Goal: Transaction & Acquisition: Obtain resource

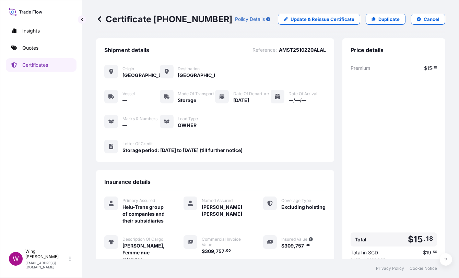
scroll to position [102, 0]
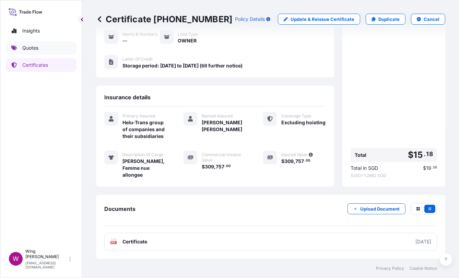
click at [23, 51] on link "Quotes" at bounding box center [41, 48] width 71 height 14
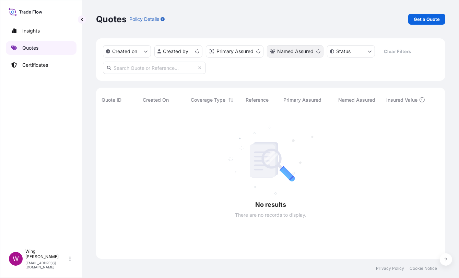
scroll to position [144, 342]
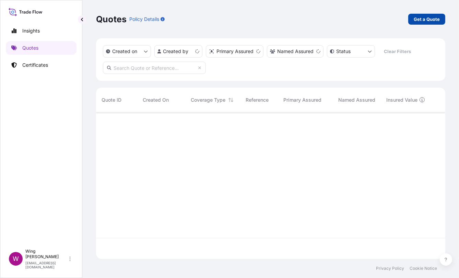
click at [433, 18] on p "Get a Quote" at bounding box center [427, 19] width 26 height 7
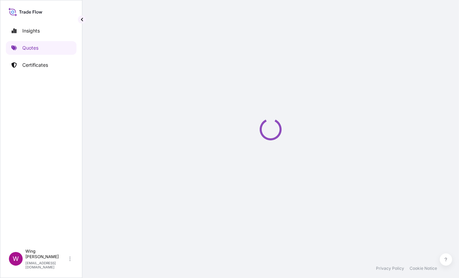
select select "AIR"
select select "27"
select select "Transit"
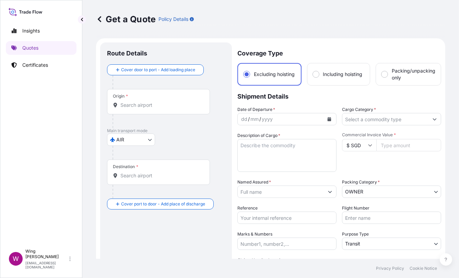
scroll to position [11, 0]
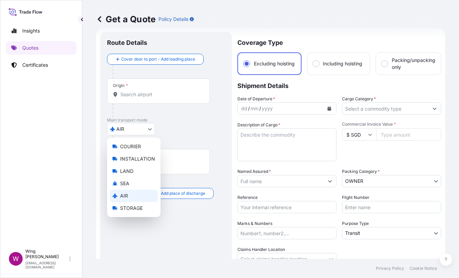
click at [135, 128] on body "Insights Quotes Certificates W Wing Lee [EMAIL_ADDRESS][DOMAIN_NAME] Get a Quot…" at bounding box center [229, 139] width 459 height 278
click at [127, 207] on span "STORAGE" at bounding box center [131, 208] width 23 height 7
select select "STORAGE"
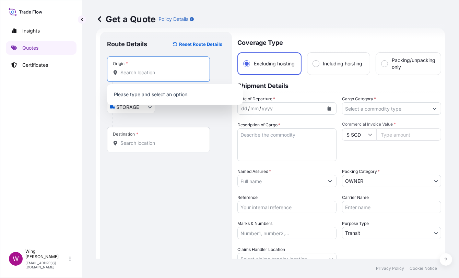
click at [129, 72] on input "Origin *" at bounding box center [160, 72] width 81 height 7
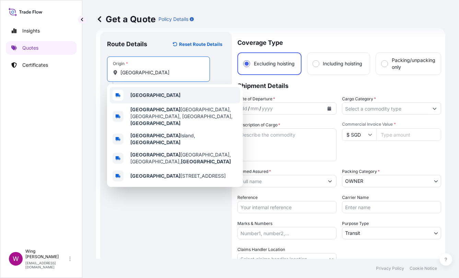
click at [130, 93] on div "[GEOGRAPHIC_DATA]" at bounding box center [175, 95] width 130 height 16
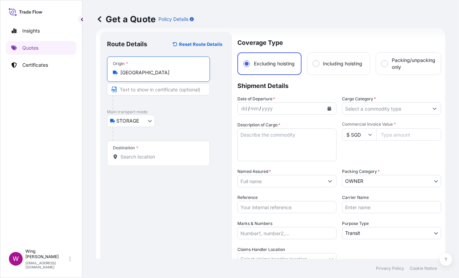
type input "[GEOGRAPHIC_DATA]"
click at [149, 154] on input "Destination *" at bounding box center [160, 157] width 81 height 7
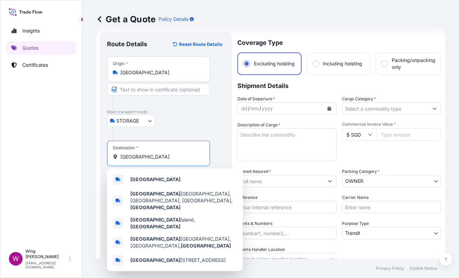
drag, startPoint x: 142, startPoint y: 170, endPoint x: 142, endPoint y: 176, distance: 6.2
click at [142, 174] on div "[GEOGRAPHIC_DATA] [GEOGRAPHIC_DATA], [GEOGRAPHIC_DATA], [GEOGRAPHIC_DATA], [GEO…" at bounding box center [175, 220] width 136 height 103
type input "[GEOGRAPHIC_DATA]"
click at [142, 177] on input "Text to appear on certificate" at bounding box center [158, 174] width 103 height 12
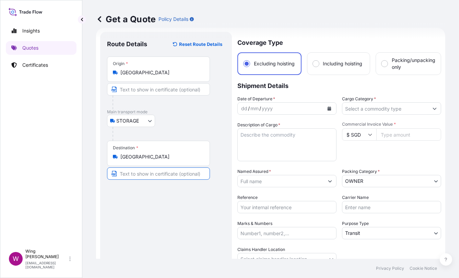
click at [166, 207] on div "Route Details Reset Route Details Place of loading Road / [GEOGRAPHIC_DATA] / I…" at bounding box center [166, 174] width 118 height 271
click at [328, 110] on icon "Calendar" at bounding box center [330, 109] width 4 height 4
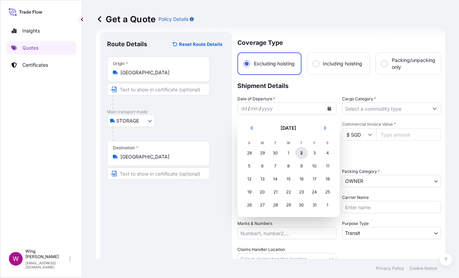
click at [302, 151] on div "2" at bounding box center [301, 153] width 12 height 12
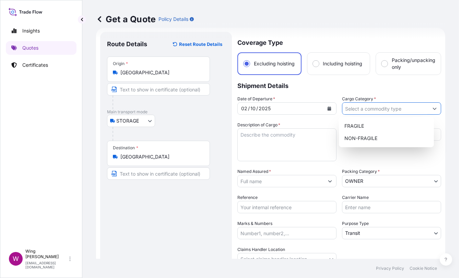
click at [358, 112] on input "Cargo Category *" at bounding box center [385, 109] width 86 height 12
click at [358, 129] on div "FRAGILE" at bounding box center [387, 126] width 90 height 12
type input "FRAGILE"
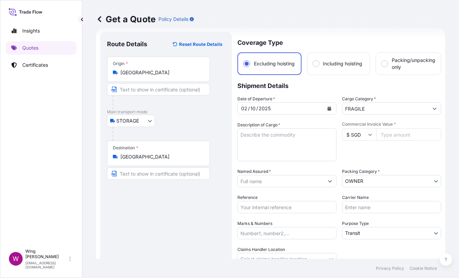
click at [283, 147] on textarea "Description of Cargo *" at bounding box center [286, 145] width 99 height 33
paste textarea "Unknown AN ARCHAISTIC BRONZE-FORM JADEVASE AND COVER"
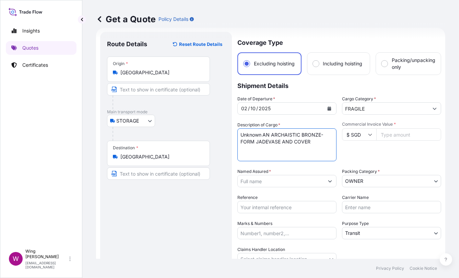
click at [266, 134] on textarea "Unknown AN ARCHAISTIC BRONZE-FORM JADEVASE AND COVER" at bounding box center [286, 145] width 99 height 33
type textarea "Unknown, AN ARCHAISTIC BRONZE-FORM JADEVASE AND COVER"
click at [347, 154] on div "Commercial Invoice Value * $ SGD" at bounding box center [391, 142] width 99 height 40
click at [387, 129] on input "Commercial Invoice Value *" at bounding box center [408, 135] width 65 height 12
click at [353, 135] on input "$ SGD" at bounding box center [359, 135] width 34 height 12
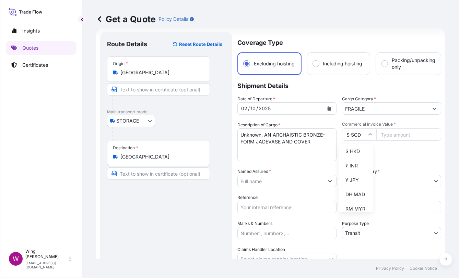
scroll to position [137, 0]
click at [353, 138] on div "$ HKD" at bounding box center [355, 131] width 29 height 13
type input "$ HKD"
click at [387, 130] on input "Commercial Invoice Value *" at bounding box center [408, 135] width 65 height 12
paste input "250000.00"
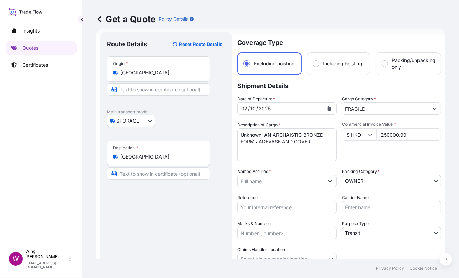
type input "250000.00"
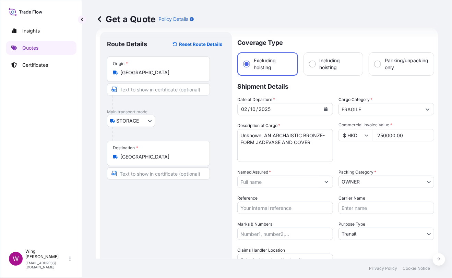
click at [248, 180] on input "Named Assured *" at bounding box center [279, 182] width 83 height 12
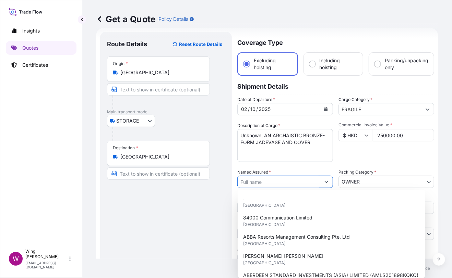
paste input "[PERSON_NAME]"
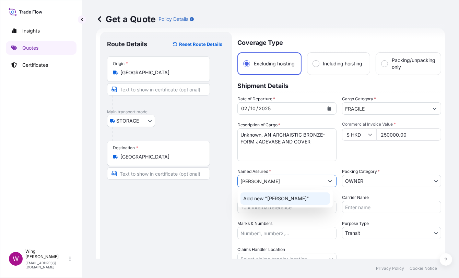
click at [259, 201] on span "Add new "[PERSON_NAME]"" at bounding box center [276, 198] width 66 height 7
click at [288, 203] on div "Add new "[PERSON_NAME]"" at bounding box center [285, 199] width 90 height 12
paste input "AMST2510622MWMW"
drag, startPoint x: 313, startPoint y: 180, endPoint x: 261, endPoint y: 182, distance: 52.5
click at [261, 182] on input "YU MINGAMST2510622MWMW" at bounding box center [281, 181] width 86 height 12
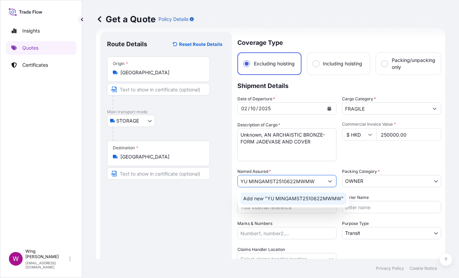
type input "[PERSON_NAME]"
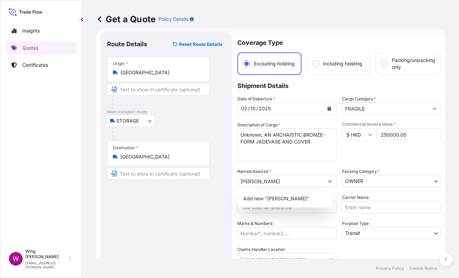
click at [197, 214] on div "Route Details Reset Route Details Place of loading Road / [GEOGRAPHIC_DATA] / I…" at bounding box center [166, 174] width 118 height 271
click at [263, 208] on input "Reference" at bounding box center [286, 207] width 99 height 12
paste input "AMST2510622MWMW"
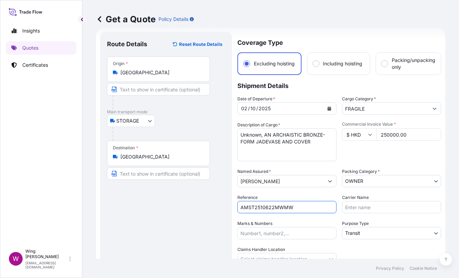
type input "AMST2510622MWMW"
click at [190, 211] on div "Route Details Reset Route Details Place of loading Road / [GEOGRAPHIC_DATA] / I…" at bounding box center [166, 174] width 118 height 271
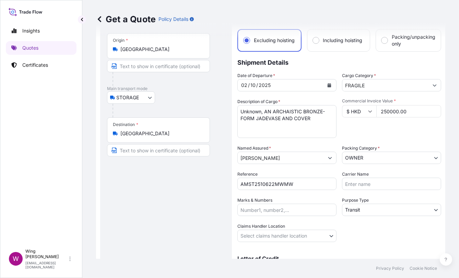
scroll to position [56, 0]
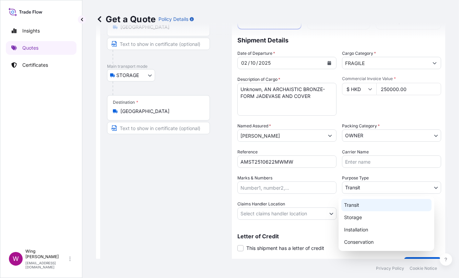
click at [375, 191] on body "Insights Quotes Certificates W Wing Lee [EMAIL_ADDRESS][DOMAIN_NAME] Get a Quot…" at bounding box center [229, 139] width 459 height 278
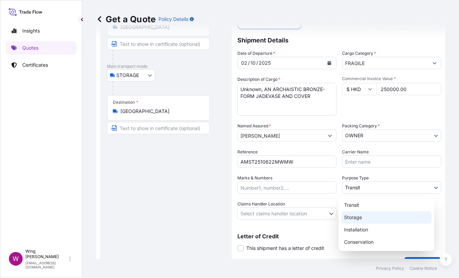
click at [356, 217] on div "Storage" at bounding box center [386, 218] width 90 height 12
select select "Storage"
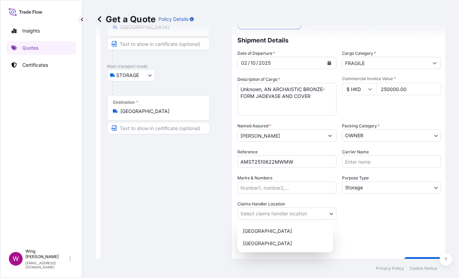
click at [263, 213] on body "Insights Quotes Certificates W Wing Lee [EMAIL_ADDRESS][DOMAIN_NAME] Get a Quot…" at bounding box center [229, 139] width 459 height 278
click at [256, 227] on div "[GEOGRAPHIC_DATA]" at bounding box center [285, 231] width 90 height 12
select select "[GEOGRAPHIC_DATA]"
click at [191, 223] on div "Route Details Reset Route Details Place of loading Road / [GEOGRAPHIC_DATA] / I…" at bounding box center [166, 128] width 118 height 271
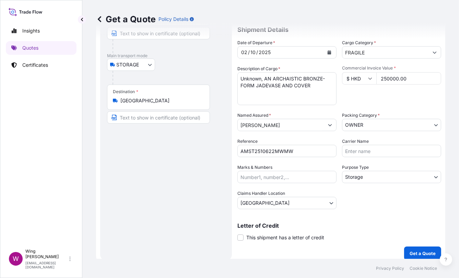
scroll to position [72, 0]
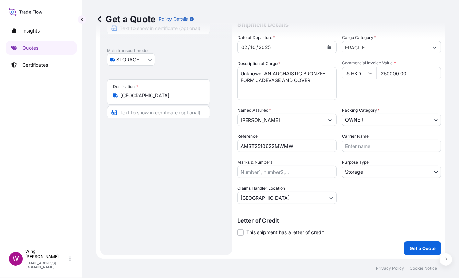
click at [183, 223] on div "Route Details Reset Route Details Place of loading Road / [GEOGRAPHIC_DATA] / I…" at bounding box center [166, 112] width 118 height 271
click at [240, 231] on span at bounding box center [240, 233] width 6 height 6
click at [237, 229] on input "This shipment has a letter of credit" at bounding box center [237, 229] width 0 height 0
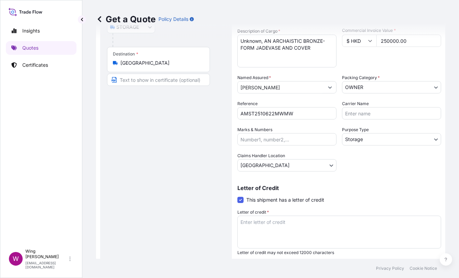
scroll to position [124, 0]
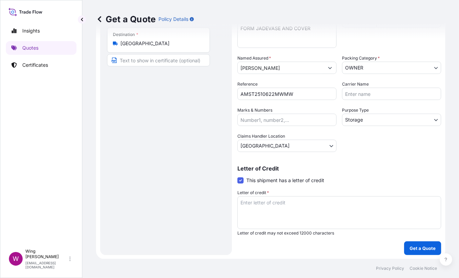
click at [258, 214] on textarea "Letter of credit *" at bounding box center [339, 213] width 204 height 33
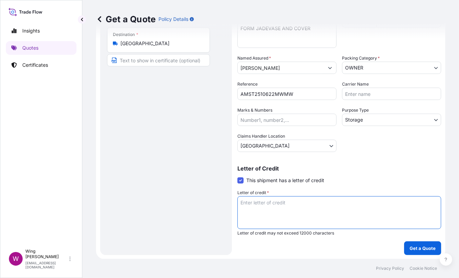
paste textarea "Storage period: [DATE] to [DATE] (till further notice)"
type textarea "Storage period: [DATE] to [DATE] (till further notice)"
click at [414, 249] on p "Get a Quote" at bounding box center [422, 248] width 26 height 7
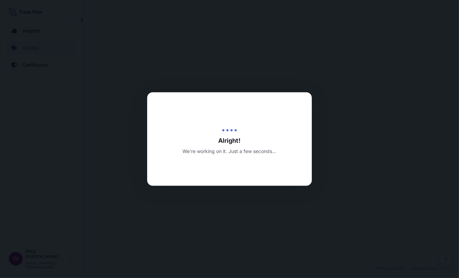
select select "STORAGE"
select select "Storage"
select select "[GEOGRAPHIC_DATA]"
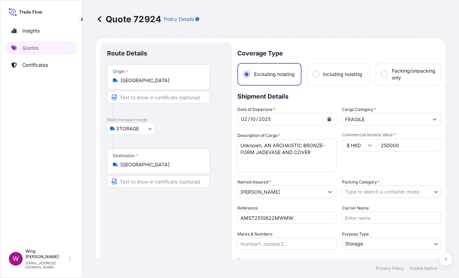
click at [193, 202] on div "Route Details Place of loading Road / [GEOGRAPHIC_DATA] / Inland Origin * [GEOG…" at bounding box center [166, 210] width 118 height 323
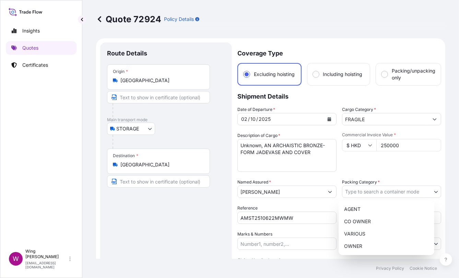
click at [361, 197] on body "Insights Quotes Certificates W Wing Lee [EMAIL_ADDRESS][DOMAIN_NAME] Quote 7292…" at bounding box center [229, 139] width 459 height 278
click at [364, 247] on div "OWNER" at bounding box center [386, 246] width 90 height 12
select select "27"
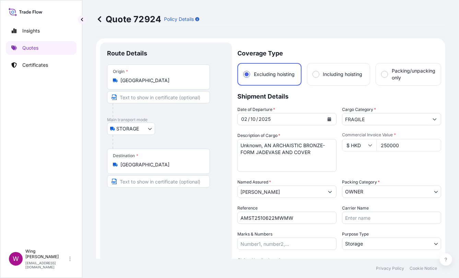
click at [188, 240] on div "Route Details Place of loading Road / [GEOGRAPHIC_DATA] / Inland Origin * [GEOG…" at bounding box center [166, 210] width 118 height 323
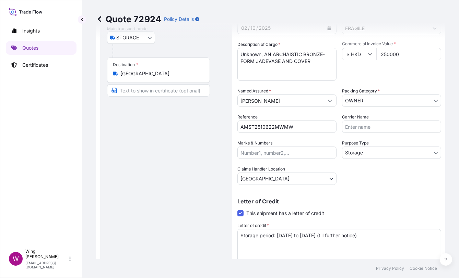
scroll to position [137, 0]
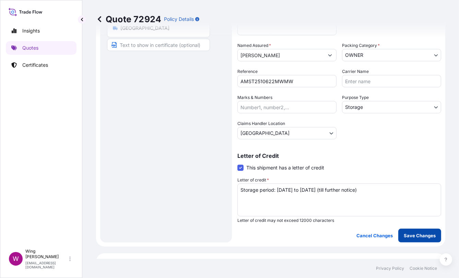
click at [420, 237] on p "Save Changes" at bounding box center [420, 236] width 32 height 7
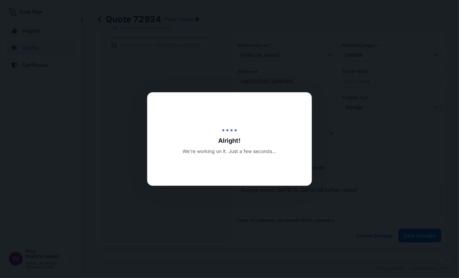
type input "[DATE]"
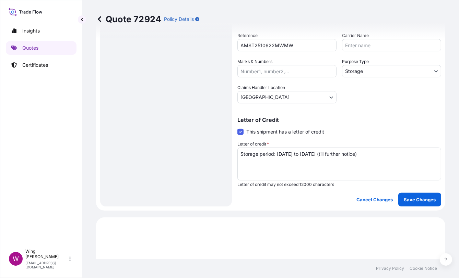
select select "STORAGE"
select select "Storage"
select select "[GEOGRAPHIC_DATA]"
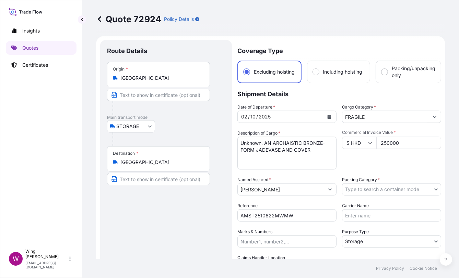
scroll to position [0, 0]
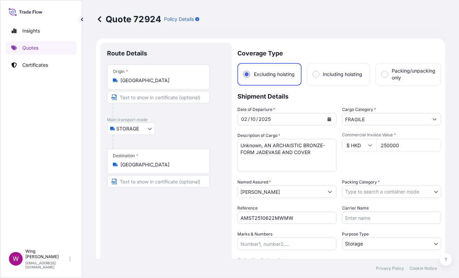
click at [355, 193] on body "Insights Quotes Certificates W Wing Lee [EMAIL_ADDRESS][DOMAIN_NAME] Quote 7292…" at bounding box center [229, 139] width 459 height 278
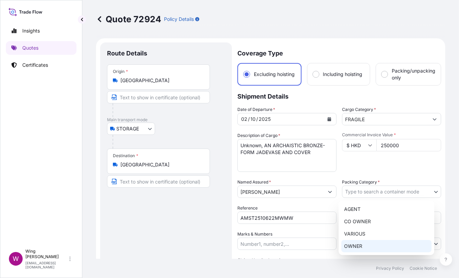
click at [355, 245] on div "OWNER" at bounding box center [386, 246] width 90 height 12
select select "27"
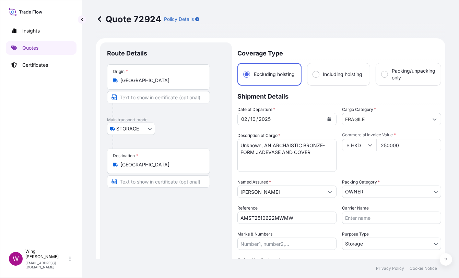
click at [170, 245] on div "Route Details Place of loading Road / [GEOGRAPHIC_DATA] / Inland Origin * [GEOG…" at bounding box center [166, 210] width 118 height 323
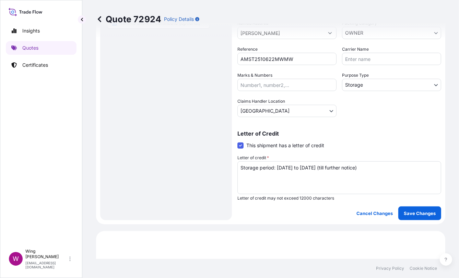
scroll to position [183, 0]
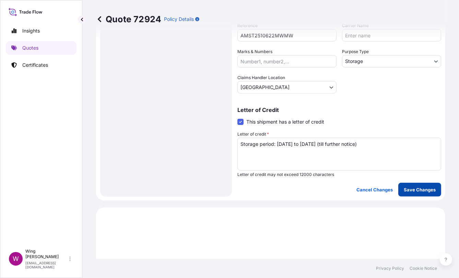
click at [409, 190] on p "Save Changes" at bounding box center [420, 190] width 32 height 7
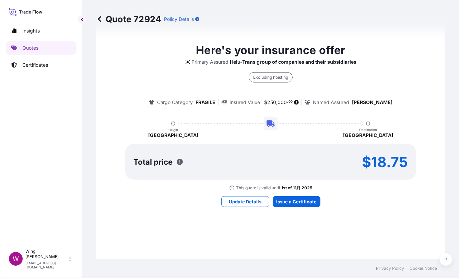
select select "STORAGE"
select select "Storage"
select select "[GEOGRAPHIC_DATA]"
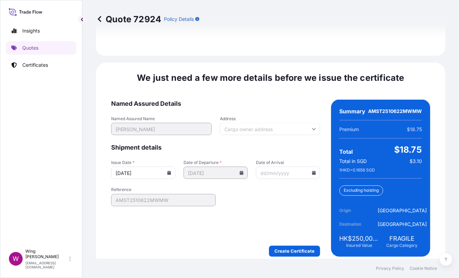
scroll to position [1083, 0]
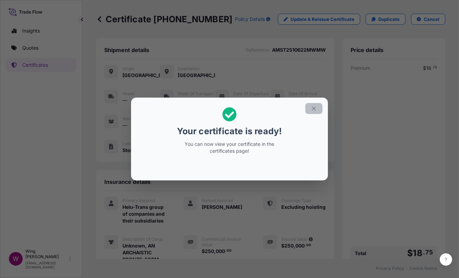
click at [314, 112] on icon "button" at bounding box center [314, 109] width 6 height 6
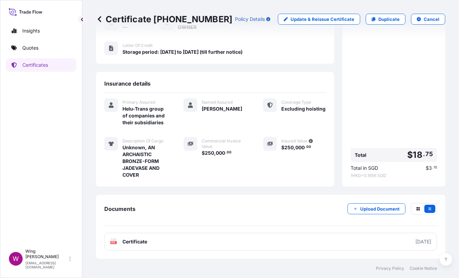
scroll to position [108, 0]
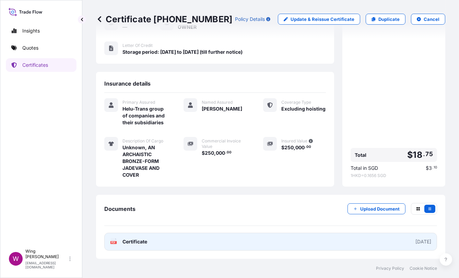
click at [110, 243] on icon "PDF" at bounding box center [113, 242] width 7 height 7
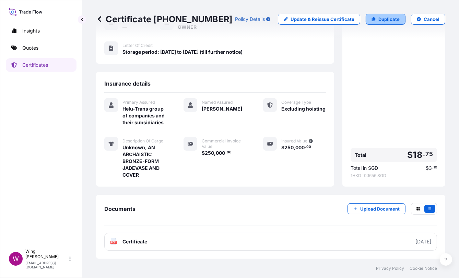
click at [378, 20] on p "Duplicate" at bounding box center [388, 19] width 21 height 7
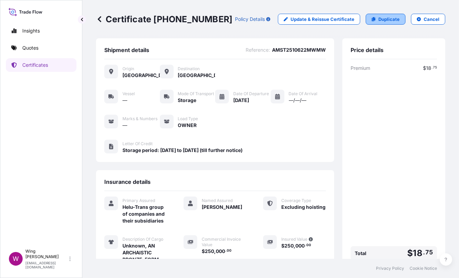
select select "STORAGE"
select select "Storage"
select select "[GEOGRAPHIC_DATA]"
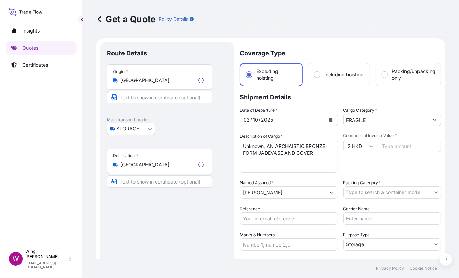
scroll to position [11, 0]
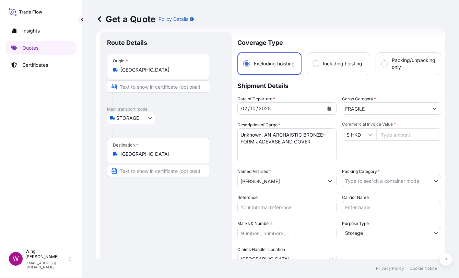
click at [350, 138] on input "$ HKD" at bounding box center [359, 135] width 34 height 12
click at [378, 134] on input "Commercial Invoice Value *" at bounding box center [408, 135] width 65 height 12
paste input "200000.00"
type input "200000.00"
drag, startPoint x: 284, startPoint y: 141, endPoint x: 278, endPoint y: 140, distance: 6.7
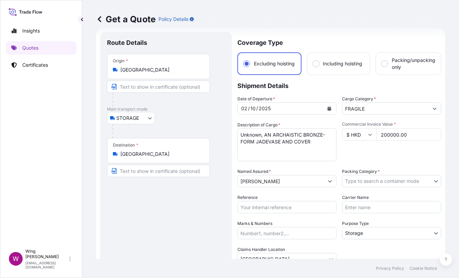
click at [284, 141] on textarea "Unknown, AN ARCHAISTIC BRONZE-FORM JADEVASE AND COVER" at bounding box center [286, 145] width 99 height 33
drag, startPoint x: 264, startPoint y: 135, endPoint x: 339, endPoint y: 143, distance: 75.2
click at [339, 143] on div "Date of Departure * [DATE] Cargo Category * FRAGILE Description of Cargo * Unkn…" at bounding box center [339, 181] width 204 height 170
paste textarea "DEUX STATUETTES D'AMITAYUS ETAVALOKITESHVARA EN ALLIAGE DECUIVRE DORÉ INCRUSTÉ"
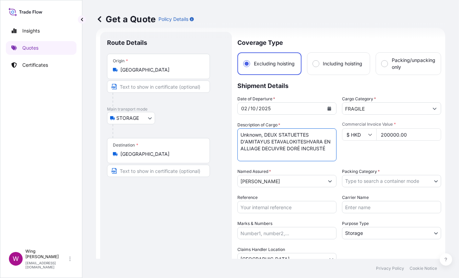
scroll to position [1, 0]
type textarea "Unknown, DEUX STATUETTES D'AMITAYUS ETAVALOKITESHVARA EN ALLIAGE DECUIVRE DORÉ …"
click at [197, 209] on div "Route Details Place of loading Road / [GEOGRAPHIC_DATA] / Inland Origin * [GEOG…" at bounding box center [166, 200] width 118 height 323
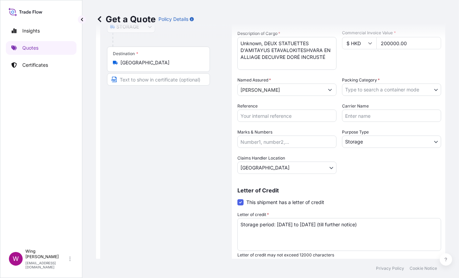
scroll to position [124, 0]
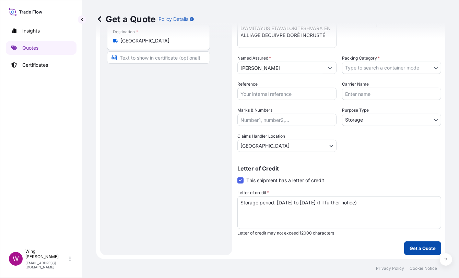
click at [427, 244] on button "Get a Quote" at bounding box center [422, 249] width 37 height 14
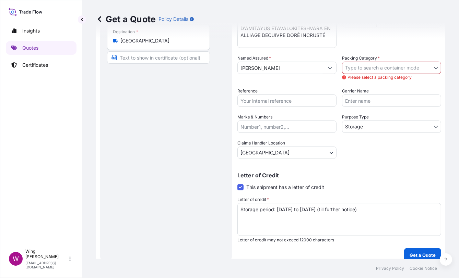
click at [374, 70] on body "Insights Quotes Certificates W Wing Lee [EMAIL_ADDRESS][DOMAIN_NAME] Get a Quot…" at bounding box center [229, 139] width 459 height 278
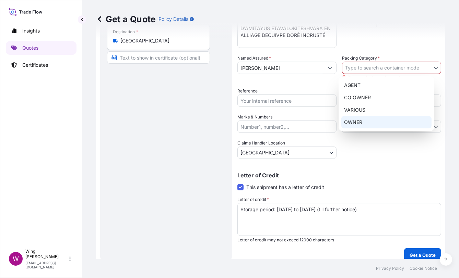
click at [364, 126] on div "OWNER" at bounding box center [386, 122] width 90 height 12
select select "27"
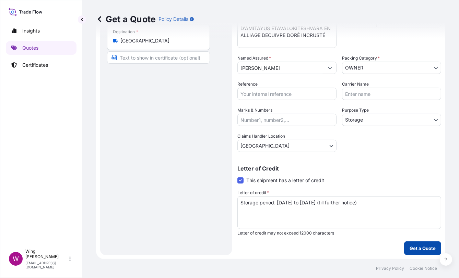
click at [425, 247] on p "Get a Quote" at bounding box center [422, 248] width 26 height 7
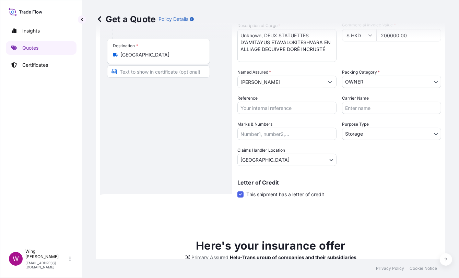
scroll to position [0, 0]
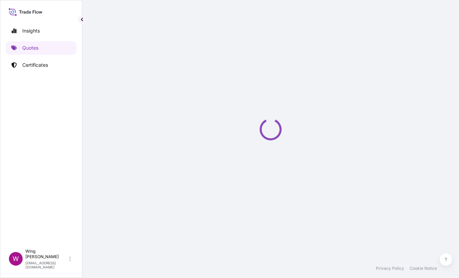
select select "STORAGE"
select select "Transit"
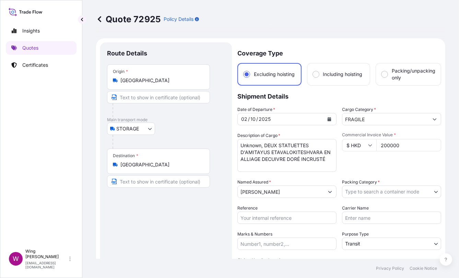
click at [190, 213] on div "Route Details Place of loading Road / [GEOGRAPHIC_DATA] / Inland Origin * [GEOG…" at bounding box center [166, 184] width 118 height 271
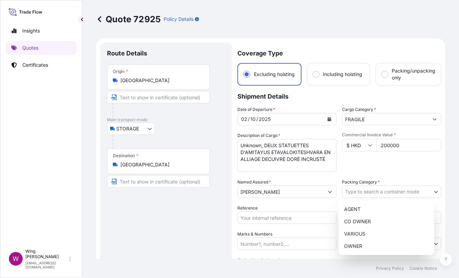
click at [361, 192] on body "Insights Quotes Certificates W Wing Lee [EMAIL_ADDRESS][DOMAIN_NAME] Quote 7292…" at bounding box center [229, 139] width 459 height 278
click at [363, 243] on div "OWNER" at bounding box center [386, 246] width 90 height 12
select select "27"
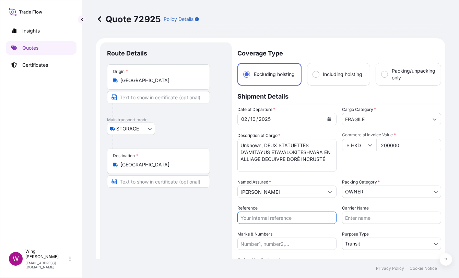
click at [284, 216] on input "Reference" at bounding box center [286, 218] width 99 height 12
paste input "AMST2510622MWMW"
type input "AMST2510622MWMW"
click at [427, 51] on p "Coverage Type" at bounding box center [339, 53] width 204 height 21
click at [354, 244] on body "Insights Quotes Certificates W Wing Lee [EMAIL_ADDRESS][DOMAIN_NAME] Quote 7292…" at bounding box center [229, 139] width 459 height 278
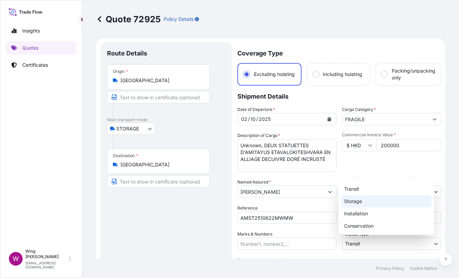
click at [366, 199] on div "Storage" at bounding box center [386, 201] width 90 height 12
select select "Storage"
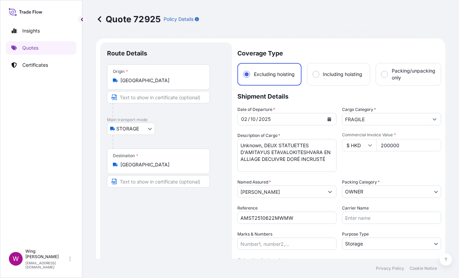
click at [178, 247] on div "Route Details Place of loading Road / [GEOGRAPHIC_DATA] / Inland Origin * [GEOG…" at bounding box center [166, 184] width 118 height 271
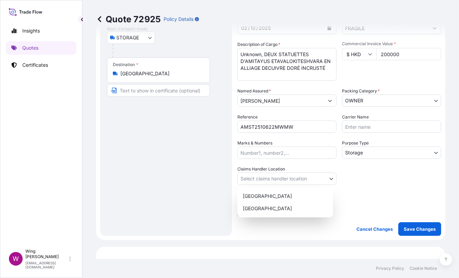
click at [273, 177] on body "Insights Quotes Certificates W Wing Lee [EMAIL_ADDRESS][DOMAIN_NAME] Quote 7292…" at bounding box center [229, 139] width 459 height 278
click at [262, 199] on div "[GEOGRAPHIC_DATA]" at bounding box center [285, 196] width 90 height 12
select select "[GEOGRAPHIC_DATA]"
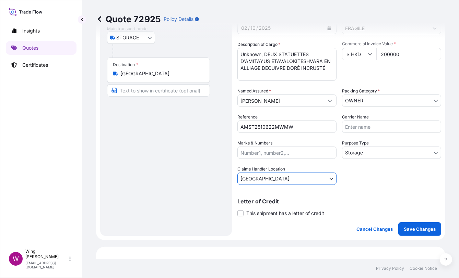
click at [246, 213] on span "This shipment has a letter of credit" at bounding box center [285, 213] width 78 height 7
click at [237, 210] on input "This shipment has a letter of credit" at bounding box center [237, 210] width 0 height 0
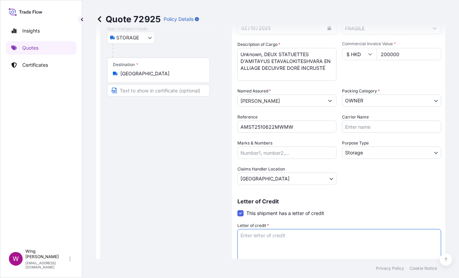
click at [301, 233] on textarea "Letter of credit *" at bounding box center [339, 245] width 204 height 33
paste textarea "Storage period: [DATE] to [DATE] (till further notice)"
type textarea "Storage period: [DATE] to [DATE] (till further notice)"
click at [157, 232] on div "Route Details Place of loading Road / [GEOGRAPHIC_DATA] / Inland Origin * [GEOG…" at bounding box center [166, 119] width 118 height 323
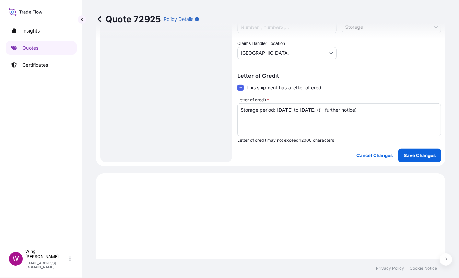
scroll to position [228, 0]
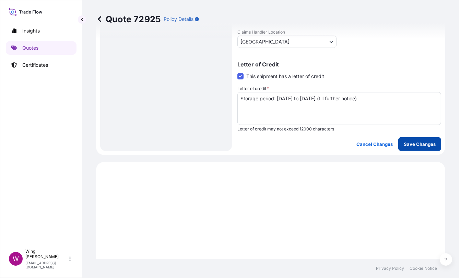
click at [421, 140] on button "Save Changes" at bounding box center [419, 145] width 43 height 14
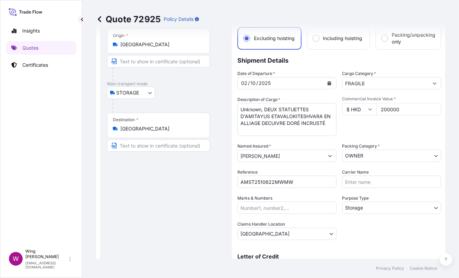
select select "STORAGE"
select select "Storage"
select select "[GEOGRAPHIC_DATA]"
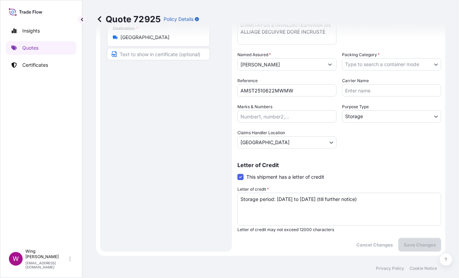
scroll to position [0, 0]
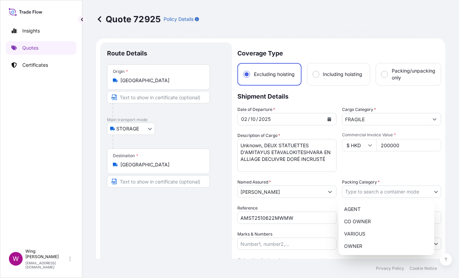
click at [371, 195] on body "Insights Quotes Certificates W Wing Lee [EMAIL_ADDRESS][DOMAIN_NAME] Quote 7292…" at bounding box center [229, 139] width 459 height 278
click at [364, 246] on div "OWNER" at bounding box center [386, 246] width 90 height 12
select select "27"
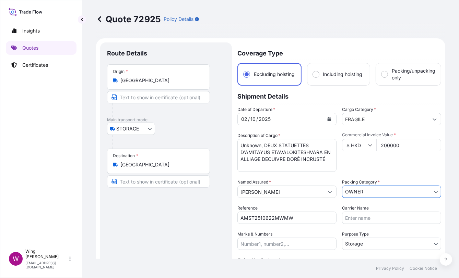
click at [143, 252] on div "Route Details Place of loading Road / [GEOGRAPHIC_DATA] / Inland Origin * [GEOG…" at bounding box center [166, 210] width 118 height 323
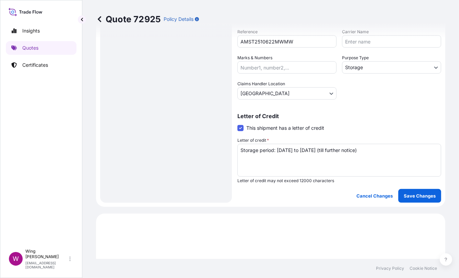
scroll to position [183, 0]
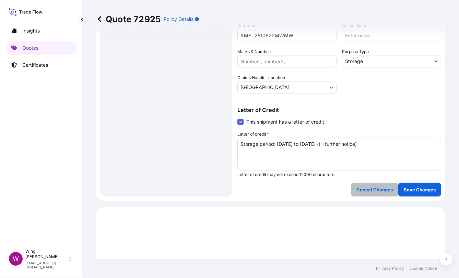
click at [404, 189] on p "Save Changes" at bounding box center [420, 190] width 32 height 7
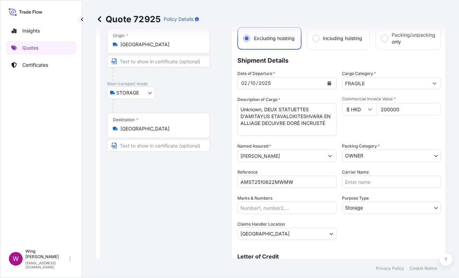
select select "STORAGE"
select select "Storage"
select select "[GEOGRAPHIC_DATA]"
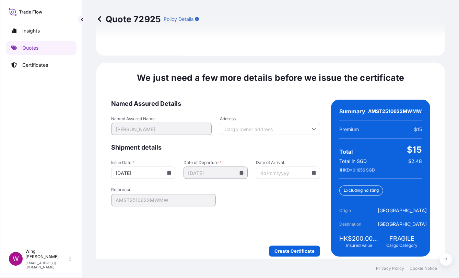
scroll to position [1083, 0]
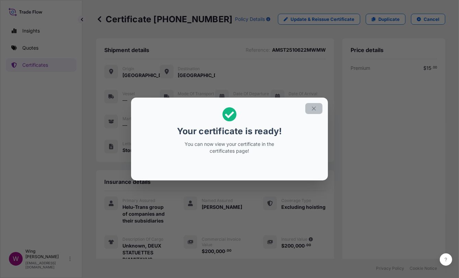
click at [310, 110] on button "button" at bounding box center [313, 108] width 17 height 11
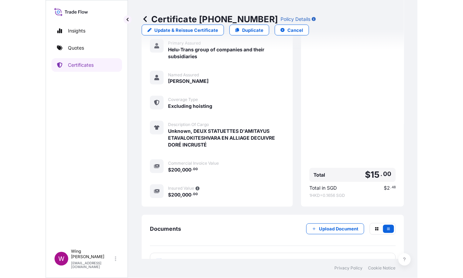
scroll to position [213, 0]
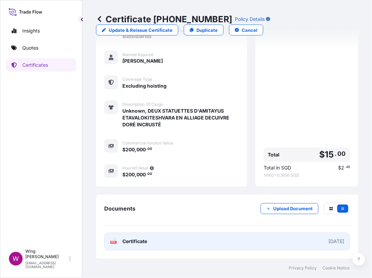
click at [113, 242] on text "PDF" at bounding box center [113, 243] width 4 height 2
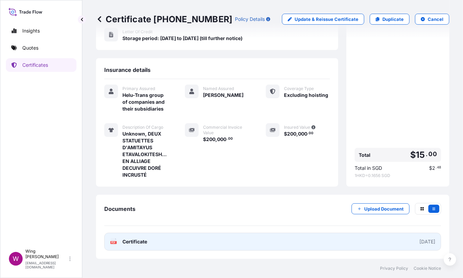
scroll to position [115, 0]
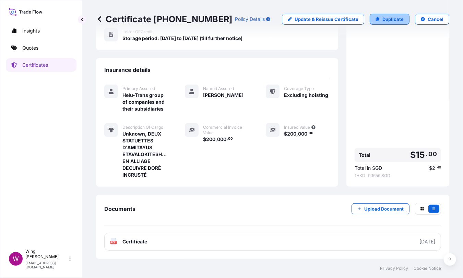
click at [392, 18] on p "Duplicate" at bounding box center [392, 19] width 21 height 7
select select "STORAGE"
select select "Storage"
select select "[GEOGRAPHIC_DATA]"
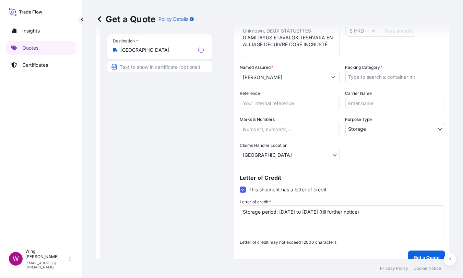
scroll to position [11, 0]
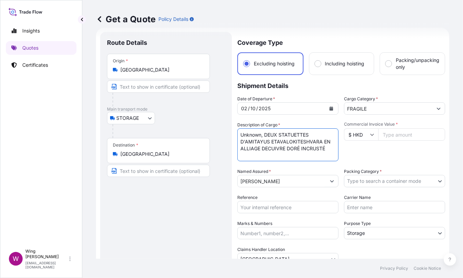
drag, startPoint x: 264, startPoint y: 134, endPoint x: 353, endPoint y: 148, distance: 89.6
click at [353, 148] on div "Date of Departure * [DATE] Cargo Category * FRAGILE Description of Cargo * Unkn…" at bounding box center [341, 181] width 208 height 170
paste textarea "A PALE GREEN JADE OPENWORKPARFUMIER AND GILT-BRONZE COVER AND BASE"
type textarea "Unknown, A PALE GREEN JADE OPENWORKPARFUMIER AND GILT-BRONZE COVER AND BASE"
click at [349, 155] on div "Commercial Invoice Value * $ HKD" at bounding box center [394, 142] width 101 height 40
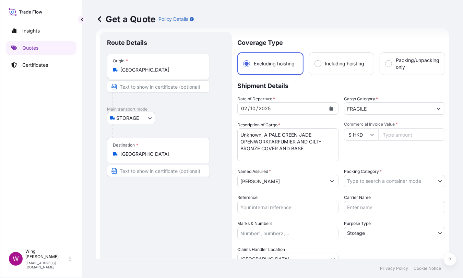
click at [391, 133] on input "Commercial Invoice Value *" at bounding box center [411, 135] width 67 height 12
paste input "200000.00"
click at [390, 136] on input "200000.00" at bounding box center [411, 135] width 67 height 12
type input "200000.00"
click at [377, 180] on body "Insights Quotes Certificates W Wing Lee [EMAIL_ADDRESS][DOMAIN_NAME] Get a Quot…" at bounding box center [231, 139] width 463 height 278
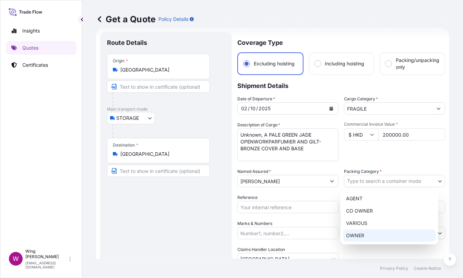
click at [367, 234] on div "OWNER" at bounding box center [389, 236] width 92 height 12
select select "27"
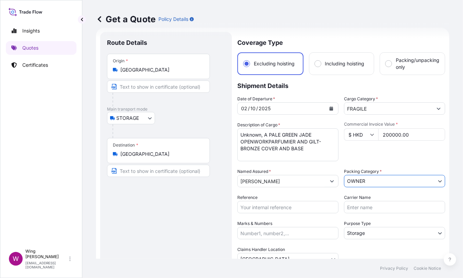
click at [181, 223] on div "Route Details Place of loading Road / [GEOGRAPHIC_DATA] / Inland Origin * [GEOG…" at bounding box center [166, 200] width 118 height 323
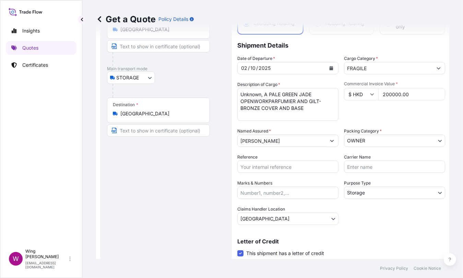
scroll to position [124, 0]
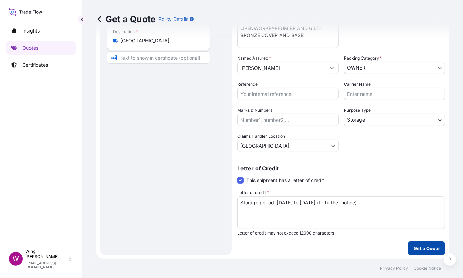
click at [414, 245] on p "Get a Quote" at bounding box center [427, 248] width 26 height 7
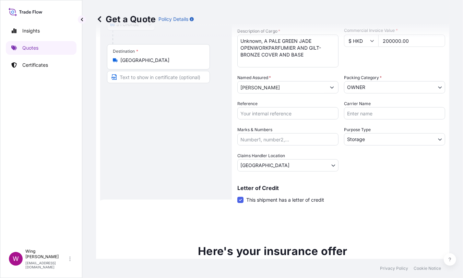
scroll to position [0, 0]
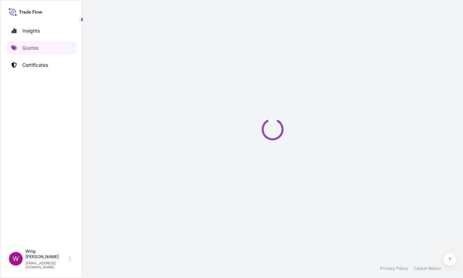
select select "STORAGE"
select select "Transit"
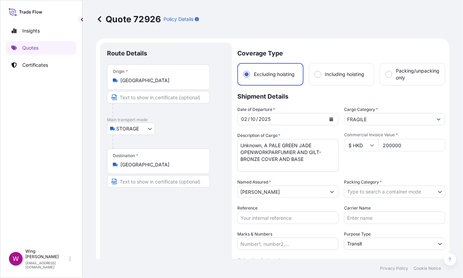
drag, startPoint x: 180, startPoint y: 226, endPoint x: 184, endPoint y: 224, distance: 4.1
click at [180, 226] on div "Route Details Place of loading Road / [GEOGRAPHIC_DATA] / Inland Origin * [GEOG…" at bounding box center [166, 184] width 118 height 271
click at [374, 194] on body "Insights Quotes Certificates W Wing Lee [EMAIL_ADDRESS][DOMAIN_NAME] Quote 7292…" at bounding box center [231, 139] width 463 height 278
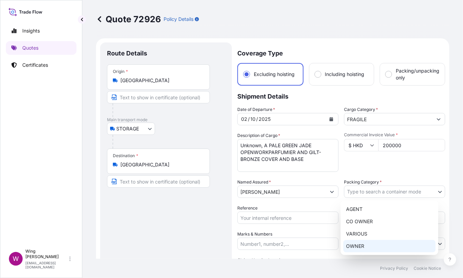
click at [374, 244] on div "OWNER" at bounding box center [389, 246] width 92 height 12
select select "27"
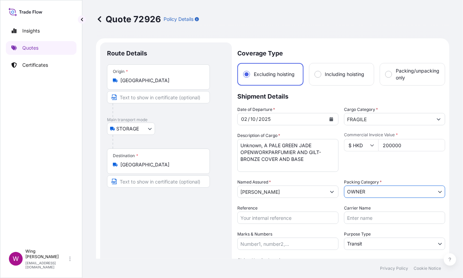
click at [285, 221] on input "Reference" at bounding box center [287, 218] width 101 height 12
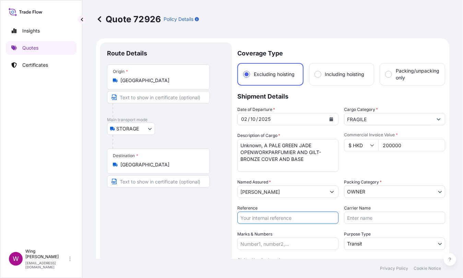
paste input "AMST2510622MWMW"
type input "AMST2510622MWMW"
click at [190, 224] on div "Route Details Place of loading Road / [GEOGRAPHIC_DATA] / Inland Origin * [GEOG…" at bounding box center [166, 184] width 118 height 271
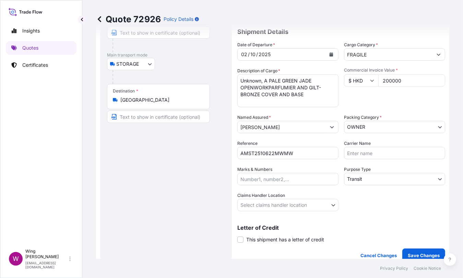
scroll to position [91, 0]
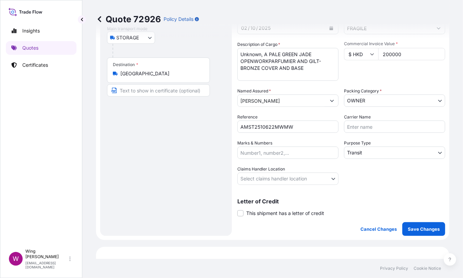
click at [367, 152] on body "Insights Quotes Certificates W Wing Lee [EMAIL_ADDRESS][DOMAIN_NAME] Quote 7292…" at bounding box center [231, 139] width 463 height 278
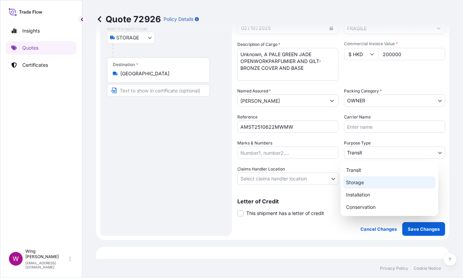
click at [366, 181] on div "Storage" at bounding box center [389, 183] width 92 height 12
select select "Storage"
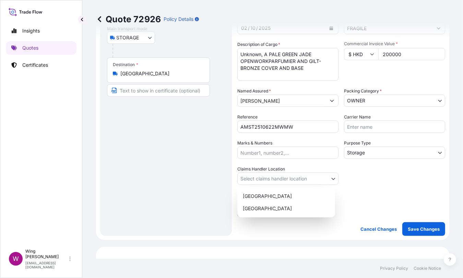
click at [278, 181] on body "Insights Quotes Certificates W Wing Lee [EMAIL_ADDRESS][DOMAIN_NAME] Quote 7292…" at bounding box center [231, 139] width 463 height 278
click at [263, 194] on div "[GEOGRAPHIC_DATA]" at bounding box center [286, 196] width 92 height 12
select select "[GEOGRAPHIC_DATA]"
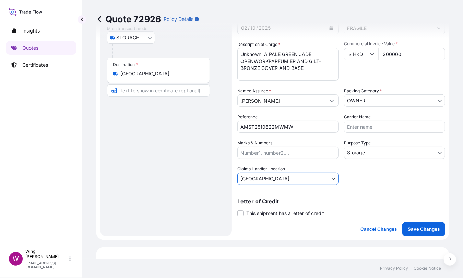
click at [187, 194] on div "Route Details Place of loading Road / [GEOGRAPHIC_DATA] / Inland Origin * [GEOG…" at bounding box center [166, 93] width 118 height 271
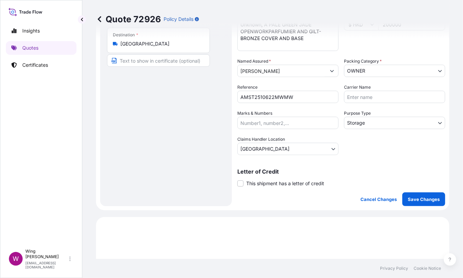
scroll to position [137, 0]
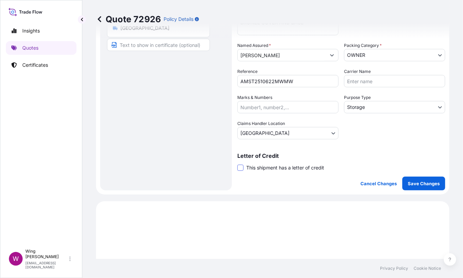
click at [241, 170] on span at bounding box center [240, 168] width 6 height 6
click at [237, 164] on input "This shipment has a letter of credit" at bounding box center [237, 164] width 0 height 0
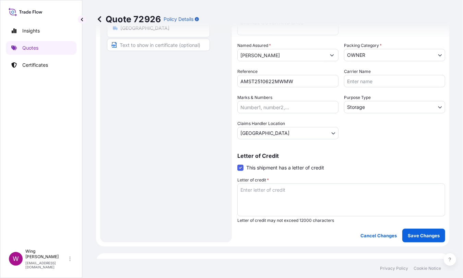
click at [271, 210] on textarea "Letter of credit *" at bounding box center [341, 200] width 208 height 33
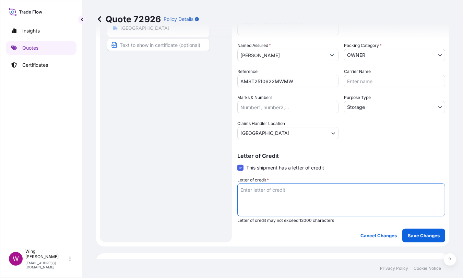
paste textarea "Storage period: [DATE] to [DATE] (till further notice)"
type textarea "Storage period: [DATE] to [DATE] (till further notice)"
click at [421, 235] on p "Save Changes" at bounding box center [424, 236] width 32 height 7
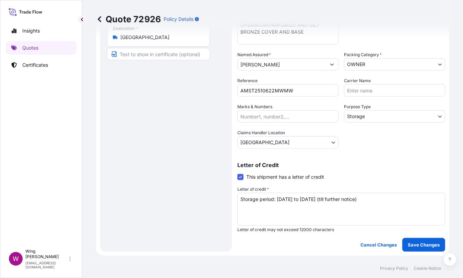
select select "STORAGE"
select select "Storage"
select select "[GEOGRAPHIC_DATA]"
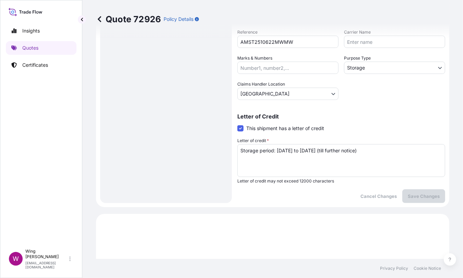
scroll to position [15, 0]
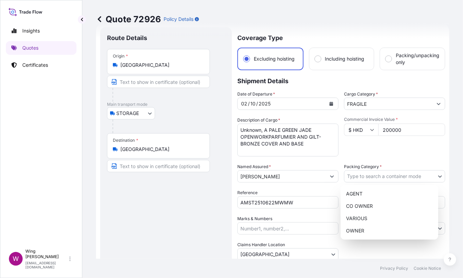
click at [379, 175] on body "Insights Quotes Certificates W Wing Lee [EMAIL_ADDRESS][DOMAIN_NAME] Quote 7292…" at bounding box center [231, 139] width 463 height 278
click at [368, 235] on div "OWNER" at bounding box center [389, 231] width 92 height 12
select select "27"
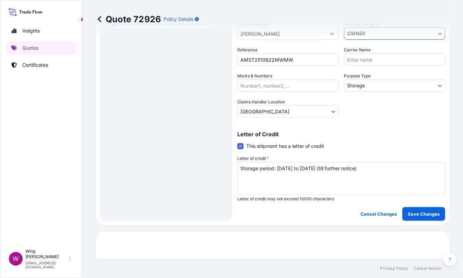
scroll to position [198, 0]
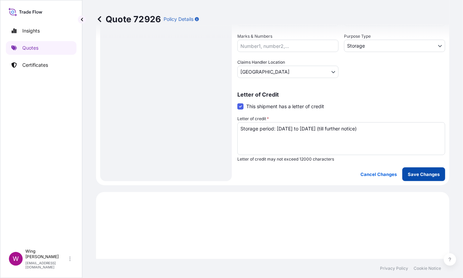
click at [419, 171] on p "Save Changes" at bounding box center [424, 174] width 32 height 7
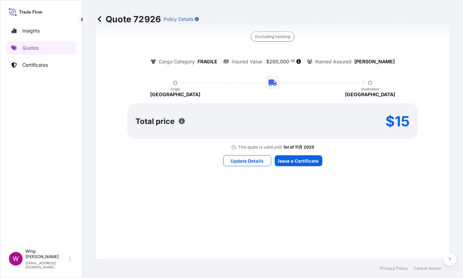
select select "STORAGE"
select select "Storage"
select select "[GEOGRAPHIC_DATA]"
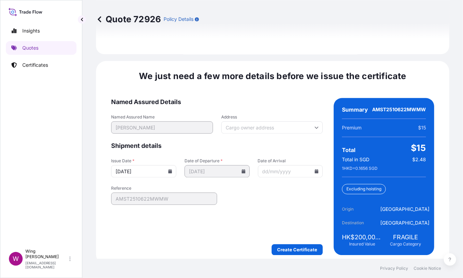
scroll to position [1083, 0]
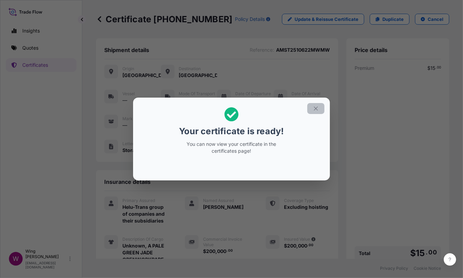
click at [315, 109] on icon "button" at bounding box center [316, 109] width 6 height 6
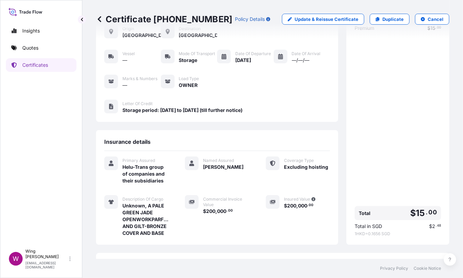
scroll to position [108, 0]
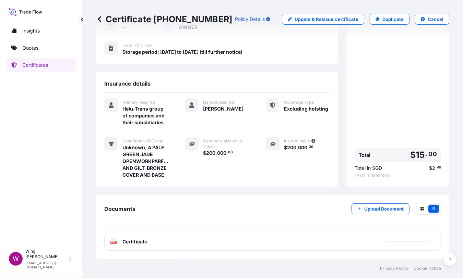
click at [112, 243] on text "PDF" at bounding box center [113, 243] width 4 height 2
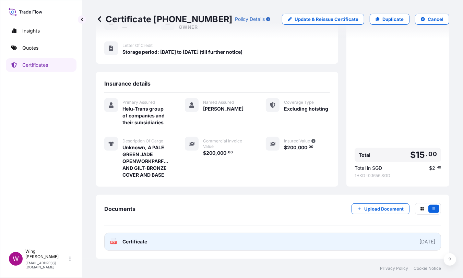
click at [112, 243] on text "PDF" at bounding box center [113, 243] width 4 height 2
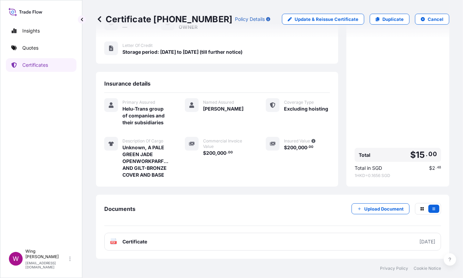
click at [284, 201] on div "Documents Upload Document PDF Certificate [DATE]" at bounding box center [272, 227] width 353 height 64
click at [390, 21] on p "Duplicate" at bounding box center [392, 19] width 21 height 7
select select "STORAGE"
select select "Storage"
select select "[GEOGRAPHIC_DATA]"
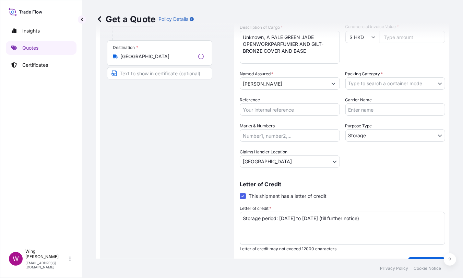
scroll to position [11, 0]
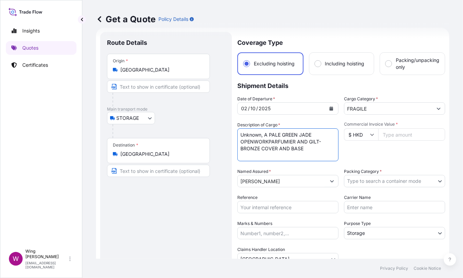
drag, startPoint x: 266, startPoint y: 135, endPoint x: 328, endPoint y: 159, distance: 66.9
click at [328, 159] on textarea "Unknown, A PALE GREEN JADE OPENWORKPARFUMIER AND GILT-BRONZE COVER AND BASE" at bounding box center [287, 145] width 101 height 33
paste textarea "CARVING OF ASAMPAN AND FIGURES"
type textarea "Unknown, A PALE GREEN JADE CARVING OF ASAMPAN AND FIGURES"
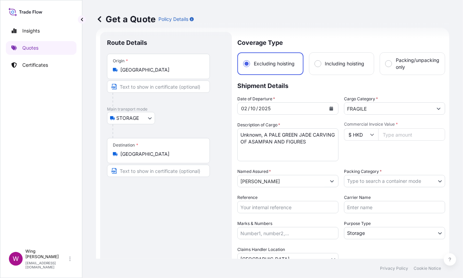
click at [345, 153] on div "Commercial Invoice Value * $ HKD" at bounding box center [394, 142] width 101 height 40
click at [402, 138] on input "Commercial Invoice Value *" at bounding box center [411, 135] width 67 height 12
paste input "150000.00"
type input "150000.00"
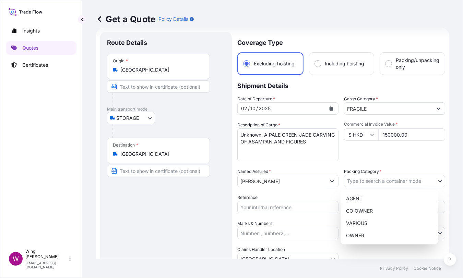
click at [365, 186] on body "Insights Quotes Certificates W Wing Lee [EMAIL_ADDRESS][DOMAIN_NAME] Get a Quot…" at bounding box center [231, 139] width 463 height 278
click at [359, 232] on div "OWNER" at bounding box center [389, 236] width 92 height 12
select select "27"
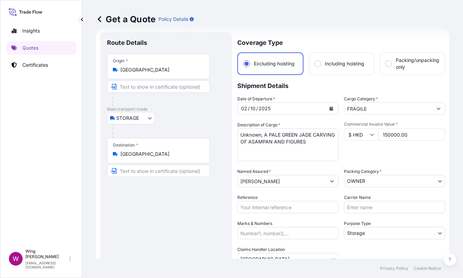
click at [210, 216] on div "Route Details Place of loading Road / [GEOGRAPHIC_DATA] / Inland Origin * [GEOG…" at bounding box center [166, 200] width 118 height 323
click at [279, 209] on input "Reference" at bounding box center [287, 207] width 101 height 12
paste input "AMST2510622MWMW"
type input "AMST2510622MWMW"
click at [186, 214] on div "Route Details Place of loading Road / [GEOGRAPHIC_DATA] / Inland Origin * [GEOG…" at bounding box center [166, 200] width 118 height 323
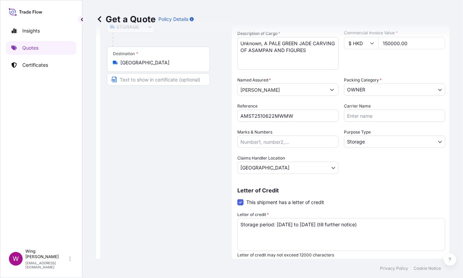
scroll to position [124, 0]
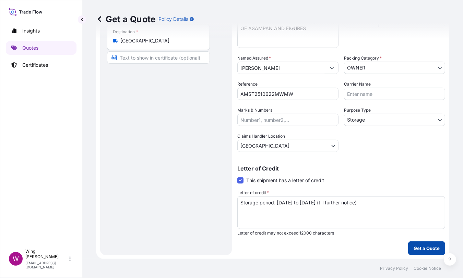
click at [417, 247] on p "Get a Quote" at bounding box center [427, 248] width 26 height 7
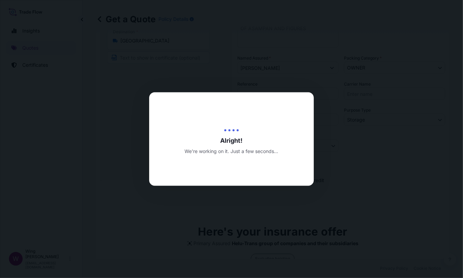
type input "[DATE]"
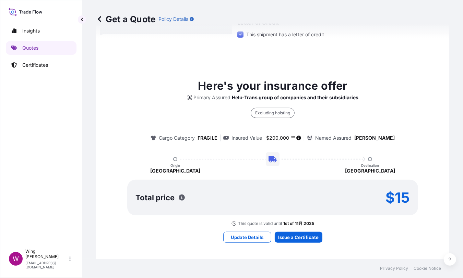
scroll to position [0, 0]
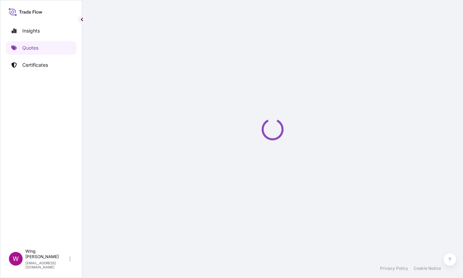
select select "STORAGE"
select select "Transit"
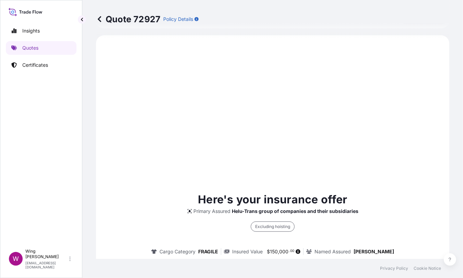
scroll to position [304, 0]
click at [316, 151] on div "Here's your insurance offer Primary Assured Helu-Trans group of companies and t…" at bounding box center [273, 273] width 334 height 459
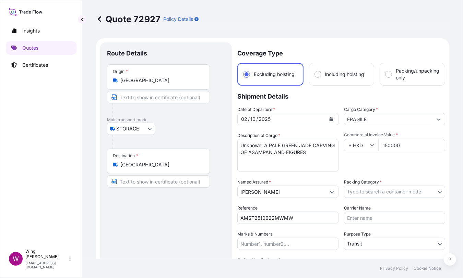
click at [383, 191] on body "Insights Quotes Certificates W Wing Lee [EMAIL_ADDRESS][DOMAIN_NAME] Quote 7292…" at bounding box center [231, 139] width 463 height 278
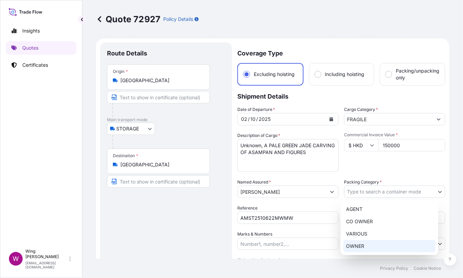
click at [356, 247] on div "OWNER" at bounding box center [389, 246] width 92 height 12
select select "27"
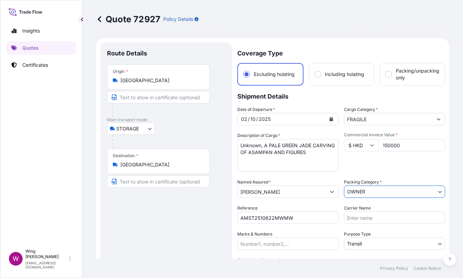
click at [211, 229] on div "Route Details Place of loading Road / [GEOGRAPHIC_DATA] / Inland Origin * [GEOG…" at bounding box center [166, 184] width 118 height 271
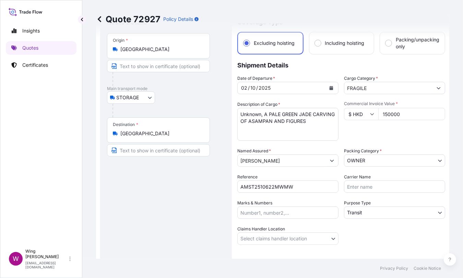
scroll to position [45, 0]
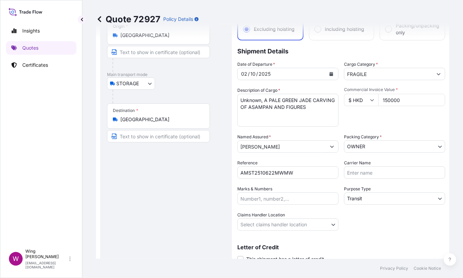
click at [382, 197] on body "Insights Quotes Certificates W Wing Lee [EMAIL_ADDRESS][DOMAIN_NAME] Quote 7292…" at bounding box center [231, 139] width 463 height 278
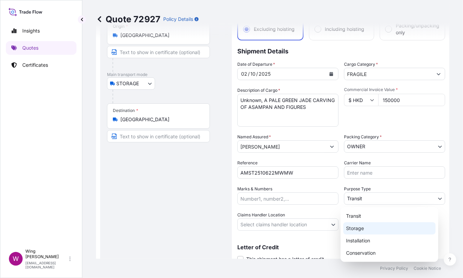
click at [372, 228] on div "Storage" at bounding box center [389, 229] width 92 height 12
select select "Storage"
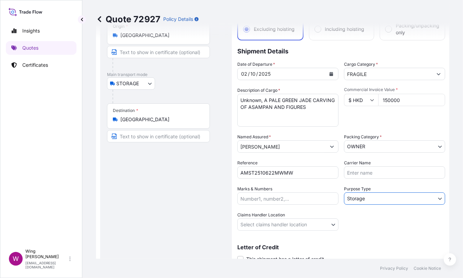
click at [190, 205] on div "Route Details Place of loading Road / [GEOGRAPHIC_DATA] / Inland Origin * [GEOG…" at bounding box center [166, 139] width 118 height 271
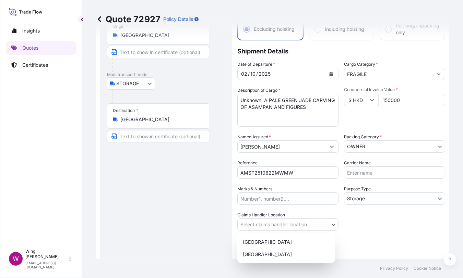
click at [249, 224] on body "Insights Quotes Certificates W Wing Lee [EMAIL_ADDRESS][DOMAIN_NAME] Quote 7292…" at bounding box center [231, 139] width 463 height 278
click at [248, 241] on div "[GEOGRAPHIC_DATA]" at bounding box center [286, 242] width 92 height 12
select select "[GEOGRAPHIC_DATA]"
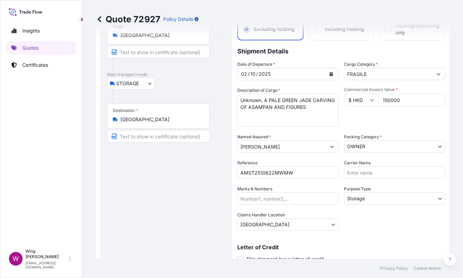
click at [198, 237] on div "Route Details Place of loading Road / [GEOGRAPHIC_DATA] / Inland Origin * [GEOG…" at bounding box center [166, 139] width 118 height 271
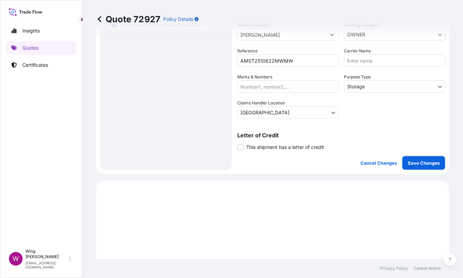
scroll to position [183, 0]
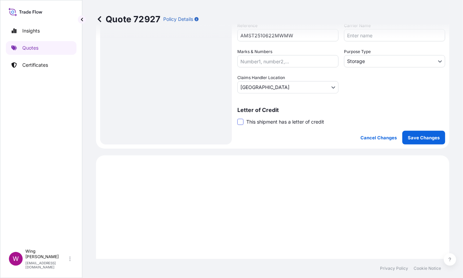
click at [238, 120] on span at bounding box center [240, 122] width 6 height 6
click at [237, 118] on input "This shipment has a letter of credit" at bounding box center [237, 118] width 0 height 0
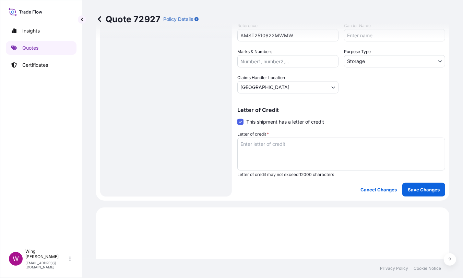
click at [296, 155] on textarea "Letter of credit *" at bounding box center [341, 154] width 208 height 33
paste textarea "Storage period: [DATE] to [DATE] (till further notice)"
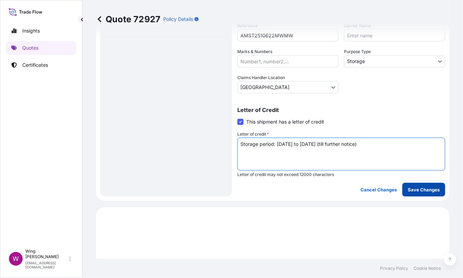
type textarea "Storage period: [DATE] to [DATE] (till further notice)"
click at [410, 192] on p "Save Changes" at bounding box center [424, 190] width 32 height 7
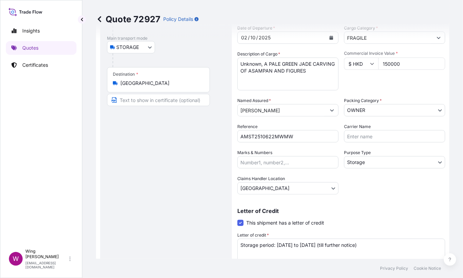
select select "STORAGE"
select select "Storage"
select select "[GEOGRAPHIC_DATA]"
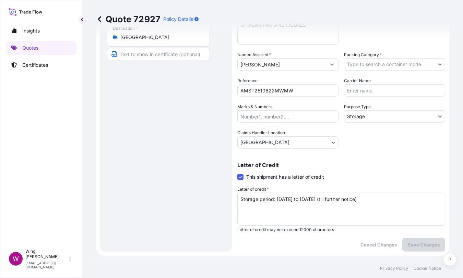
scroll to position [36, 0]
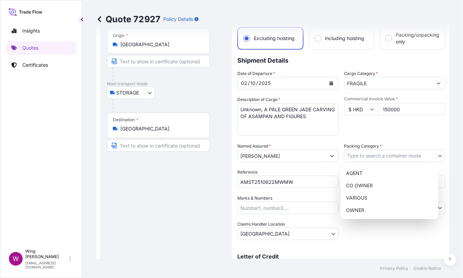
click at [395, 160] on body "Insights Quotes Certificates W Wing Lee [EMAIL_ADDRESS][DOMAIN_NAME] Quote 7292…" at bounding box center [231, 139] width 463 height 278
click at [383, 209] on div "OWNER" at bounding box center [389, 210] width 92 height 12
select select "27"
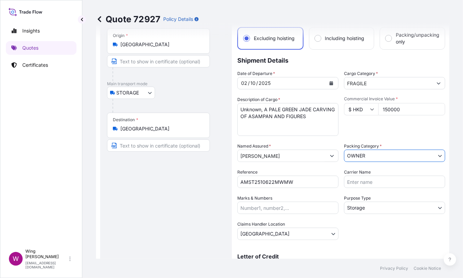
click at [182, 203] on div "Route Details Place of loading Road / [GEOGRAPHIC_DATA] / Inland Origin * [GEOG…" at bounding box center [166, 174] width 118 height 323
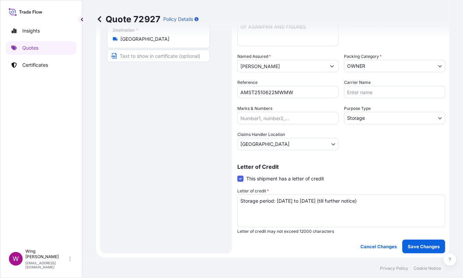
scroll to position [128, 0]
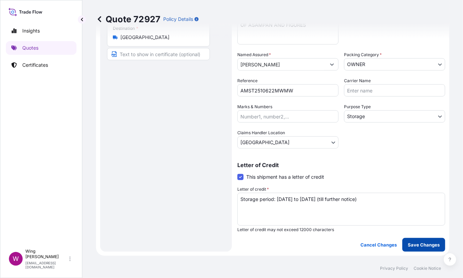
click at [421, 240] on button "Save Changes" at bounding box center [423, 245] width 43 height 14
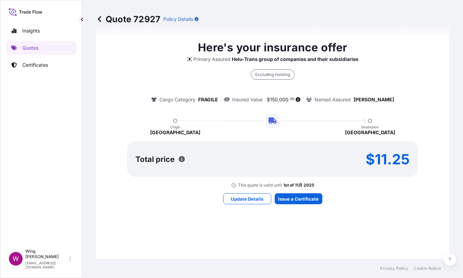
select select "STORAGE"
select select "Storage"
select select "[GEOGRAPHIC_DATA]"
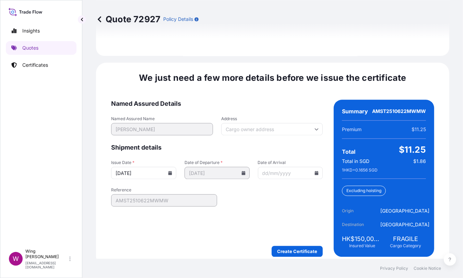
scroll to position [1083, 0]
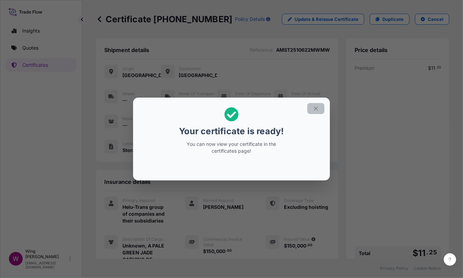
click at [313, 108] on icon "button" at bounding box center [316, 109] width 6 height 6
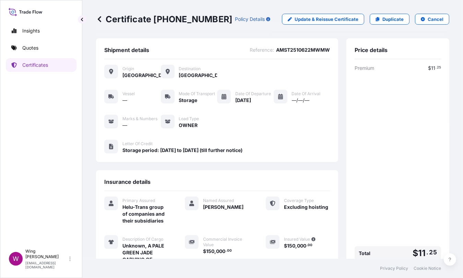
scroll to position [108, 0]
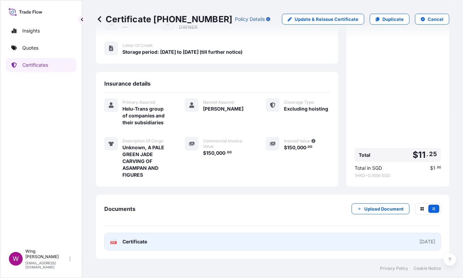
click at [114, 239] on icon at bounding box center [114, 242] width 6 height 7
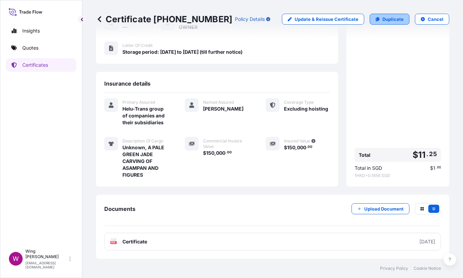
click at [387, 21] on p "Duplicate" at bounding box center [392, 19] width 21 height 7
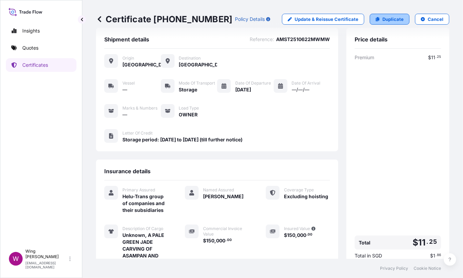
select select "STORAGE"
select select "Storage"
select select "[GEOGRAPHIC_DATA]"
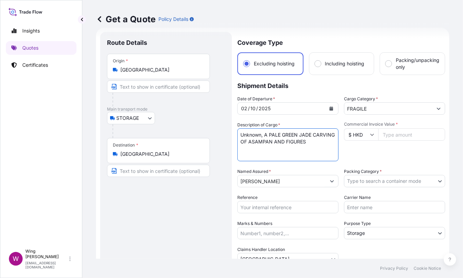
drag, startPoint x: 264, startPoint y: 135, endPoint x: 360, endPoint y: 147, distance: 96.1
click at [360, 147] on div "Date of Departure * [DATE] Cargo Category * FRAGILE Description of Cargo * Unkn…" at bounding box center [341, 181] width 208 height 170
paste textarea "LARGE GREY JADE CYLINDRICALVESSEL, CONG"
type textarea "Unknown, A LARGE GREY JADE CYLINDRICALVESSEL, CONG"
click at [348, 152] on div "Commercial Invoice Value * $ HKD" at bounding box center [394, 142] width 101 height 40
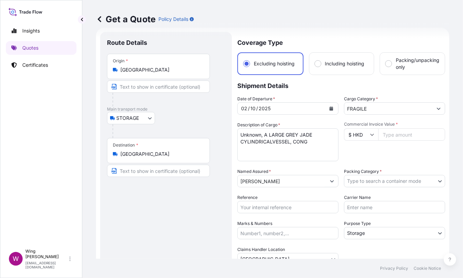
click at [412, 137] on input "Commercial Invoice Value *" at bounding box center [411, 135] width 67 height 12
paste input "150000.00"
type input "150000.00"
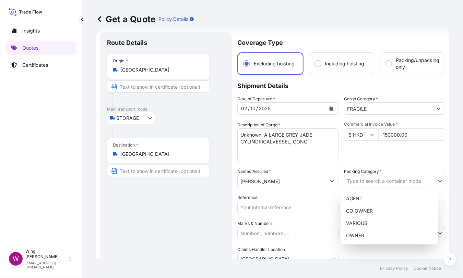
click at [395, 178] on body "Insights Quotes Certificates W Wing Lee [EMAIL_ADDRESS][DOMAIN_NAME] Get a Quot…" at bounding box center [231, 139] width 463 height 278
click at [371, 240] on div "OWNER" at bounding box center [389, 236] width 92 height 12
select select "27"
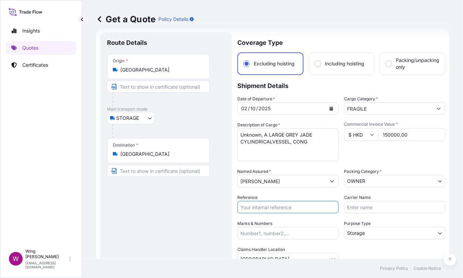
click at [269, 203] on input "Reference" at bounding box center [287, 207] width 101 height 12
paste input "AMST2510622MWMW"
type input "AMST2510622MWMW"
click at [192, 219] on div "Route Details Place of loading Road / [GEOGRAPHIC_DATA] / Inland Origin * [GEOG…" at bounding box center [166, 200] width 118 height 323
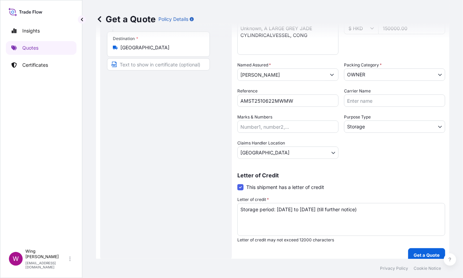
scroll to position [124, 0]
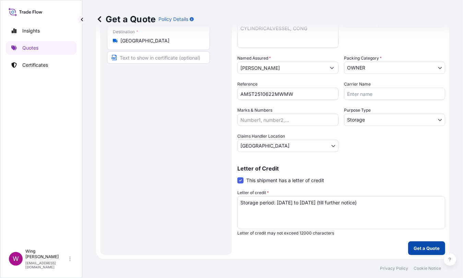
click at [429, 249] on p "Get a Quote" at bounding box center [427, 248] width 26 height 7
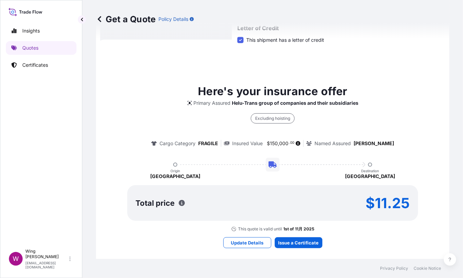
scroll to position [270, 0]
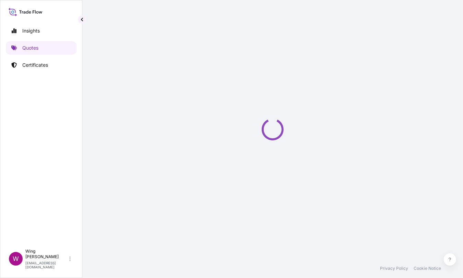
select select "STORAGE"
select select "Transit"
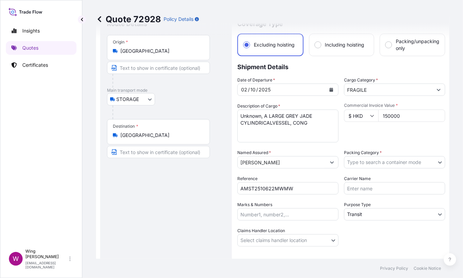
scroll to position [45, 0]
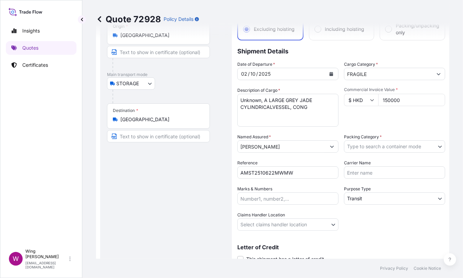
click at [380, 146] on body "Insights Quotes Certificates W Wing Lee [EMAIL_ADDRESS][DOMAIN_NAME] Quote 7292…" at bounding box center [231, 139] width 463 height 278
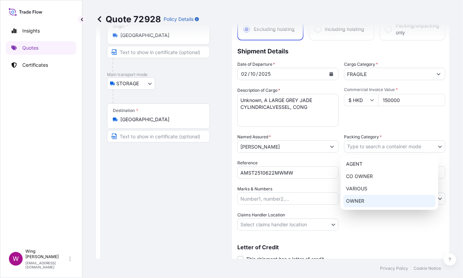
click at [371, 201] on div "OWNER" at bounding box center [389, 201] width 92 height 12
select select "27"
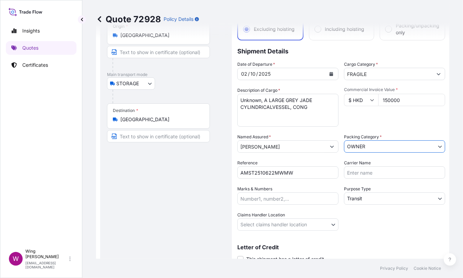
click at [371, 198] on body "Insights Quotes Certificates W Wing Lee [EMAIL_ADDRESS][DOMAIN_NAME] Quote 7292…" at bounding box center [231, 139] width 463 height 278
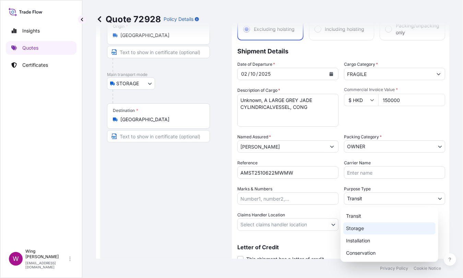
click at [365, 227] on div "Storage" at bounding box center [389, 229] width 92 height 12
select select "Storage"
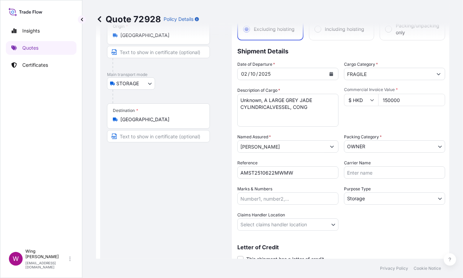
click at [187, 225] on div "Route Details Place of loading Road / [GEOGRAPHIC_DATA] / Inland Origin * [GEOG…" at bounding box center [166, 139] width 118 height 271
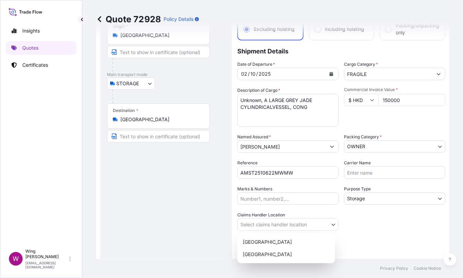
click at [244, 228] on body "Insights Quotes Certificates W Wing Lee [EMAIL_ADDRESS][DOMAIN_NAME] Quote 7292…" at bounding box center [231, 139] width 463 height 278
click at [251, 239] on div "[GEOGRAPHIC_DATA]" at bounding box center [286, 242] width 92 height 12
select select "[GEOGRAPHIC_DATA]"
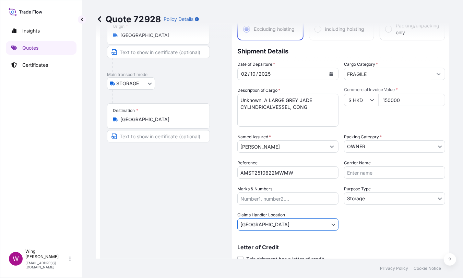
click at [176, 239] on div "Route Details Place of loading Road / [GEOGRAPHIC_DATA] / Inland Origin * [GEOG…" at bounding box center [166, 139] width 118 height 271
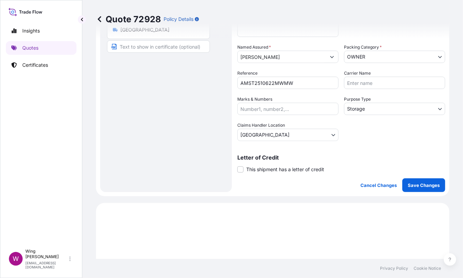
scroll to position [137, 0]
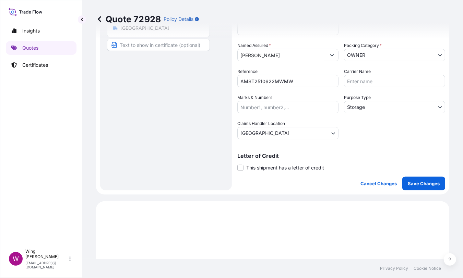
click at [249, 171] on div "Coverage Type Excluding hoisting Including hoisting Packing/unpacking only Ship…" at bounding box center [341, 48] width 208 height 285
click at [241, 168] on span at bounding box center [240, 168] width 6 height 6
click at [237, 164] on input "This shipment has a letter of credit" at bounding box center [237, 164] width 0 height 0
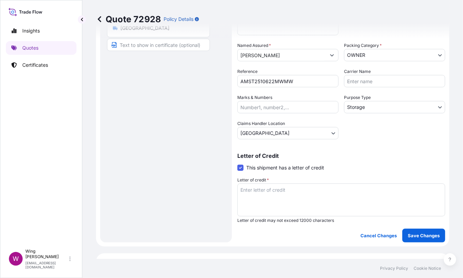
click at [305, 206] on textarea "Letter of credit *" at bounding box center [341, 200] width 208 height 33
paste textarea "Storage period: [DATE] to [DATE] (till further notice)"
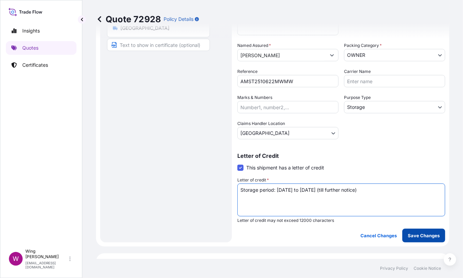
type textarea "Storage period: [DATE] to [DATE] (till further notice)"
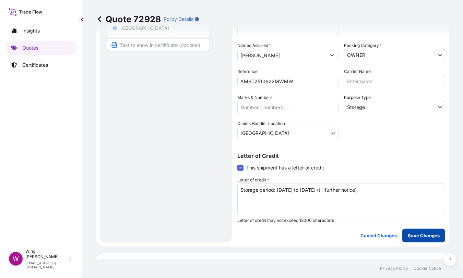
click at [425, 236] on p "Save Changes" at bounding box center [424, 236] width 32 height 7
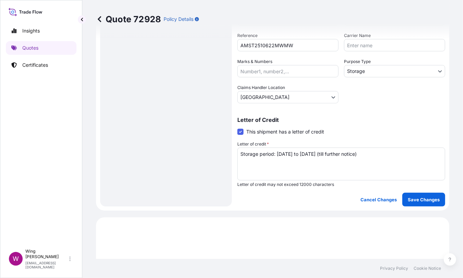
select select "STORAGE"
select select "Storage"
select select "[GEOGRAPHIC_DATA]"
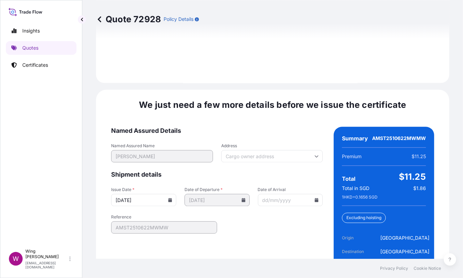
scroll to position [1083, 0]
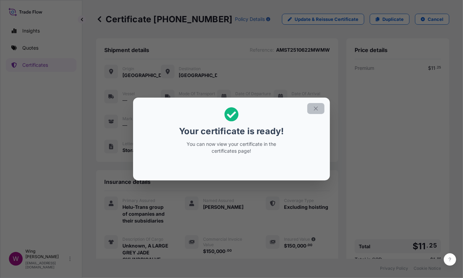
click at [317, 107] on icon "button" at bounding box center [316, 109] width 4 height 4
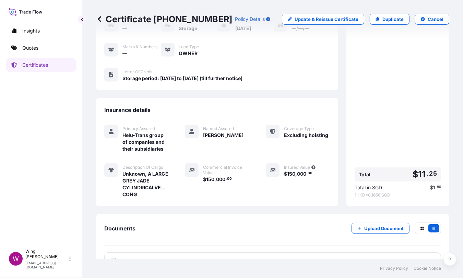
scroll to position [102, 0]
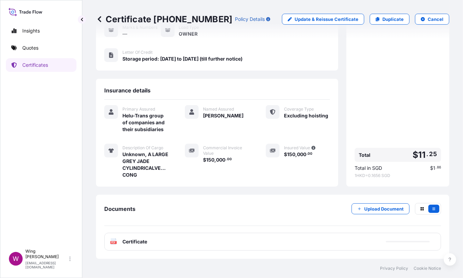
click at [111, 240] on icon at bounding box center [114, 242] width 6 height 7
click at [113, 243] on text "PDF" at bounding box center [113, 243] width 4 height 2
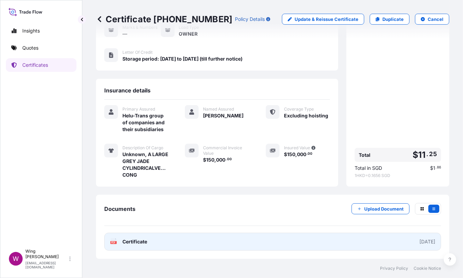
click at [113, 243] on text "PDF" at bounding box center [113, 243] width 4 height 2
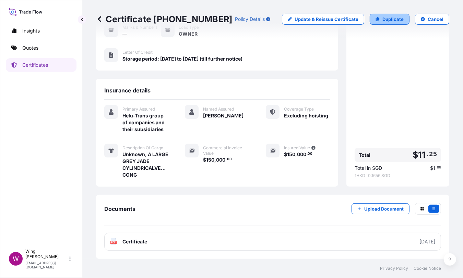
click at [397, 22] on p "Duplicate" at bounding box center [392, 19] width 21 height 7
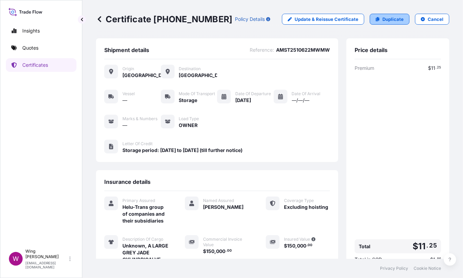
select select "STORAGE"
select select "Storage"
select select "[GEOGRAPHIC_DATA]"
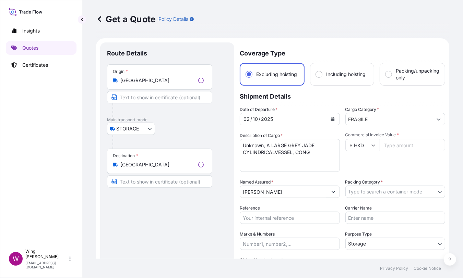
scroll to position [11, 0]
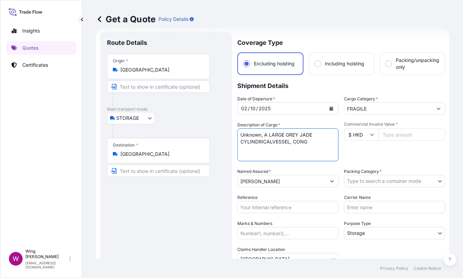
drag, startPoint x: 311, startPoint y: 144, endPoint x: 266, endPoint y: 135, distance: 46.0
click at [266, 135] on textarea "Unknown, A LARGE GREY JADE CYLINDRICALVESSEL, CONG" at bounding box center [287, 145] width 101 height 33
paste textarea "WHITE JADE CARVING OF AN OX AND BOY"
type textarea "Unknown, A WHITE JADE CARVING OF AN OX AND BOY"
click at [302, 165] on div "Date of Departure * [DATE] Cargo Category * FRAGILE Description of Cargo * Unkn…" at bounding box center [341, 181] width 208 height 170
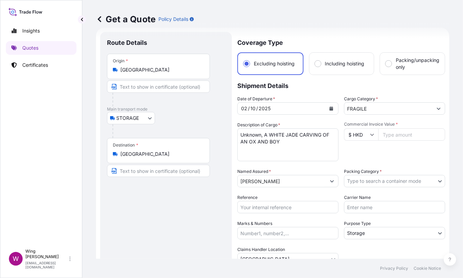
click at [411, 136] on input "Commercial Invoice Value *" at bounding box center [411, 135] width 67 height 12
paste input "50000.00"
type input "50000.00"
click at [398, 151] on div "Commercial Invoice Value * $ HKD 50000.00" at bounding box center [394, 142] width 101 height 40
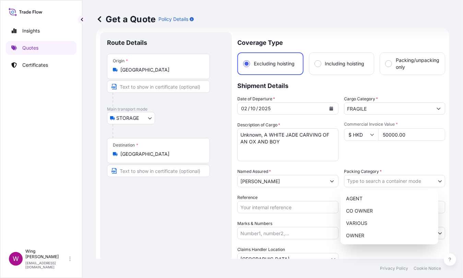
click at [387, 181] on body "Insights Quotes Certificates W Wing Lee [EMAIL_ADDRESS][DOMAIN_NAME] Get a Quot…" at bounding box center [231, 139] width 463 height 278
click at [376, 233] on div "OWNER" at bounding box center [389, 236] width 92 height 12
select select "27"
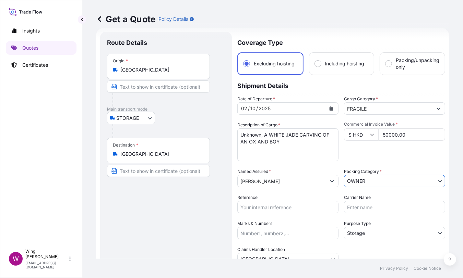
click at [163, 211] on div "Route Details Place of loading Road / [GEOGRAPHIC_DATA] / Inland Origin * [GEOG…" at bounding box center [166, 200] width 118 height 323
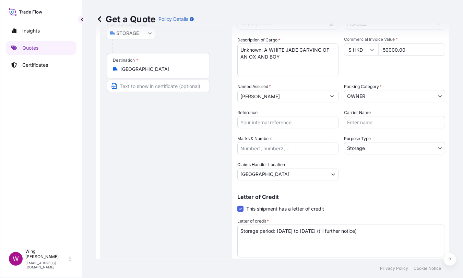
scroll to position [102, 0]
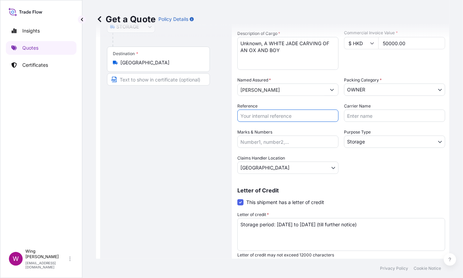
click at [277, 120] on input "Reference" at bounding box center [287, 116] width 101 height 12
paste input "AMST2510622MWMW"
type input "AMST2510622MWMW"
click at [160, 141] on div "Route Details Place of loading Road / [GEOGRAPHIC_DATA] / Inland Origin * [GEOG…" at bounding box center [166, 108] width 118 height 323
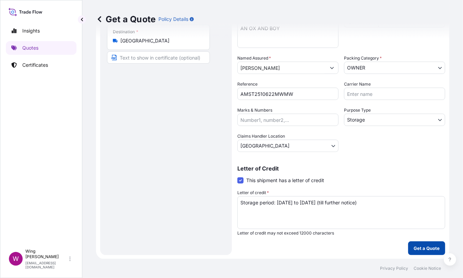
click at [423, 248] on p "Get a Quote" at bounding box center [427, 248] width 26 height 7
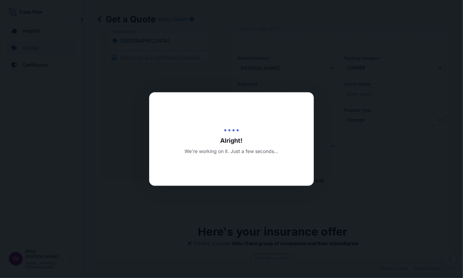
type input "[DATE]"
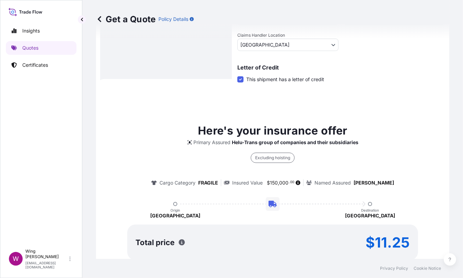
scroll to position [270, 0]
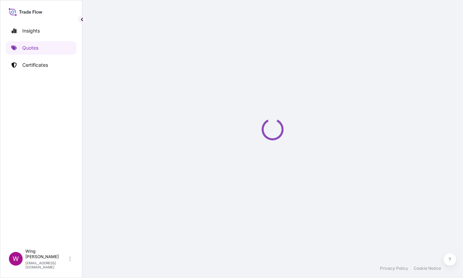
select select "STORAGE"
select select "Transit"
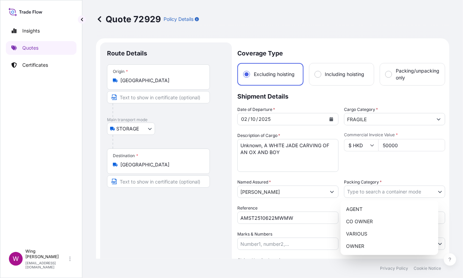
click at [375, 191] on body "Insights Quotes Certificates W Wing Lee [EMAIL_ADDRESS][DOMAIN_NAME] Quote 7292…" at bounding box center [231, 139] width 463 height 278
click at [367, 244] on div "OWNER" at bounding box center [389, 246] width 92 height 12
select select "27"
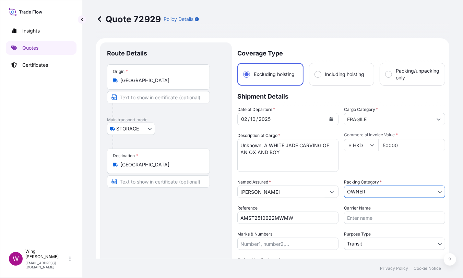
click at [176, 218] on div "Route Details Place of loading Road / [GEOGRAPHIC_DATA] / Inland Origin * [GEOG…" at bounding box center [166, 184] width 118 height 271
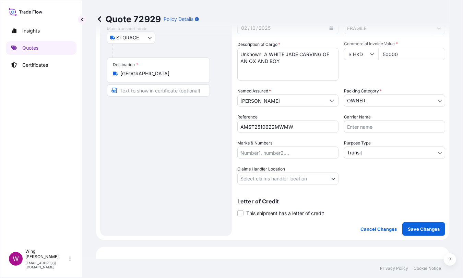
click at [365, 152] on body "Insights Quotes Certificates W Wing Lee [EMAIL_ADDRESS][DOMAIN_NAME] Quote 7292…" at bounding box center [231, 139] width 463 height 278
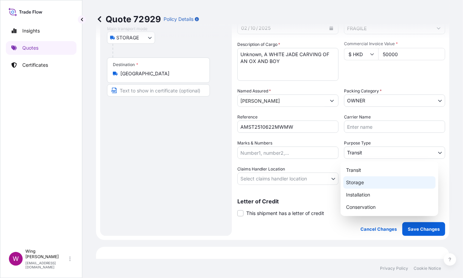
click at [366, 180] on div "Storage" at bounding box center [389, 183] width 92 height 12
select select "Storage"
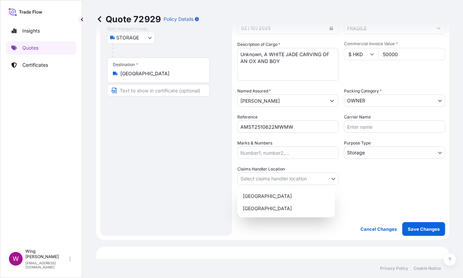
click at [273, 180] on body "Insights Quotes Certificates W Wing Lee [EMAIL_ADDRESS][DOMAIN_NAME] Quote 7292…" at bounding box center [231, 139] width 463 height 278
click at [269, 194] on div "[GEOGRAPHIC_DATA]" at bounding box center [286, 196] width 92 height 12
select select "[GEOGRAPHIC_DATA]"
click at [166, 187] on div "Route Details Place of loading Road / [GEOGRAPHIC_DATA] / Inland Origin * [GEOG…" at bounding box center [166, 93] width 118 height 271
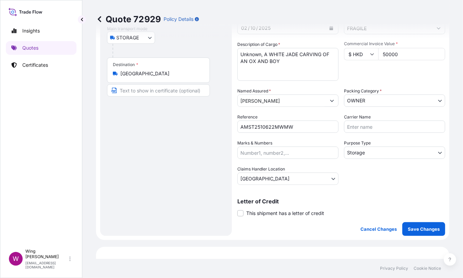
click at [249, 215] on span "This shipment has a letter of credit" at bounding box center [285, 213] width 78 height 7
click at [237, 210] on input "This shipment has a letter of credit" at bounding box center [237, 210] width 0 height 0
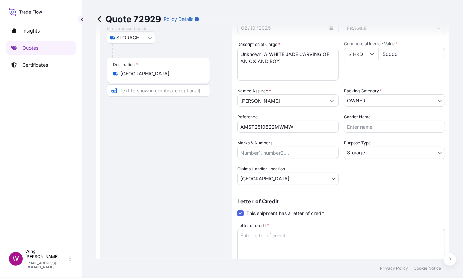
click at [364, 24] on div "Quote 72929 Policy Details" at bounding box center [272, 19] width 353 height 11
click at [250, 240] on textarea "Letter of credit *" at bounding box center [341, 245] width 208 height 33
paste textarea "AMST2510622MWMW"
click at [175, 234] on div "Route Details Place of loading Road / [GEOGRAPHIC_DATA] / Inland Origin * [GEOG…" at bounding box center [166, 119] width 118 height 323
click at [318, 233] on textarea "AMST2510622MWMW" at bounding box center [341, 245] width 208 height 33
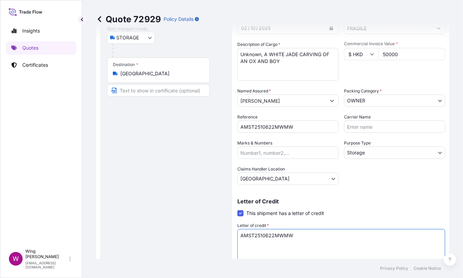
drag, startPoint x: 290, startPoint y: 234, endPoint x: 170, endPoint y: 230, distance: 120.1
click at [171, 230] on form "Route Details Place of loading Road / Inland Road / Inland Origin * [GEOGRAPHIC…" at bounding box center [272, 119] width 353 height 345
paste textarea "Storage period: [DATE] to [DATE] (till further notice)"
type textarea "Storage period: [DATE] to [DATE] (till further notice)"
click at [162, 228] on div "Route Details Place of loading Road / [GEOGRAPHIC_DATA] / Inland Origin * [GEOG…" at bounding box center [166, 119] width 118 height 323
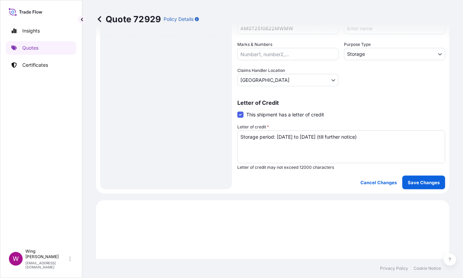
scroll to position [228, 0]
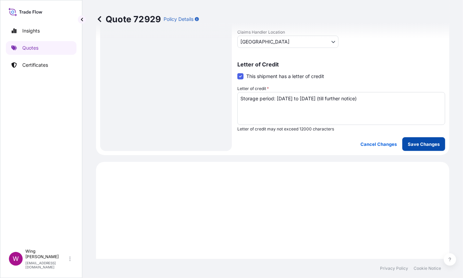
click at [423, 140] on button "Save Changes" at bounding box center [423, 145] width 43 height 14
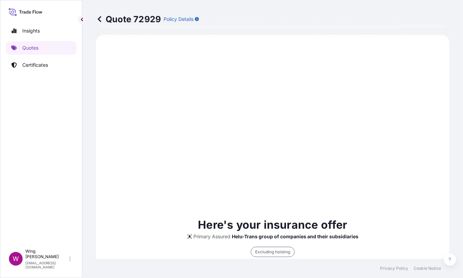
select select "STORAGE"
select select "Storage"
select select "[GEOGRAPHIC_DATA]"
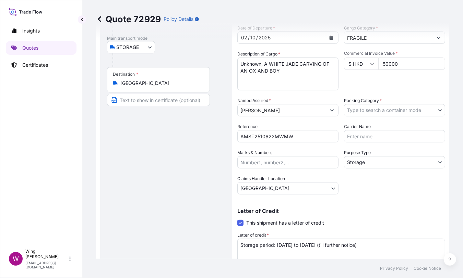
scroll to position [0, 0]
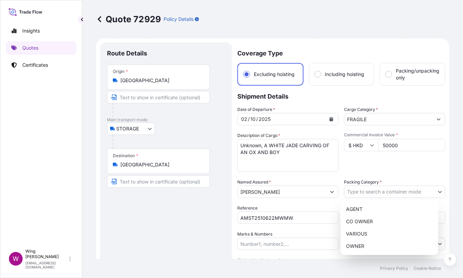
click at [366, 188] on body "Insights Quotes Certificates W Wing Lee [EMAIL_ADDRESS][DOMAIN_NAME] Quote 7292…" at bounding box center [231, 139] width 463 height 278
click at [362, 245] on div "OWNER" at bounding box center [389, 246] width 92 height 12
select select "27"
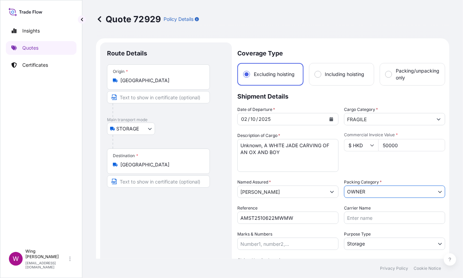
click at [166, 223] on div "Route Details Place of loading Road / [GEOGRAPHIC_DATA] / Inland Origin * [GEOG…" at bounding box center [166, 210] width 118 height 323
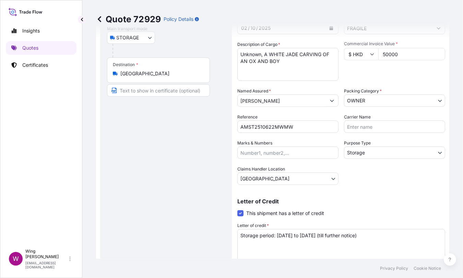
scroll to position [183, 0]
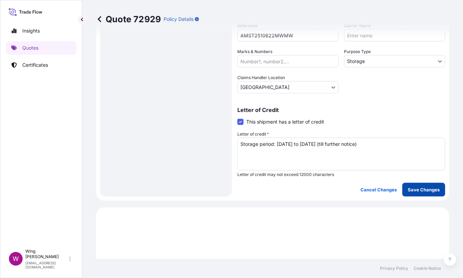
click at [426, 191] on p "Save Changes" at bounding box center [424, 190] width 32 height 7
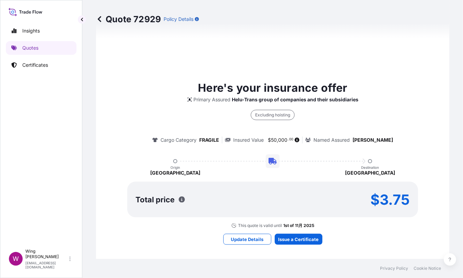
select select "STORAGE"
select select "Storage"
select select "[GEOGRAPHIC_DATA]"
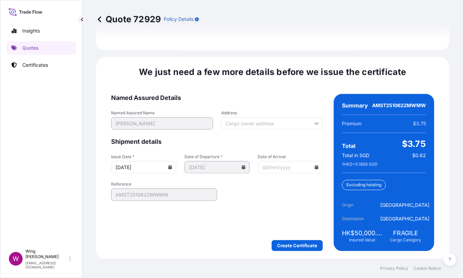
scroll to position [1083, 0]
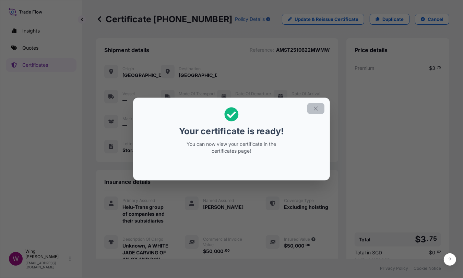
click at [314, 108] on icon "button" at bounding box center [316, 109] width 6 height 6
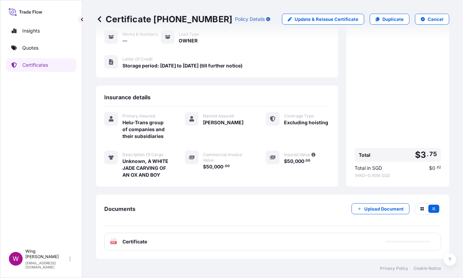
scroll to position [102, 0]
click at [113, 245] on icon at bounding box center [114, 242] width 6 height 7
click at [111, 244] on rect at bounding box center [113, 242] width 6 height 3
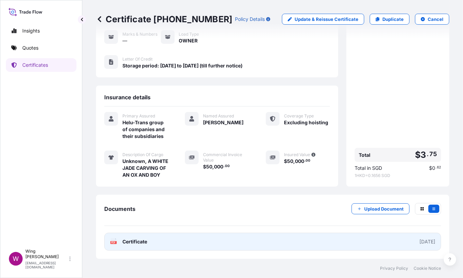
click at [111, 244] on rect at bounding box center [113, 242] width 6 height 3
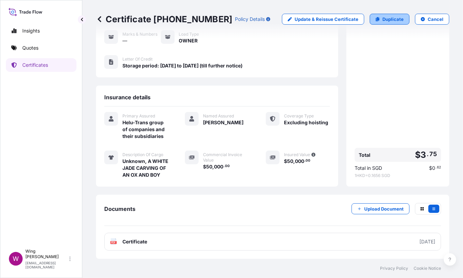
click at [382, 19] on p "Duplicate" at bounding box center [392, 19] width 21 height 7
select select "STORAGE"
select select "Storage"
select select "[GEOGRAPHIC_DATA]"
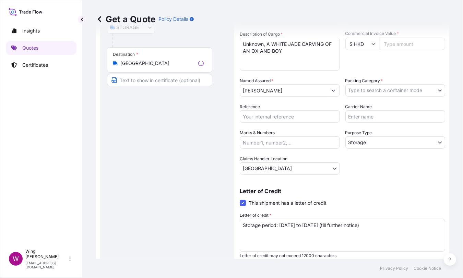
scroll to position [11, 0]
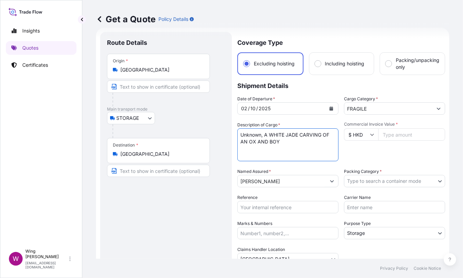
drag, startPoint x: 287, startPoint y: 145, endPoint x: 265, endPoint y: 136, distance: 23.7
click at [265, 136] on textarea "Unknown, A WHITE JADE CARVING OF AN OX AND BOY" at bounding box center [287, 145] width 101 height 33
paste textarea "RARE WHITE JADE CARVING OF APHOENIX 18th century(2)"
type textarea "Unknown, A RARE WHITE JADE CARVING OF APHOENIX 18th century(2)"
click at [200, 221] on div "Route Details Place of loading Road / [GEOGRAPHIC_DATA] / Inland Origin * [GEOG…" at bounding box center [166, 200] width 118 height 323
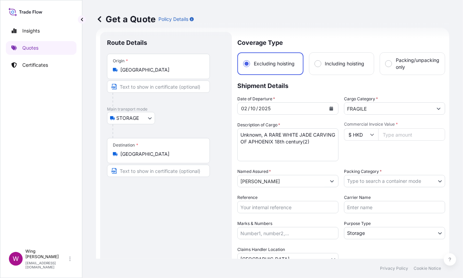
click at [412, 135] on input "Commercial Invoice Value *" at bounding box center [411, 135] width 67 height 12
paste input "50000.00"
type input "50000.00"
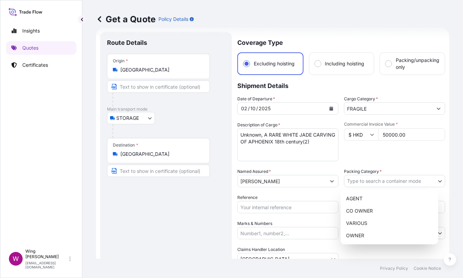
click at [370, 184] on body "Insights Quotes Certificates W Wing Lee [EMAIL_ADDRESS][DOMAIN_NAME] Get a Quot…" at bounding box center [231, 139] width 463 height 278
click at [370, 234] on div "OWNER" at bounding box center [389, 236] width 92 height 12
select select "27"
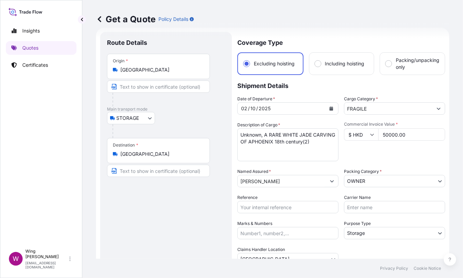
click at [183, 235] on div "Route Details Place of loading Road / [GEOGRAPHIC_DATA] / Inland Origin * [GEOG…" at bounding box center [166, 200] width 118 height 323
drag, startPoint x: 284, startPoint y: 207, endPoint x: 279, endPoint y: 207, distance: 5.2
click at [284, 207] on input "Reference" at bounding box center [287, 207] width 101 height 12
paste input "AMST2510622MWMW"
type input "AMST2510622MWMW"
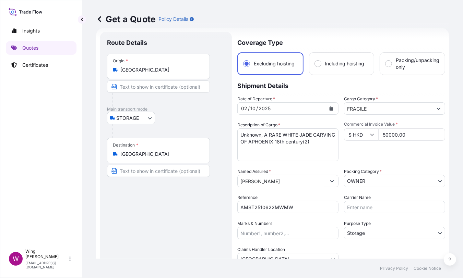
click at [158, 214] on div "Route Details Place of loading Road / [GEOGRAPHIC_DATA] / Inland Origin * [GEOG…" at bounding box center [166, 200] width 118 height 323
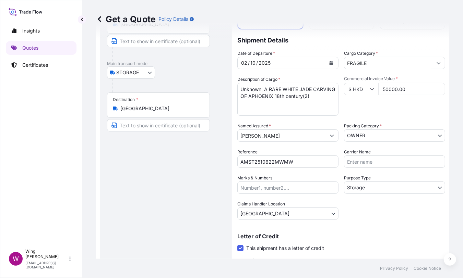
scroll to position [102, 0]
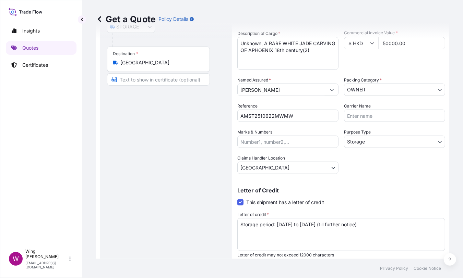
click at [166, 202] on div "Route Details Place of loading Road / [GEOGRAPHIC_DATA] / Inland Origin * [GEOG…" at bounding box center [166, 108] width 118 height 323
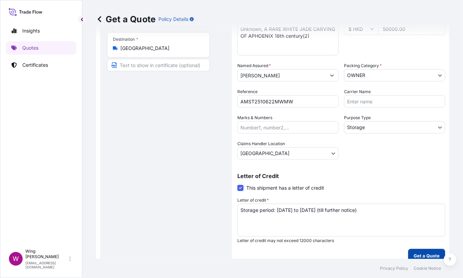
scroll to position [124, 0]
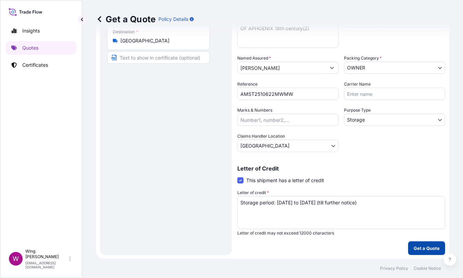
click at [417, 249] on p "Get a Quote" at bounding box center [427, 248] width 26 height 7
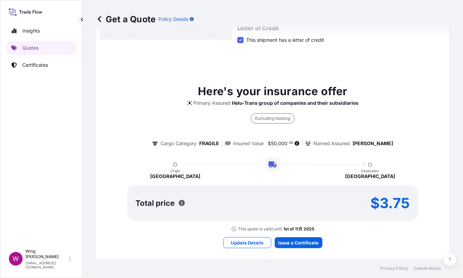
scroll to position [270, 0]
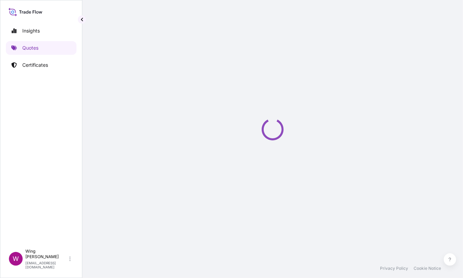
select select "STORAGE"
select select "Transit"
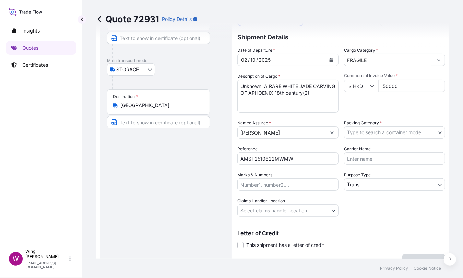
scroll to position [91, 0]
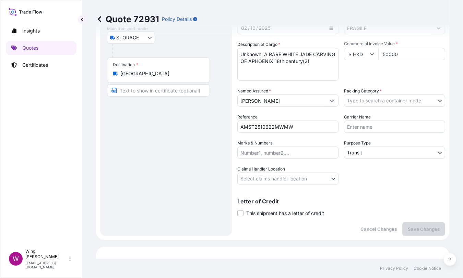
click at [361, 101] on body "Insights Quotes Certificates W Wing Lee [EMAIL_ADDRESS][DOMAIN_NAME] Quote 7293…" at bounding box center [231, 139] width 463 height 278
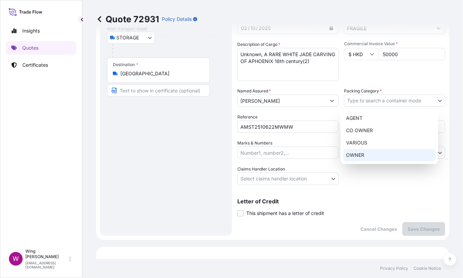
click at [364, 150] on div "OWNER" at bounding box center [389, 155] width 92 height 12
select select "27"
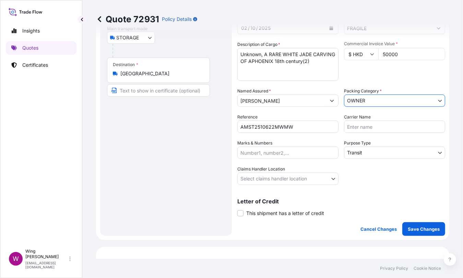
click at [364, 150] on body "Insights Quotes Certificates W Wing Lee [EMAIL_ADDRESS][DOMAIN_NAME] Quote 7293…" at bounding box center [231, 139] width 463 height 278
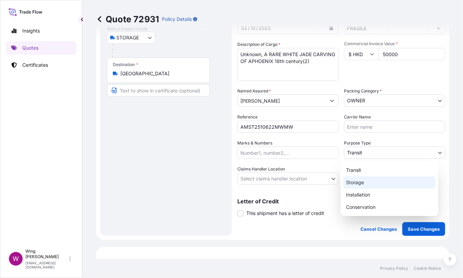
click at [365, 180] on div "Storage" at bounding box center [389, 183] width 92 height 12
select select "Storage"
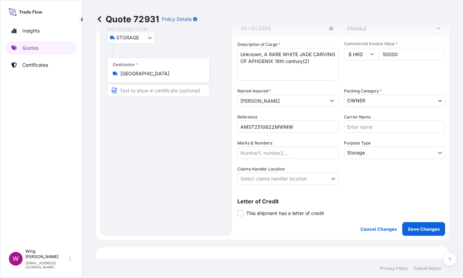
click at [206, 168] on div "Route Details Place of loading Road / [GEOGRAPHIC_DATA] / Inland Origin * [GEOG…" at bounding box center [166, 93] width 118 height 271
click at [272, 176] on body "Insights Quotes Certificates W Wing Lee [EMAIL_ADDRESS][DOMAIN_NAME] Quote 7293…" at bounding box center [231, 139] width 463 height 278
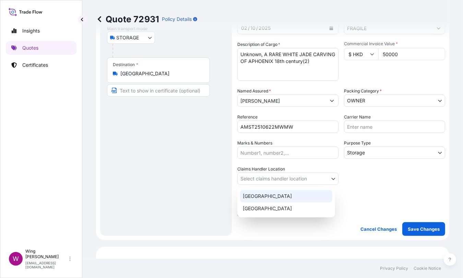
click at [274, 198] on div "[GEOGRAPHIC_DATA]" at bounding box center [286, 196] width 92 height 12
select select "[GEOGRAPHIC_DATA]"
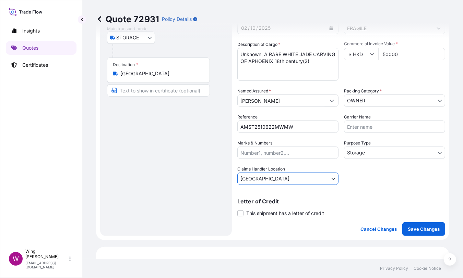
click at [203, 183] on div "Route Details Place of loading Road / [GEOGRAPHIC_DATA] / Inland Origin * [GEOG…" at bounding box center [166, 93] width 118 height 271
drag, startPoint x: 235, startPoint y: 215, endPoint x: 241, endPoint y: 214, distance: 5.5
click at [241, 214] on form "Route Details Place of loading Road / Inland Road / Inland Origin * [GEOGRAPHIC…" at bounding box center [272, 93] width 353 height 293
click at [241, 214] on span at bounding box center [240, 214] width 6 height 6
click at [237, 210] on input "This shipment has a letter of credit" at bounding box center [237, 210] width 0 height 0
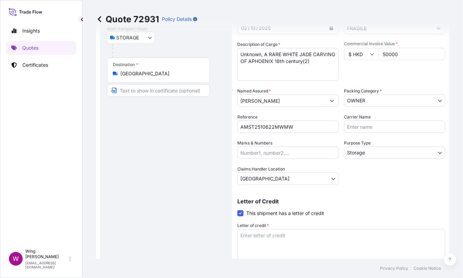
drag, startPoint x: 171, startPoint y: 178, endPoint x: 175, endPoint y: 180, distance: 4.0
click at [171, 178] on div "Route Details Place of loading Road / [GEOGRAPHIC_DATA] / Inland Origin * [GEOG…" at bounding box center [166, 119] width 118 height 323
click at [276, 240] on textarea "Letter of credit *" at bounding box center [341, 245] width 208 height 33
paste textarea "Storage period: [DATE] to [DATE] (till further notice)"
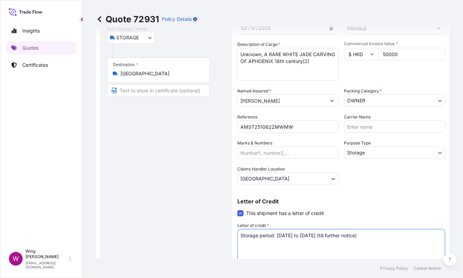
type textarea "Storage period: [DATE] to [DATE] (till further notice)"
click at [176, 230] on div "Route Details Place of loading Road / [GEOGRAPHIC_DATA] / Inland Origin * [GEOG…" at bounding box center [166, 119] width 118 height 323
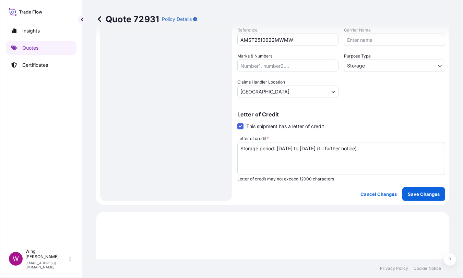
scroll to position [183, 0]
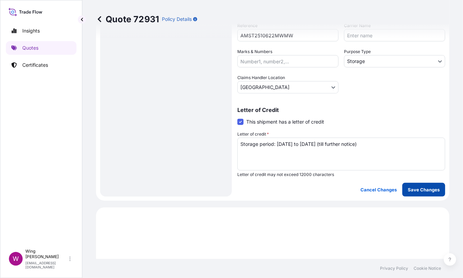
click at [425, 191] on p "Save Changes" at bounding box center [424, 190] width 32 height 7
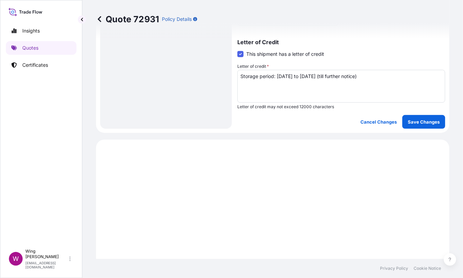
select select "STORAGE"
select select "Storage"
select select "[GEOGRAPHIC_DATA]"
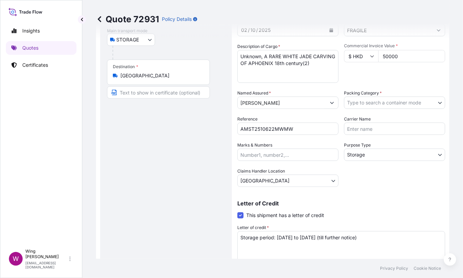
scroll to position [91, 0]
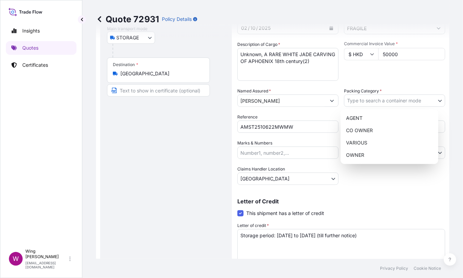
click at [369, 101] on body "Insights Quotes Certificates W Wing Lee [EMAIL_ADDRESS][DOMAIN_NAME] Quote 7293…" at bounding box center [231, 139] width 463 height 278
click at [364, 157] on div "OWNER" at bounding box center [389, 155] width 92 height 12
select select "27"
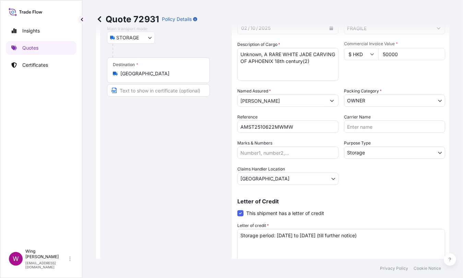
click at [168, 141] on div "Route Details Place of loading Road / [GEOGRAPHIC_DATA] / Inland Origin * [GEOG…" at bounding box center [166, 119] width 118 height 323
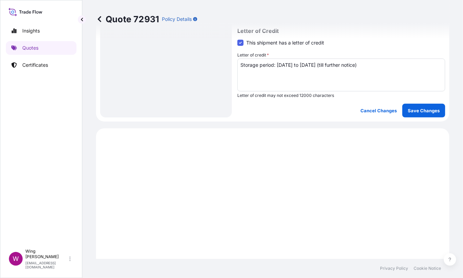
scroll to position [274, 0]
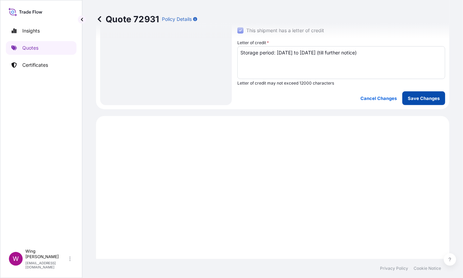
click at [423, 97] on p "Save Changes" at bounding box center [424, 98] width 32 height 7
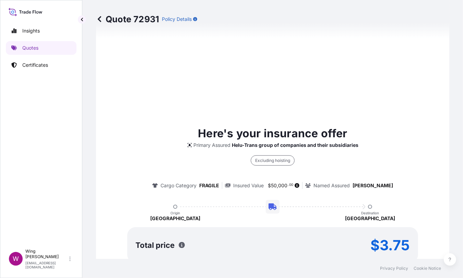
scroll to position [539, 0]
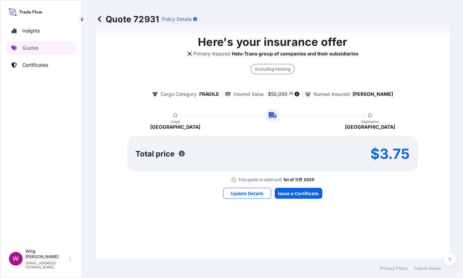
select select "STORAGE"
select select "Storage"
select select "[GEOGRAPHIC_DATA]"
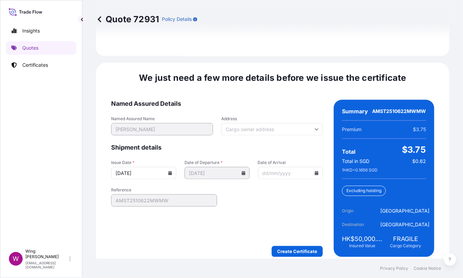
scroll to position [1083, 0]
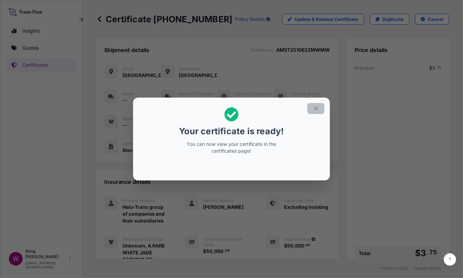
click at [315, 109] on icon "button" at bounding box center [316, 109] width 6 height 6
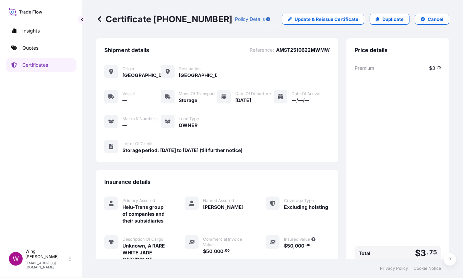
scroll to position [108, 0]
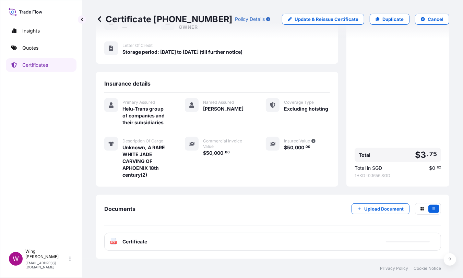
click at [112, 245] on icon at bounding box center [114, 242] width 6 height 7
click at [115, 239] on icon at bounding box center [114, 242] width 6 height 7
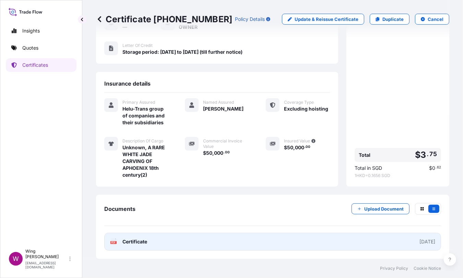
click at [115, 243] on text "PDF" at bounding box center [113, 243] width 4 height 2
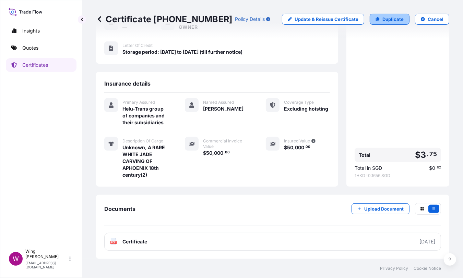
click at [391, 19] on p "Duplicate" at bounding box center [392, 19] width 21 height 7
select select "STORAGE"
select select "Storage"
select select "[GEOGRAPHIC_DATA]"
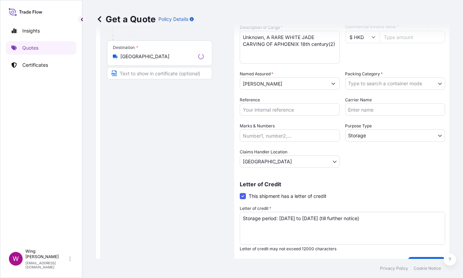
scroll to position [11, 0]
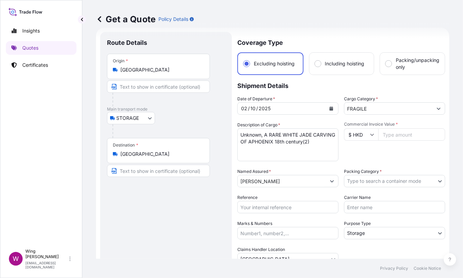
click at [159, 207] on div "Route Details Place of loading Road / [GEOGRAPHIC_DATA] / Inland Origin * [GEOG…" at bounding box center [166, 200] width 118 height 323
click at [405, 132] on input "Commercial Invoice Value *" at bounding box center [411, 135] width 67 height 12
paste input "50000.00"
type input "50000.00"
drag, startPoint x: 264, startPoint y: 135, endPoint x: 365, endPoint y: 142, distance: 101.4
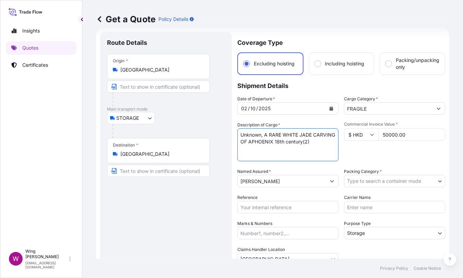
click at [365, 142] on div "Date of Departure * [DATE] Cargo Category * FRAGILE Description of Cargo * Unkn…" at bounding box center [341, 181] width 208 height 170
paste textarea "PALE GREEN AND RUSSET JADE'ELEPHANT AND BOY' GROUP 17th/18thcentury"
type textarea "Unknown, A PALE GREEN AND RUSSET JADE'ELEPHANT AND BOY' GROUP 17th/18thcentury"
click at [169, 214] on div "Route Details Place of loading Road / [GEOGRAPHIC_DATA] / Inland Origin * [GEOG…" at bounding box center [166, 200] width 118 height 323
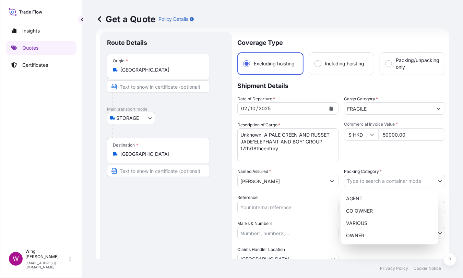
click at [373, 180] on body "Insights Quotes Certificates W Wing Lee [EMAIL_ADDRESS][DOMAIN_NAME] Get a Quot…" at bounding box center [231, 139] width 463 height 278
click at [376, 233] on div "OWNER" at bounding box center [389, 236] width 92 height 12
select select "27"
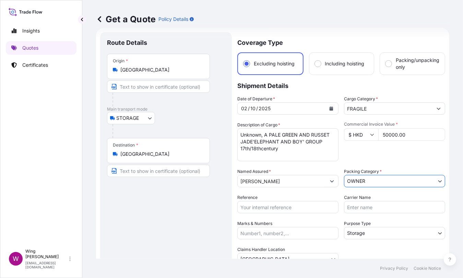
click at [144, 221] on div "Route Details Place of loading Road / [GEOGRAPHIC_DATA] / Inland Origin * [GEOG…" at bounding box center [166, 200] width 118 height 323
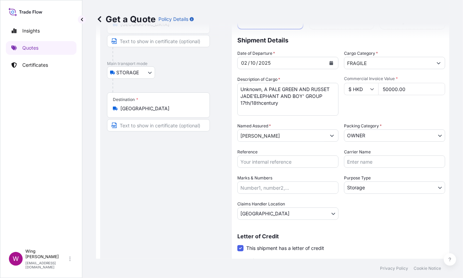
click at [273, 160] on input "Reference" at bounding box center [287, 162] width 101 height 12
paste input "AMST2510622MWMW"
type input "AMST2510622MWMW"
click at [174, 180] on div "Route Details Place of loading Road / [GEOGRAPHIC_DATA] / Inland Origin * [GEOG…" at bounding box center [166, 154] width 118 height 323
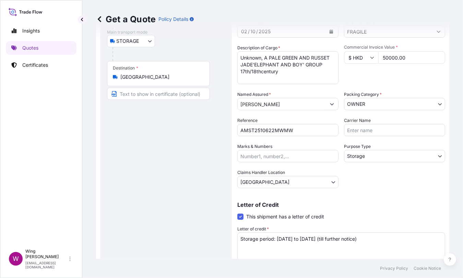
scroll to position [124, 0]
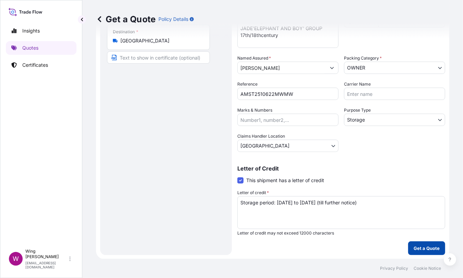
click at [414, 245] on p "Get a Quote" at bounding box center [427, 248] width 26 height 7
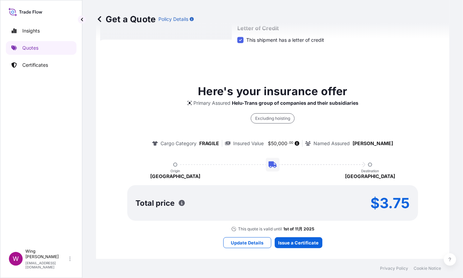
scroll to position [270, 0]
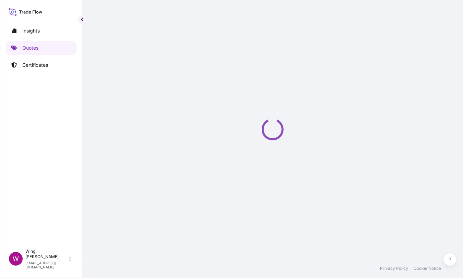
select select "STORAGE"
select select "Transit"
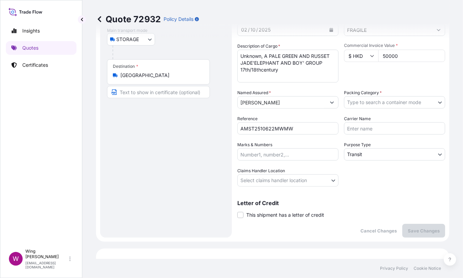
scroll to position [91, 0]
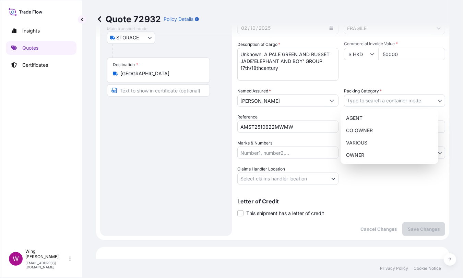
click at [411, 104] on body "Insights Quotes Certificates W Wing Lee [EMAIL_ADDRESS][DOMAIN_NAME] Quote 7293…" at bounding box center [231, 139] width 463 height 278
click at [380, 151] on div "OWNER" at bounding box center [389, 155] width 92 height 12
select select "27"
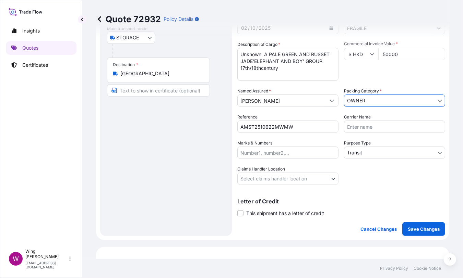
click at [355, 153] on body "Insights Quotes Certificates W Wing Lee [EMAIL_ADDRESS][DOMAIN_NAME] Quote 7293…" at bounding box center [231, 139] width 463 height 278
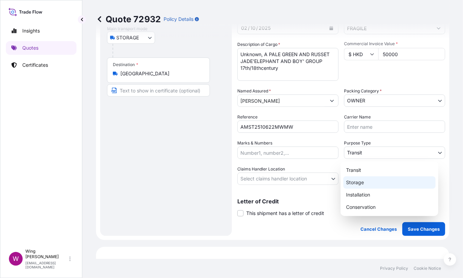
click at [360, 184] on div "Storage" at bounding box center [389, 183] width 92 height 12
select select "Storage"
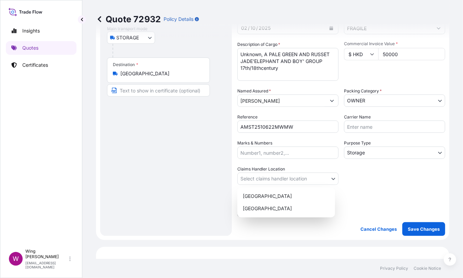
click at [249, 181] on body "Insights Quotes Certificates W Wing Lee [EMAIL_ADDRESS][DOMAIN_NAME] Quote 7293…" at bounding box center [231, 139] width 463 height 278
click at [250, 196] on div "[GEOGRAPHIC_DATA]" at bounding box center [286, 196] width 92 height 12
select select "[GEOGRAPHIC_DATA]"
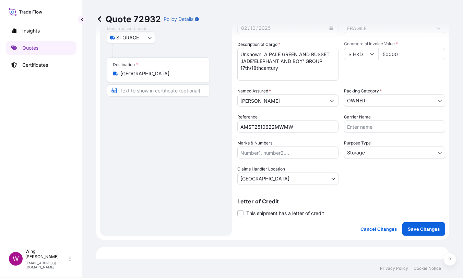
click at [195, 184] on div "Route Details Place of loading Road / [GEOGRAPHIC_DATA] / Inland Origin * [GEOG…" at bounding box center [166, 93] width 118 height 271
click at [245, 216] on label "This shipment has a letter of credit" at bounding box center [280, 213] width 87 height 7
click at [237, 210] on input "This shipment has a letter of credit" at bounding box center [237, 210] width 0 height 0
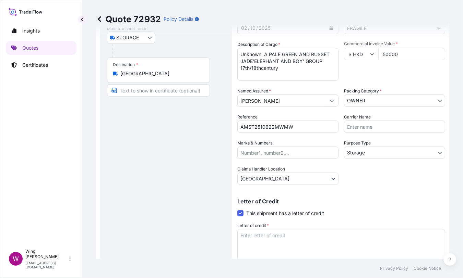
click at [299, 241] on textarea "Letter of credit *" at bounding box center [341, 245] width 208 height 33
paste textarea "Storage period: [DATE] to [DATE] (till further notice)"
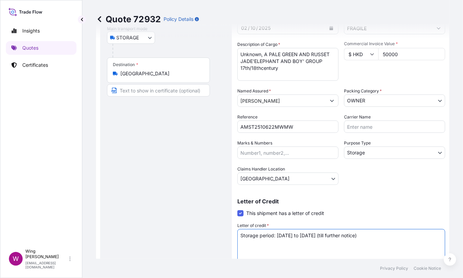
type textarea "Storage period: [DATE] to [DATE] (till further notice)"
click at [164, 233] on div "Route Details Place of loading Road / [GEOGRAPHIC_DATA] / Inland Origin * [GEOG…" at bounding box center [166, 119] width 118 height 323
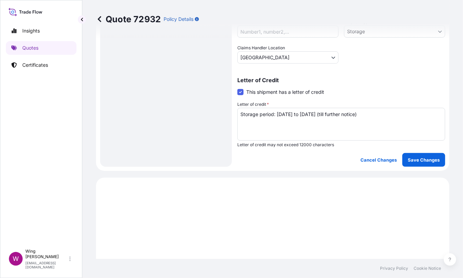
scroll to position [228, 0]
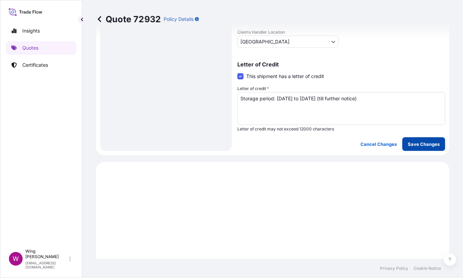
click at [419, 146] on p "Save Changes" at bounding box center [424, 144] width 32 height 7
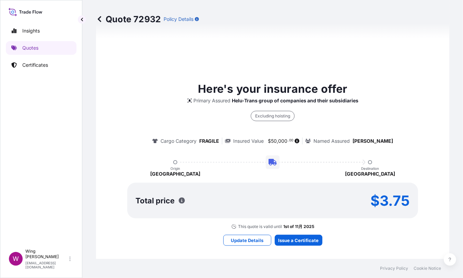
select select "STORAGE"
select select "Storage"
select select "[GEOGRAPHIC_DATA]"
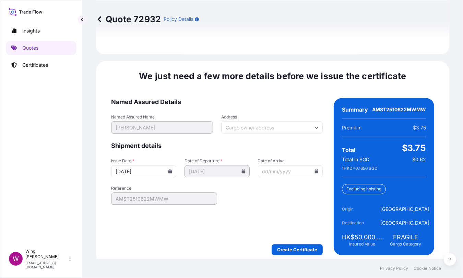
scroll to position [1083, 0]
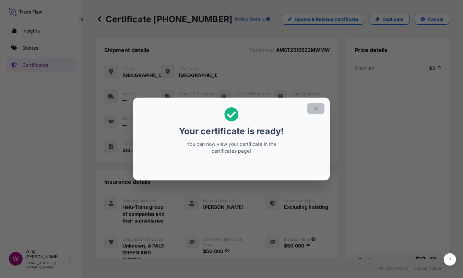
click at [317, 108] on icon "button" at bounding box center [316, 109] width 6 height 6
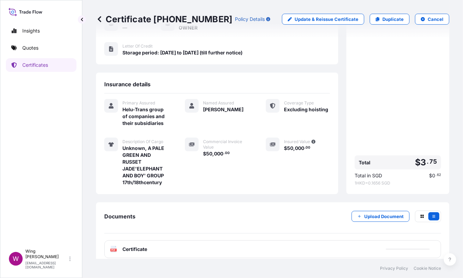
scroll to position [108, 0]
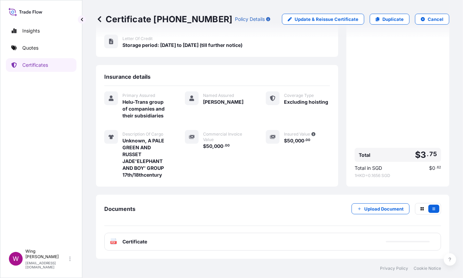
click at [112, 241] on icon at bounding box center [114, 242] width 6 height 7
click at [112, 243] on text "PDF" at bounding box center [113, 243] width 4 height 2
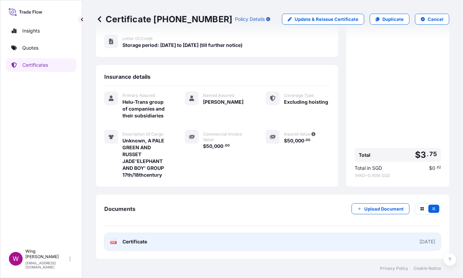
click at [112, 243] on text "PDF" at bounding box center [113, 243] width 4 height 2
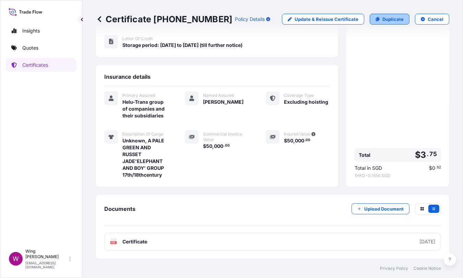
click at [386, 20] on p "Duplicate" at bounding box center [392, 19] width 21 height 7
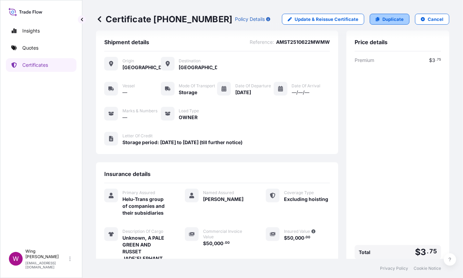
select select "STORAGE"
select select "Storage"
select select "[GEOGRAPHIC_DATA]"
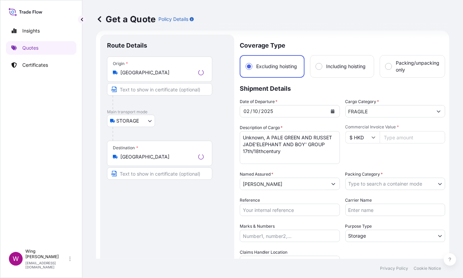
scroll to position [11, 0]
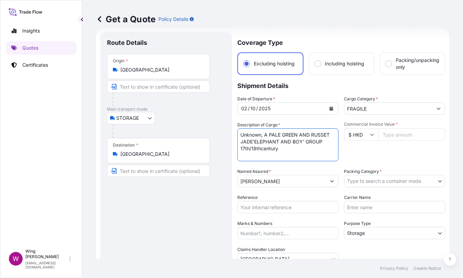
drag, startPoint x: 265, startPoint y: 136, endPoint x: 283, endPoint y: 147, distance: 21.1
click at [283, 147] on textarea "Unknown, A PALE GREEN AND RUSSET JADE'ELEPHANT AND BOY' GROUP 17th/18thcentury" at bounding box center [287, 145] width 101 height 33
paste textarea "FINE BRONZE 'LION AND GRAPEVINE'MIRROR Tang Dynasty"
type textarea "Unknown, A FINE BRONZE 'LION AND GRAPEVINE'MIRROR Tang Dynasty"
click at [335, 118] on div "Date of Departure * [DATE] Cargo Category * FRAGILE Description of Cargo * Unkn…" at bounding box center [341, 181] width 208 height 170
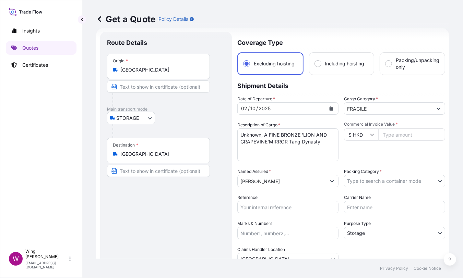
click at [391, 136] on input "Commercial Invoice Value *" at bounding box center [411, 135] width 67 height 12
paste input "50000.00"
type input "50000.00"
click at [379, 158] on div "Commercial Invoice Value * $ HKD 50000.00" at bounding box center [394, 142] width 101 height 40
click at [363, 180] on body "Insights Quotes Certificates W Wing Lee [EMAIL_ADDRESS][DOMAIN_NAME] Get a Quot…" at bounding box center [231, 139] width 463 height 278
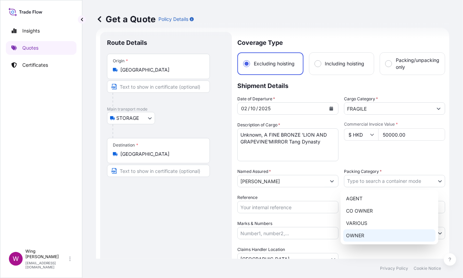
click at [366, 231] on div "OWNER" at bounding box center [389, 236] width 92 height 12
select select "27"
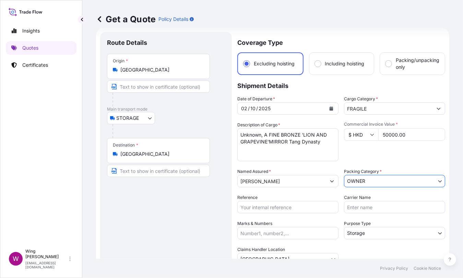
click at [201, 229] on div "Route Details Place of loading Road / [GEOGRAPHIC_DATA] / Inland Origin * [GEOG…" at bounding box center [166, 200] width 118 height 323
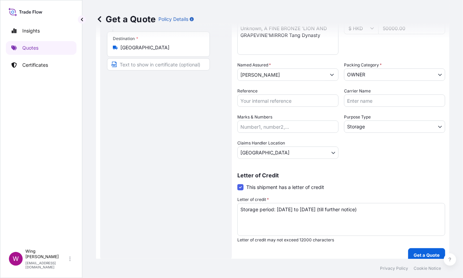
scroll to position [124, 0]
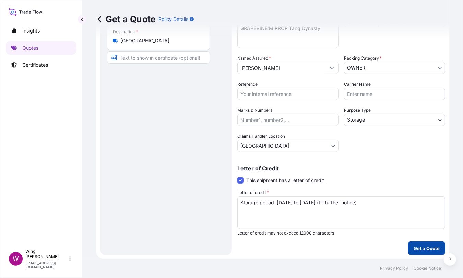
click at [413, 244] on button "Get a Quote" at bounding box center [426, 249] width 37 height 14
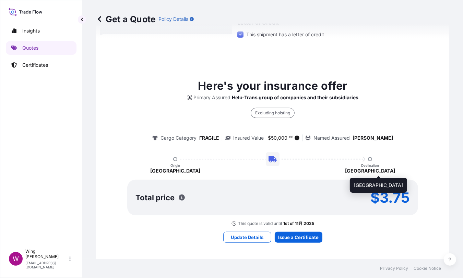
scroll to position [96, 0]
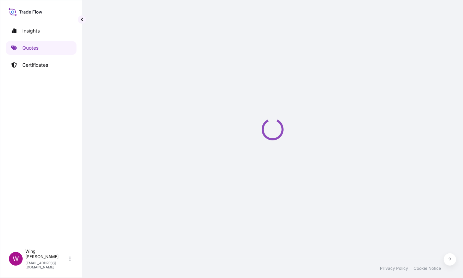
select select "STORAGE"
select select "Transit"
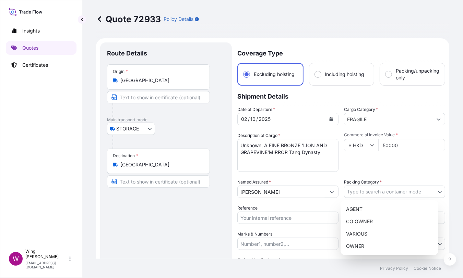
click at [372, 192] on body "Insights Quotes Certificates W Wing Lee [EMAIL_ADDRESS][DOMAIN_NAME] Quote 7293…" at bounding box center [231, 139] width 463 height 278
click at [367, 244] on div "OWNER" at bounding box center [389, 246] width 92 height 12
select select "27"
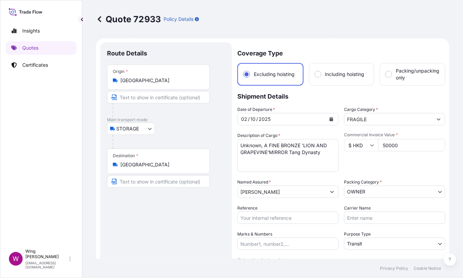
click at [143, 221] on div "Route Details Place of loading Road / [GEOGRAPHIC_DATA] / Inland Origin * [GEOG…" at bounding box center [166, 184] width 118 height 271
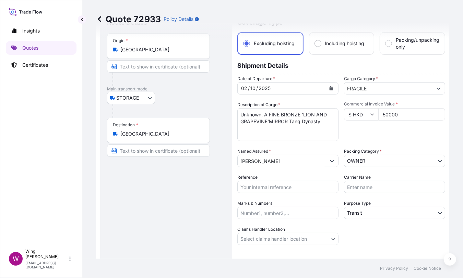
scroll to position [45, 0]
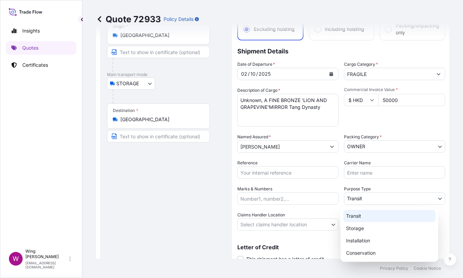
click at [353, 194] on body "Insights Quotes Certificates W Wing Lee [EMAIL_ADDRESS][DOMAIN_NAME] Quote 7293…" at bounding box center [231, 139] width 463 height 278
click at [359, 225] on div "Storage" at bounding box center [389, 229] width 92 height 12
select select "Storage"
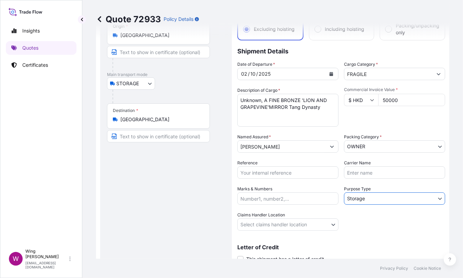
click at [133, 210] on div "Route Details Place of loading Road / [GEOGRAPHIC_DATA] / Inland Origin * [GEOG…" at bounding box center [166, 139] width 118 height 271
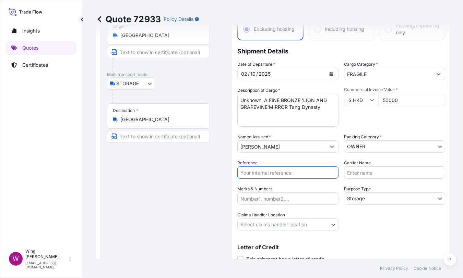
click at [279, 175] on input "Reference" at bounding box center [287, 173] width 101 height 12
paste input "AMST2510622MWMW"
type input "AMST2510622MWMW"
click at [167, 185] on div "Route Details Place of loading Road / [GEOGRAPHIC_DATA] / Inland Origin * [GEOG…" at bounding box center [166, 139] width 118 height 271
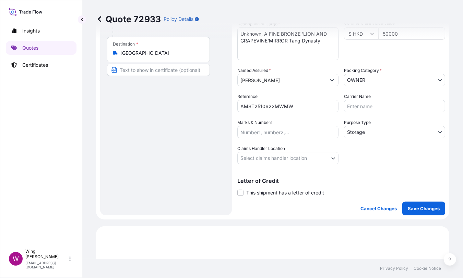
scroll to position [137, 0]
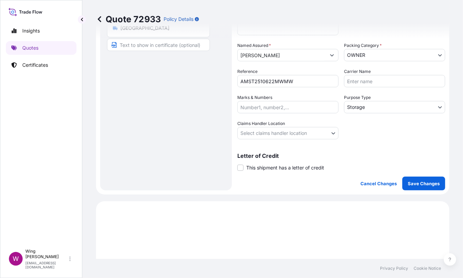
click at [265, 130] on body "Insights Quotes Certificates W Wing Lee [EMAIL_ADDRESS][DOMAIN_NAME] Quote 7293…" at bounding box center [231, 139] width 463 height 278
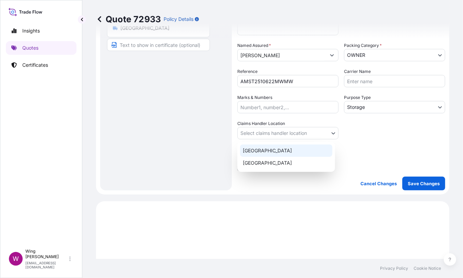
click at [258, 154] on div "[GEOGRAPHIC_DATA]" at bounding box center [286, 151] width 92 height 12
select select "[GEOGRAPHIC_DATA]"
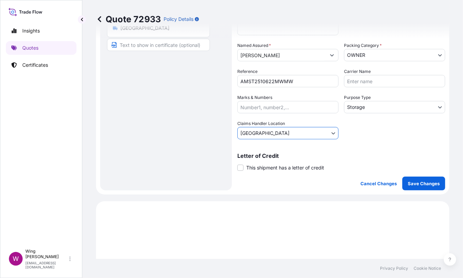
click at [168, 150] on div "Route Details Place of loading Road / [GEOGRAPHIC_DATA] / Inland Origin * [GEOG…" at bounding box center [166, 48] width 118 height 271
drag, startPoint x: 233, startPoint y: 170, endPoint x: 240, endPoint y: 170, distance: 7.5
click at [236, 170] on form "Route Details Place of loading Road / Inland Road / Inland Origin * [GEOGRAPHIC…" at bounding box center [272, 48] width 353 height 293
click at [240, 170] on span at bounding box center [240, 168] width 6 height 6
click at [237, 164] on input "This shipment has a letter of credit" at bounding box center [237, 164] width 0 height 0
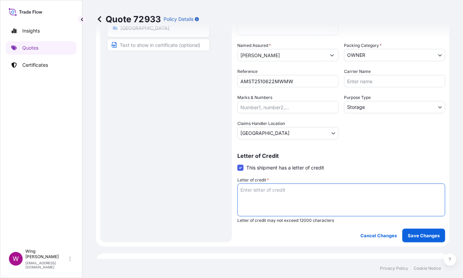
click at [325, 188] on textarea "Letter of credit *" at bounding box center [341, 200] width 208 height 33
paste textarea "Storage period: [DATE] to [DATE] (till further notice)"
type textarea "Storage period: [DATE] to [DATE] (till further notice)"
drag, startPoint x: 182, startPoint y: 195, endPoint x: 207, endPoint y: 196, distance: 24.4
click at [183, 195] on div "Route Details Place of loading Road / [GEOGRAPHIC_DATA] / Inland Origin * [GEOG…" at bounding box center [166, 74] width 118 height 323
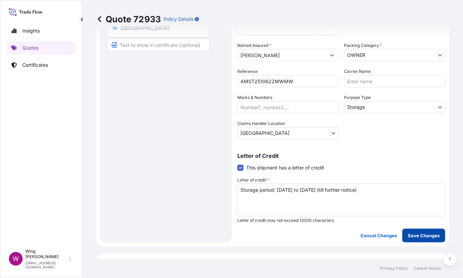
click at [405, 231] on button "Save Changes" at bounding box center [423, 236] width 43 height 14
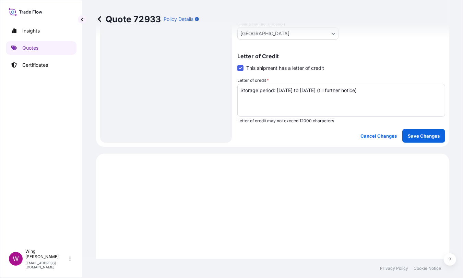
select select "STORAGE"
select select "Storage"
select select "[GEOGRAPHIC_DATA]"
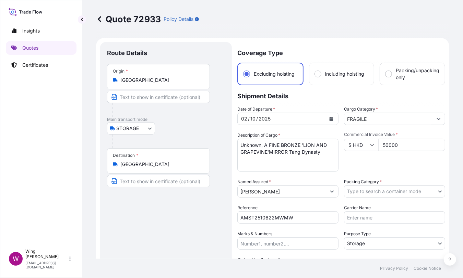
scroll to position [0, 0]
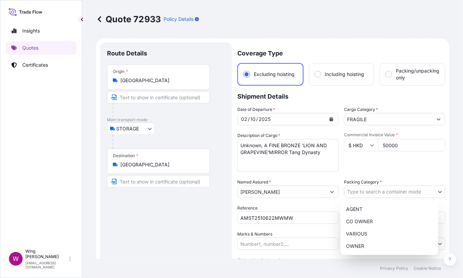
click at [374, 191] on body "Insights Quotes Certificates W Wing Lee [EMAIL_ADDRESS][DOMAIN_NAME] Quote 7293…" at bounding box center [231, 139] width 463 height 278
click at [368, 245] on div "OWNER" at bounding box center [389, 246] width 92 height 12
select select "27"
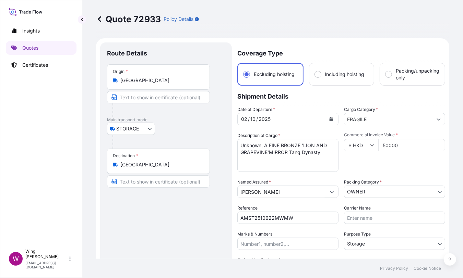
click at [195, 231] on div "Route Details Place of loading Road / [GEOGRAPHIC_DATA] / Inland Origin * [GEOG…" at bounding box center [166, 210] width 118 height 323
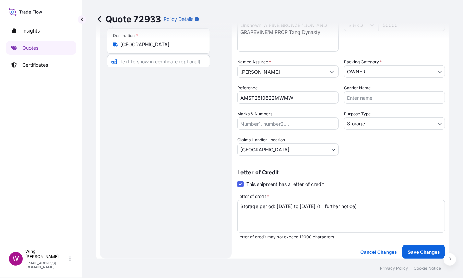
scroll to position [137, 0]
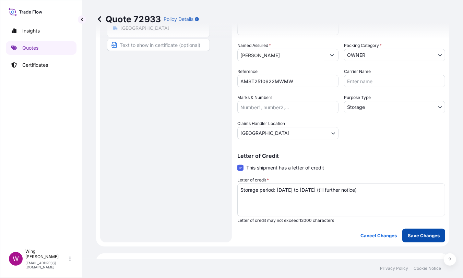
click at [404, 231] on button "Save Changes" at bounding box center [423, 236] width 43 height 14
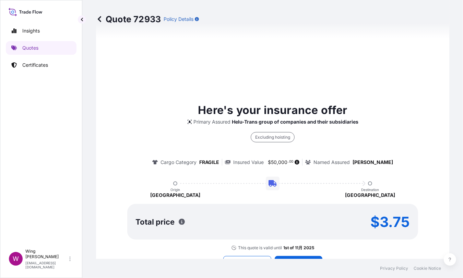
scroll to position [584, 0]
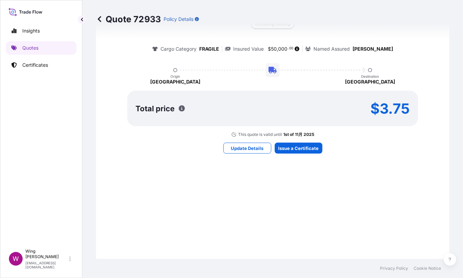
select select "STORAGE"
select select "Storage"
select select "[GEOGRAPHIC_DATA]"
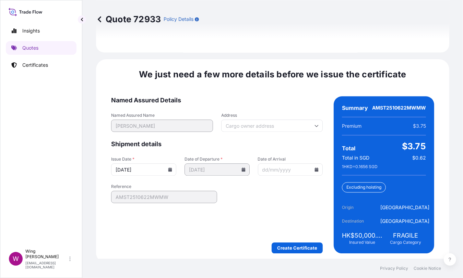
scroll to position [1083, 0]
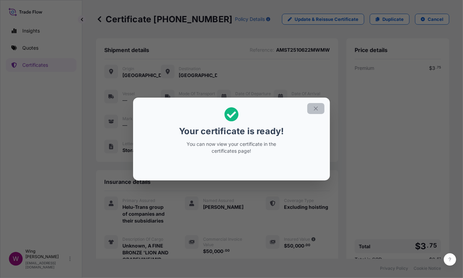
click at [316, 108] on icon "button" at bounding box center [316, 109] width 6 height 6
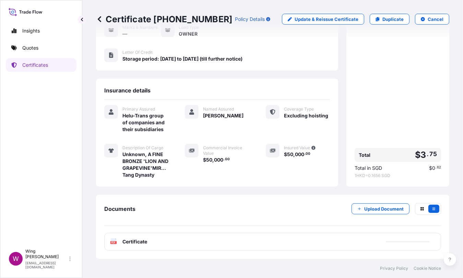
scroll to position [108, 0]
click at [110, 243] on icon "PDF" at bounding box center [113, 242] width 7 height 7
click at [118, 240] on div "PDF Certificate" at bounding box center [128, 242] width 37 height 7
click at [115, 243] on text "PDF" at bounding box center [113, 243] width 4 height 2
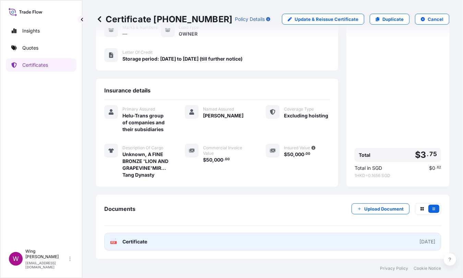
click at [115, 243] on text "PDF" at bounding box center [113, 243] width 4 height 2
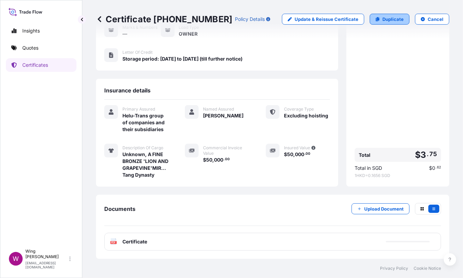
click at [382, 17] on p "Duplicate" at bounding box center [392, 19] width 21 height 7
select select "STORAGE"
select select "Storage"
select select "[GEOGRAPHIC_DATA]"
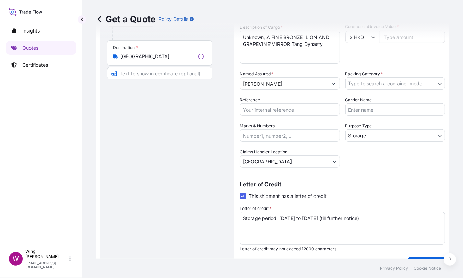
scroll to position [11, 0]
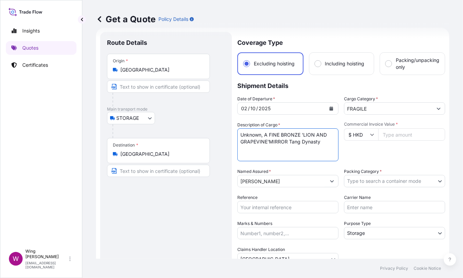
drag, startPoint x: 264, startPoint y: 132, endPoint x: 342, endPoint y: 155, distance: 80.7
click at [342, 155] on div "Date of Departure * [DATE] Cargo Category * FRAGILE Description of Cargo * Unkn…" at bounding box center [341, 181] width 208 height 170
paste textarea "" A celadon jade bird finial, late Zhou dynasty""
click at [271, 135] on textarea "Unknown, A FINE BRONZE 'LION AND GRAPEVINE'MIRROR Tang Dynasty" at bounding box center [287, 145] width 101 height 33
type textarea "Unknown, A celadon jade bird finial, late Zhou dynasty"
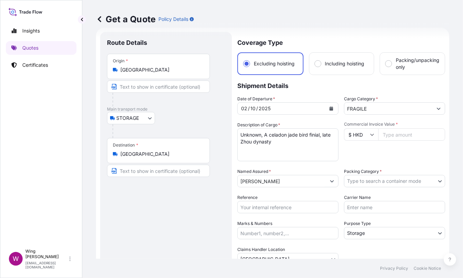
click at [344, 155] on div "Commercial Invoice Value * $ HKD" at bounding box center [394, 142] width 101 height 40
click at [390, 135] on input "Commercial Invoice Value *" at bounding box center [411, 135] width 67 height 12
paste input "150000.00"
type input "150000.00"
click at [386, 158] on div "Commercial Invoice Value * $ HKD 150000.00" at bounding box center [394, 142] width 101 height 40
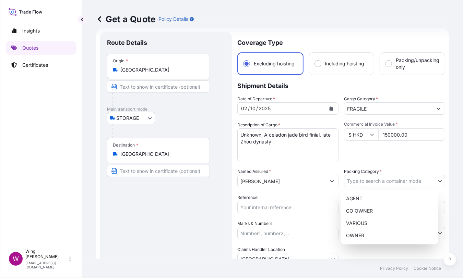
click at [390, 180] on body "Insights Quotes Certificates W Wing Lee [EMAIL_ADDRESS][DOMAIN_NAME] Get a Quot…" at bounding box center [231, 139] width 463 height 278
click at [381, 237] on div "OWNER" at bounding box center [389, 236] width 92 height 12
select select "27"
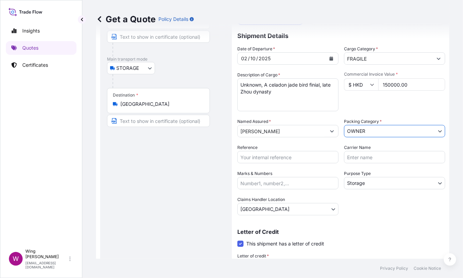
scroll to position [124, 0]
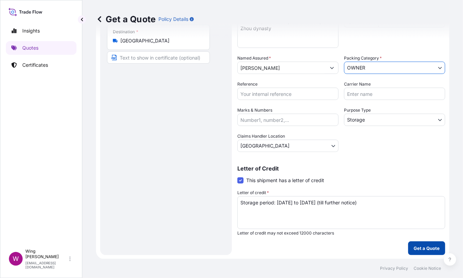
click at [418, 247] on p "Get a Quote" at bounding box center [427, 248] width 26 height 7
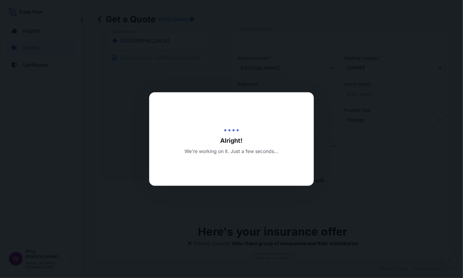
type input "[DATE]"
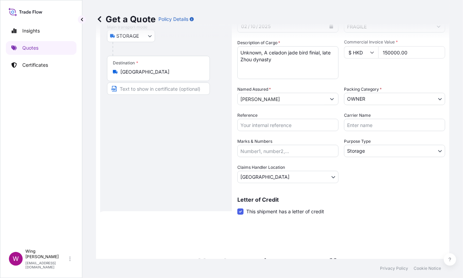
scroll to position [0, 0]
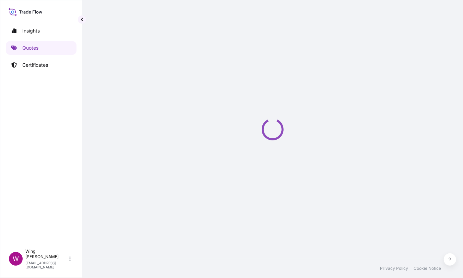
select select "STORAGE"
select select "Transit"
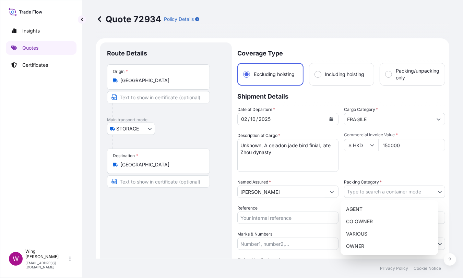
click at [377, 193] on body "Insights Quotes Certificates W Wing Lee [EMAIL_ADDRESS][DOMAIN_NAME] Quote 7293…" at bounding box center [231, 139] width 463 height 278
click at [370, 247] on div "OWNER" at bounding box center [389, 246] width 92 height 12
select select "27"
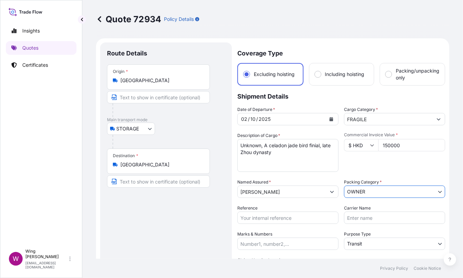
click at [164, 223] on div "Route Details Place of loading Road / [GEOGRAPHIC_DATA] / Inland Origin * [GEOG…" at bounding box center [166, 184] width 118 height 271
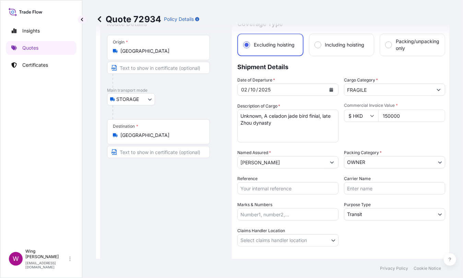
scroll to position [45, 0]
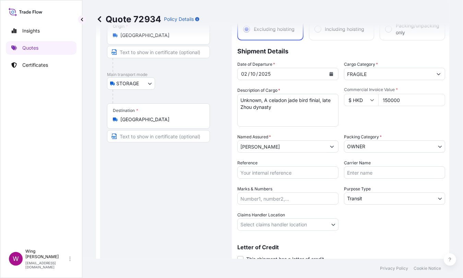
click at [261, 172] on input "Reference" at bounding box center [287, 173] width 101 height 12
paste input "AMST2510622MWMW"
type input "AMST2510622MWMW"
click at [180, 188] on div "Route Details Place of loading Road / [GEOGRAPHIC_DATA] / Inland Origin * [GEOG…" at bounding box center [166, 139] width 118 height 271
click at [395, 202] on body "Insights Quotes Certificates W Wing Lee [EMAIL_ADDRESS][DOMAIN_NAME] Quote 7293…" at bounding box center [231, 139] width 463 height 278
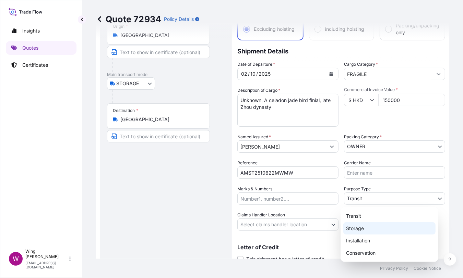
click at [377, 229] on div "Storage" at bounding box center [389, 229] width 92 height 12
select select "Storage"
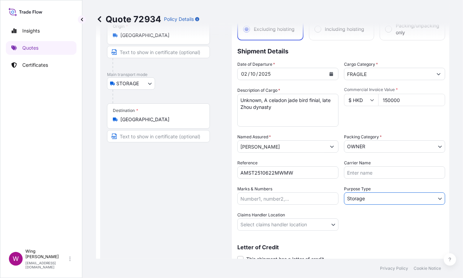
click at [183, 224] on div "Route Details Place of loading Road / [GEOGRAPHIC_DATA] / Inland Origin * [GEOG…" at bounding box center [166, 139] width 118 height 271
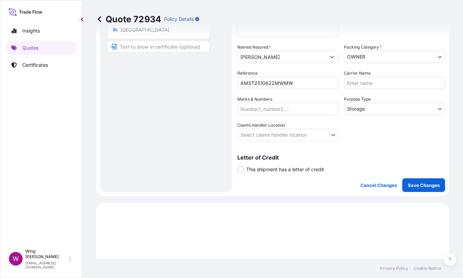
scroll to position [137, 0]
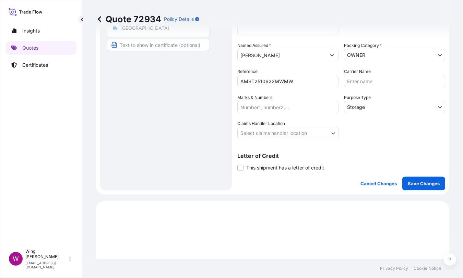
click at [255, 133] on body "Insights Quotes Certificates W Wing Lee [EMAIL_ADDRESS][DOMAIN_NAME] Quote 7293…" at bounding box center [231, 139] width 463 height 278
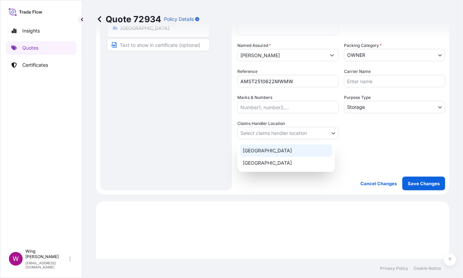
click at [252, 149] on div "[GEOGRAPHIC_DATA]" at bounding box center [286, 151] width 92 height 12
select select "[GEOGRAPHIC_DATA]"
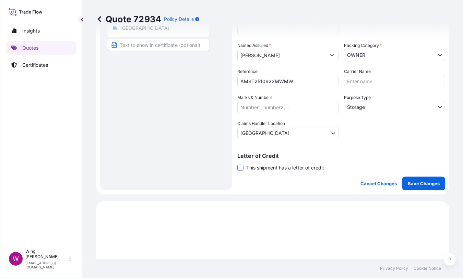
click at [240, 166] on span at bounding box center [240, 168] width 6 height 6
click at [237, 164] on input "This shipment has a letter of credit" at bounding box center [237, 164] width 0 height 0
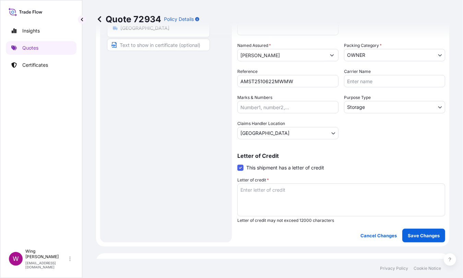
click at [264, 192] on textarea "Letter of credit *" at bounding box center [341, 200] width 208 height 33
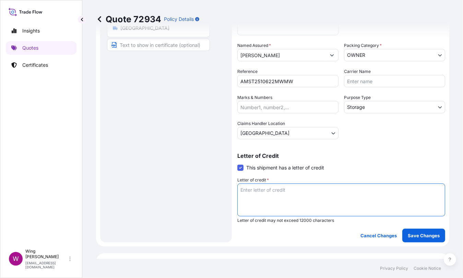
paste textarea "Storage period: [DATE] to [DATE] (till further notice)"
type textarea "Storage period: [DATE] to [DATE] (till further notice)"
click at [421, 230] on button "Save Changes" at bounding box center [423, 236] width 43 height 14
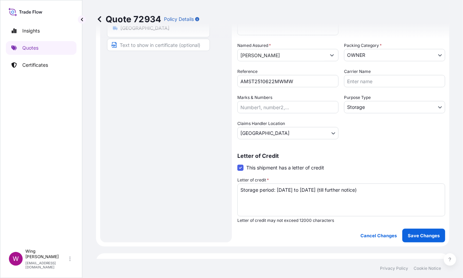
select select "STORAGE"
select select "Storage"
select select "[GEOGRAPHIC_DATA]"
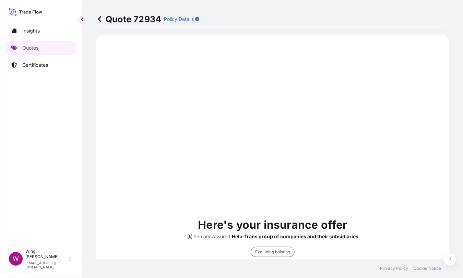
scroll to position [584, 0]
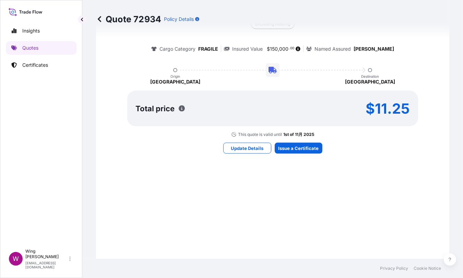
click at [295, 141] on div "Here's your insurance offer Primary Assured Helu-Trans group of companies and t…" at bounding box center [273, 71] width 334 height 511
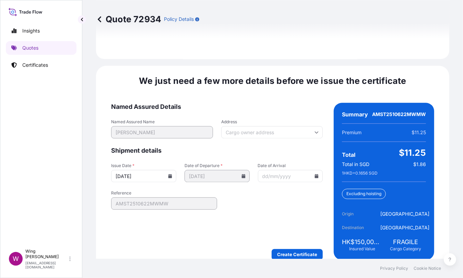
scroll to position [1083, 0]
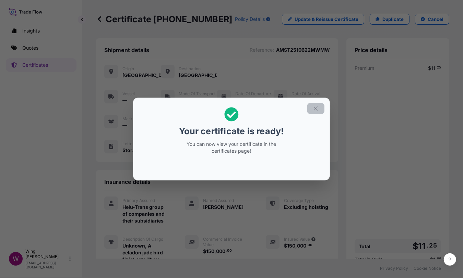
click at [317, 106] on icon "button" at bounding box center [316, 109] width 6 height 6
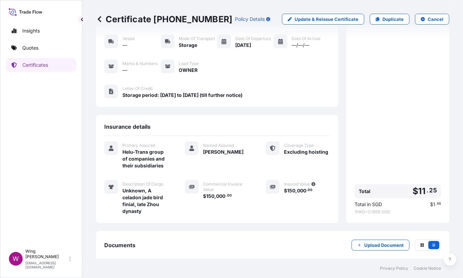
scroll to position [102, 0]
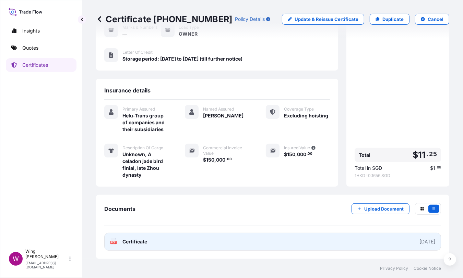
click at [115, 239] on icon at bounding box center [114, 242] width 6 height 7
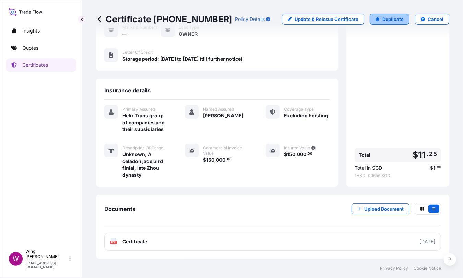
click at [370, 17] on link "Duplicate" at bounding box center [390, 19] width 40 height 11
select select "STORAGE"
select select "Storage"
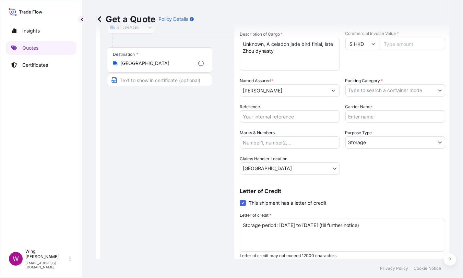
scroll to position [11, 0]
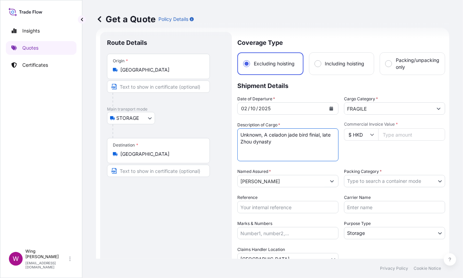
click at [263, 135] on textarea "Unknown, A celadon jade bird finial, late Zhou dynasty" at bounding box center [287, 145] width 101 height 33
drag, startPoint x: 264, startPoint y: 135, endPoint x: 278, endPoint y: 142, distance: 16.4
click at [278, 142] on textarea "Unknown, A celadon jade bird finial, late Zhou dynasty" at bounding box center [287, 145] width 101 height 33
paste textarea "rare Dingyao box and cover, Northern Song"
click at [351, 156] on div "Commercial Invoice Value * $ HKD" at bounding box center [394, 142] width 101 height 40
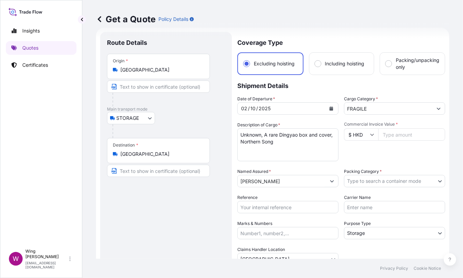
click at [390, 135] on input "Commercial Invoice Value *" at bounding box center [411, 135] width 67 height 12
paste input "150000.00"
click at [381, 160] on div "Commercial Invoice Value * $ HKD 150000.00" at bounding box center [394, 142] width 101 height 40
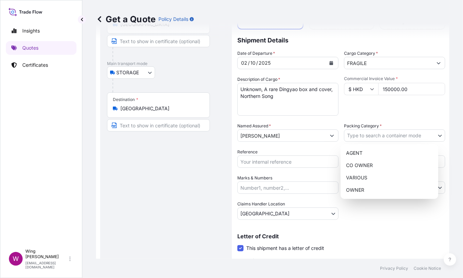
click at [380, 136] on body "Insights Quotes Certificates W Wing Lee [EMAIL_ADDRESS][DOMAIN_NAME] Get a Quot…" at bounding box center [231, 139] width 463 height 278
click at [378, 195] on div "OWNER" at bounding box center [389, 190] width 92 height 12
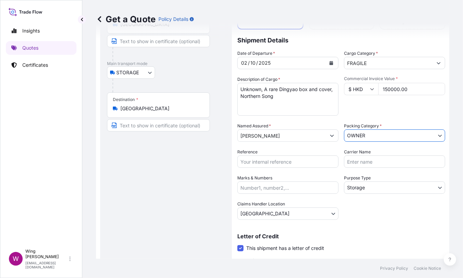
click at [384, 210] on div "Date of Departure * [DATE] Cargo Category * FRAGILE Description of Cargo * Unkn…" at bounding box center [341, 135] width 208 height 170
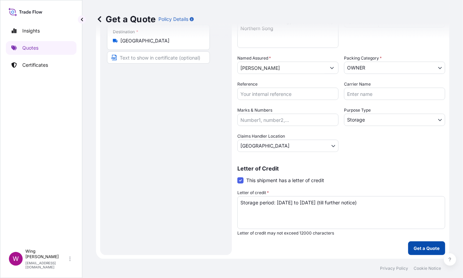
click at [414, 250] on p "Get a Quote" at bounding box center [427, 248] width 26 height 7
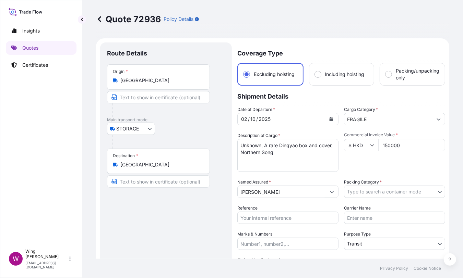
click at [211, 200] on div "Route Details Place of loading Road / [GEOGRAPHIC_DATA] / Inland Origin * [GEOG…" at bounding box center [166, 184] width 118 height 271
click at [387, 191] on body "Insights Quotes Certificates W Wing Lee [EMAIL_ADDRESS][DOMAIN_NAME] Quote 7293…" at bounding box center [231, 139] width 463 height 278
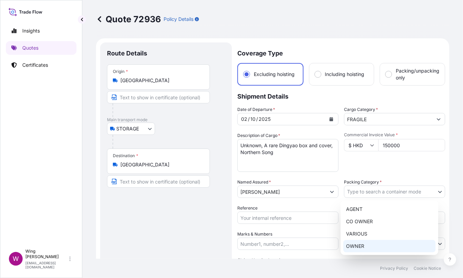
click at [383, 242] on div "OWNER" at bounding box center [389, 246] width 92 height 12
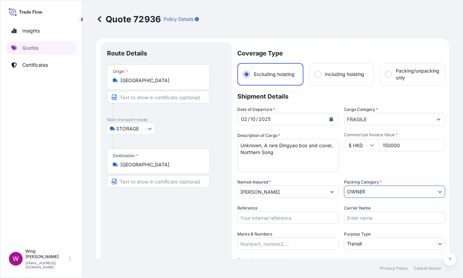
drag, startPoint x: 190, startPoint y: 232, endPoint x: 194, endPoint y: 231, distance: 3.8
click at [190, 231] on div "Route Details Place of loading Road / [GEOGRAPHIC_DATA] / Inland Origin * [GEOG…" at bounding box center [166, 184] width 118 height 271
click at [285, 216] on input "Reference" at bounding box center [287, 218] width 101 height 12
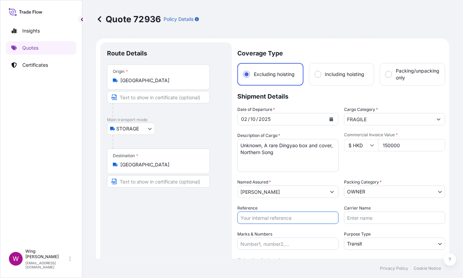
paste input "AMST2510622MWMW"
click at [190, 228] on div "Route Details Place of loading Road / [GEOGRAPHIC_DATA] / Inland Origin * [GEOG…" at bounding box center [166, 184] width 118 height 271
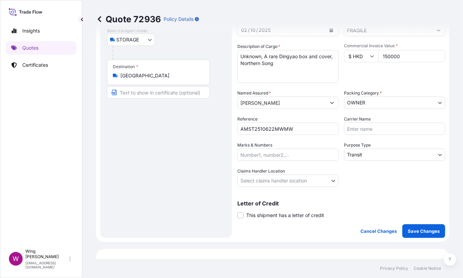
scroll to position [91, 0]
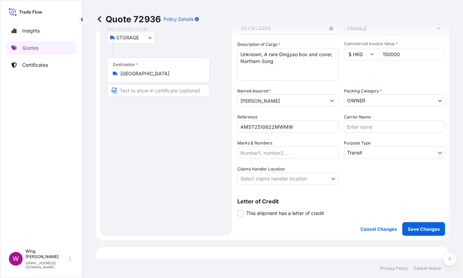
click at [369, 147] on body "Insights Quotes Certificates W Wing Lee [EMAIL_ADDRESS][DOMAIN_NAME] Quote 7293…" at bounding box center [231, 139] width 463 height 278
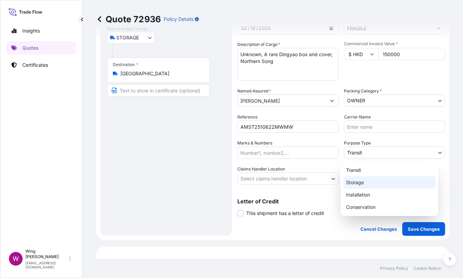
click at [367, 183] on div "Storage" at bounding box center [389, 183] width 92 height 12
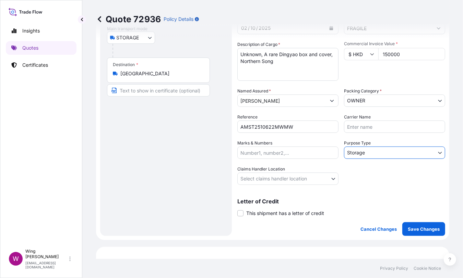
click at [279, 180] on body "Insights Quotes Certificates W Wing Lee [EMAIL_ADDRESS][DOMAIN_NAME] Quote 7293…" at bounding box center [231, 139] width 463 height 278
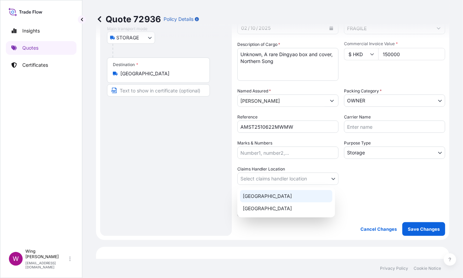
click at [263, 197] on div "[GEOGRAPHIC_DATA]" at bounding box center [286, 196] width 92 height 12
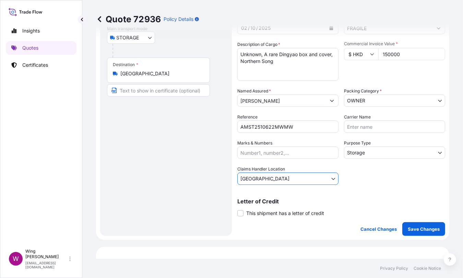
click at [245, 215] on label "This shipment has a letter of credit" at bounding box center [280, 213] width 87 height 7
click at [237, 210] on input "This shipment has a letter of credit" at bounding box center [237, 210] width 0 height 0
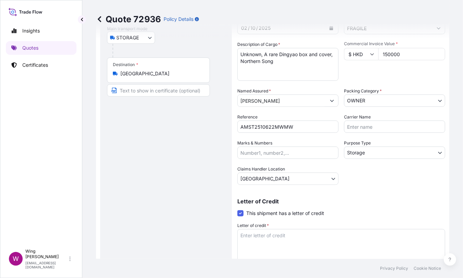
click at [301, 247] on textarea "Letter of credit *" at bounding box center [341, 245] width 208 height 33
paste textarea "Storage period: [DATE] to [DATE] (till further notice)"
click at [187, 230] on div "Route Details Place of loading Road / [GEOGRAPHIC_DATA] / Inland Origin * [GEOG…" at bounding box center [166, 119] width 118 height 323
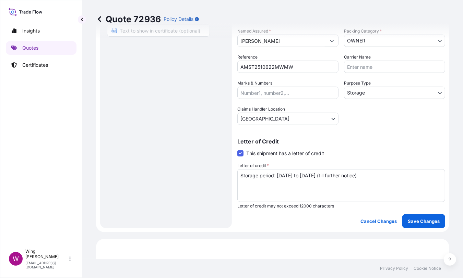
scroll to position [228, 0]
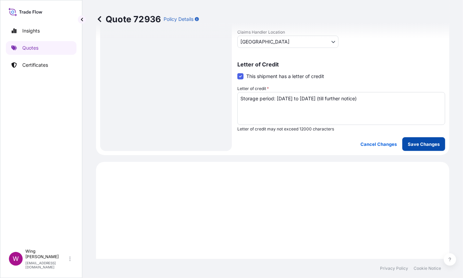
click at [408, 141] on p "Save Changes" at bounding box center [424, 144] width 32 height 7
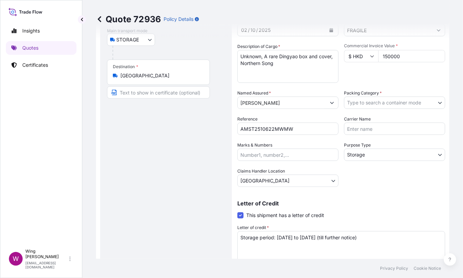
scroll to position [91, 0]
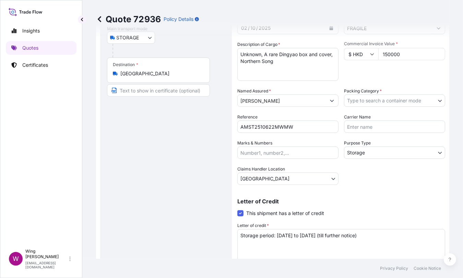
click at [358, 93] on span "Packing Category *" at bounding box center [363, 91] width 38 height 7
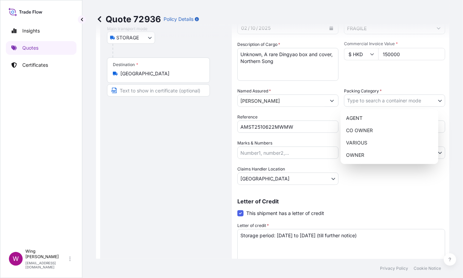
click at [358, 98] on body "Insights Quotes Certificates W Wing Lee [EMAIL_ADDRESS][DOMAIN_NAME] Quote 7293…" at bounding box center [231, 139] width 463 height 278
click at [358, 152] on div "OWNER" at bounding box center [389, 155] width 92 height 12
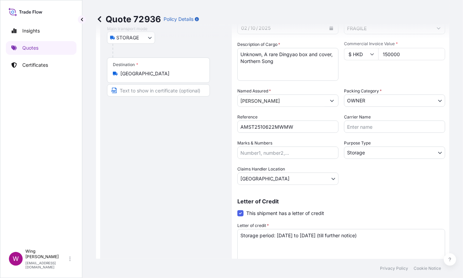
click at [150, 153] on div "Route Details Place of loading Road / [GEOGRAPHIC_DATA] / Inland Origin * [GEOG…" at bounding box center [166, 119] width 118 height 323
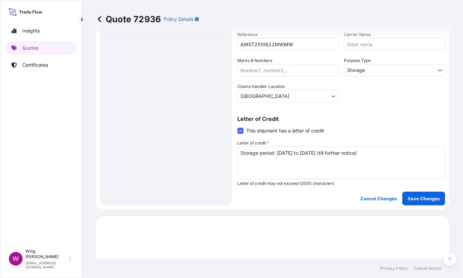
scroll to position [183, 0]
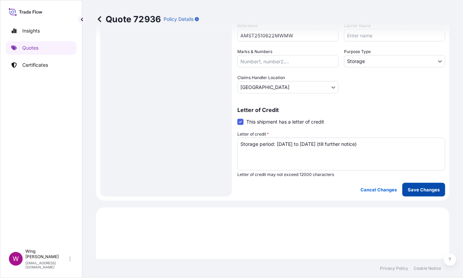
click at [425, 190] on p "Save Changes" at bounding box center [424, 190] width 32 height 7
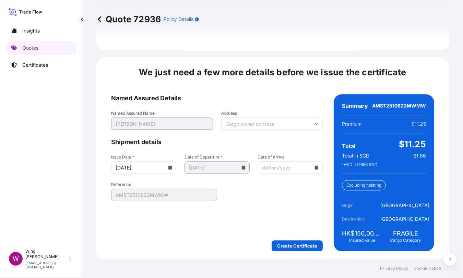
scroll to position [1083, 0]
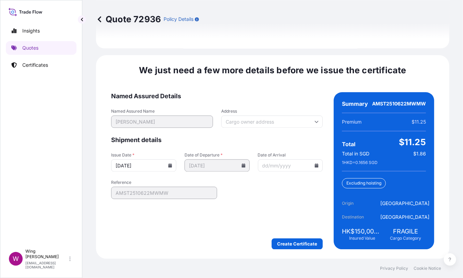
click at [302, 250] on div "We just need a few more details before we issue the certificate Named Assured D…" at bounding box center [272, 157] width 353 height 204
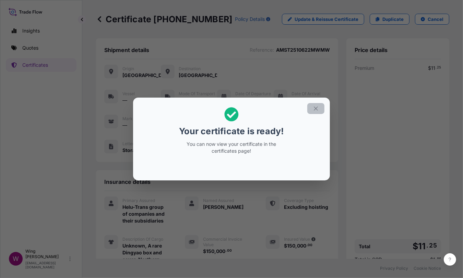
click at [319, 110] on button "button" at bounding box center [315, 108] width 17 height 11
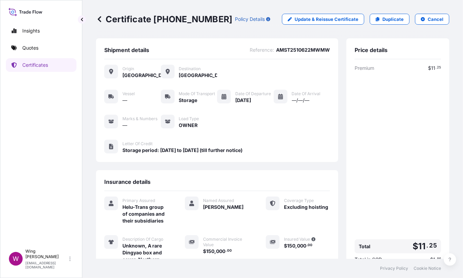
scroll to position [102, 0]
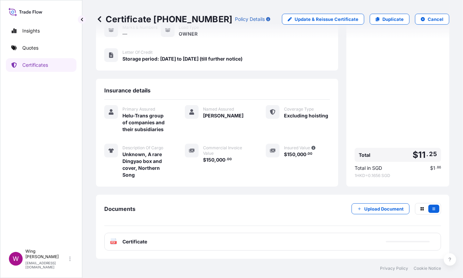
click at [114, 245] on icon at bounding box center [114, 242] width 6 height 7
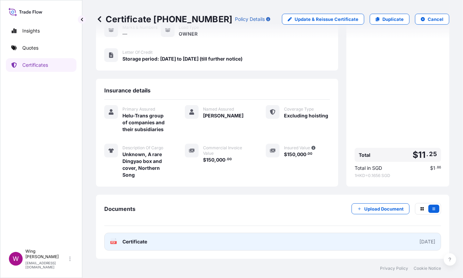
click at [114, 242] on text "PDF" at bounding box center [113, 243] width 4 height 2
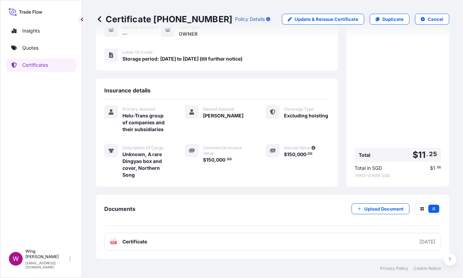
click at [404, 17] on div "Update & Reissue Certificate Duplicate Cancel" at bounding box center [365, 19] width 167 height 11
click at [392, 17] on p "Duplicate" at bounding box center [392, 19] width 21 height 7
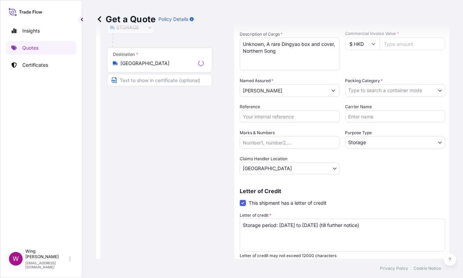
scroll to position [11, 0]
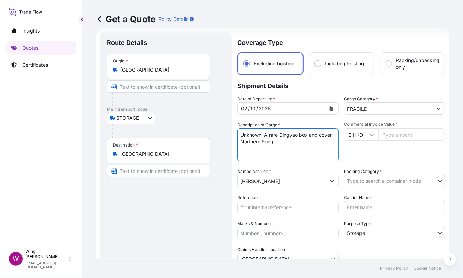
drag, startPoint x: 264, startPoint y: 135, endPoint x: 316, endPoint y: 146, distance: 52.9
click at [316, 146] on textarea "Unknown, A rare Dingyao box and cover, Northern Song" at bounding box center [287, 145] width 101 height 33
paste textarea "" A mottled jade bird bi disc, Western Han dynasty""
click at [274, 135] on textarea "Unknown, A rare Dingyao box and cover, Northern Song" at bounding box center [287, 145] width 101 height 33
click at [202, 194] on div "Route Details Place of loading Road / [GEOGRAPHIC_DATA] / Inland Origin * [GEOG…" at bounding box center [166, 200] width 118 height 323
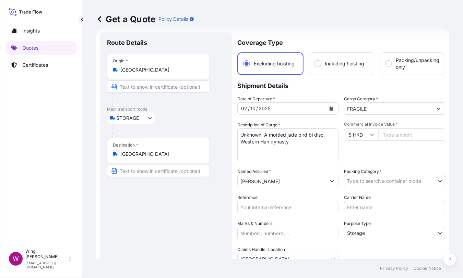
click at [397, 132] on input "Commercial Invoice Value *" at bounding box center [411, 135] width 67 height 12
paste input "110000.00"
click at [392, 180] on body "Insights Quotes Certificates W Wing Lee [EMAIL_ADDRESS][DOMAIN_NAME] Get a Quot…" at bounding box center [231, 139] width 463 height 278
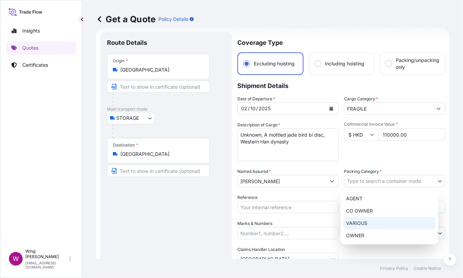
click at [377, 231] on div "OWNER" at bounding box center [389, 236] width 92 height 12
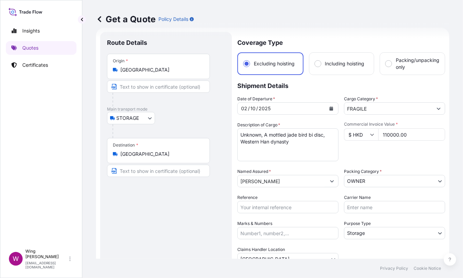
click at [179, 236] on div "Route Details Place of loading Road / [GEOGRAPHIC_DATA] / Inland Origin * [GEOG…" at bounding box center [166, 200] width 118 height 323
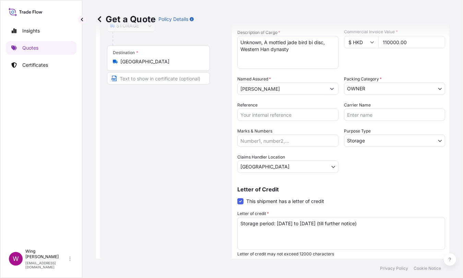
scroll to position [124, 0]
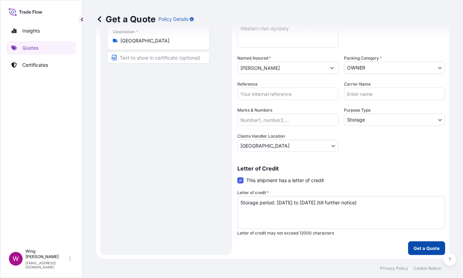
click at [433, 246] on button "Get a Quote" at bounding box center [426, 249] width 37 height 14
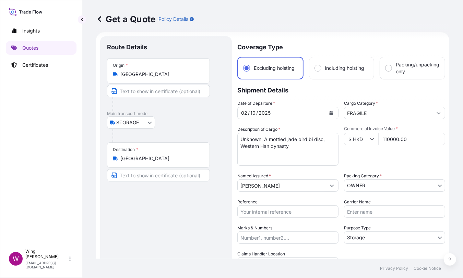
scroll to position [0, 0]
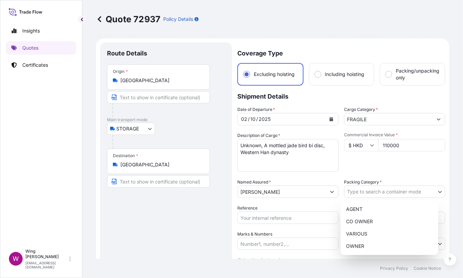
click at [384, 193] on body "Insights Quotes Certificates W Wing Lee [EMAIL_ADDRESS][DOMAIN_NAME] Quote 7293…" at bounding box center [231, 139] width 463 height 278
click at [366, 245] on div "OWNER" at bounding box center [389, 246] width 92 height 12
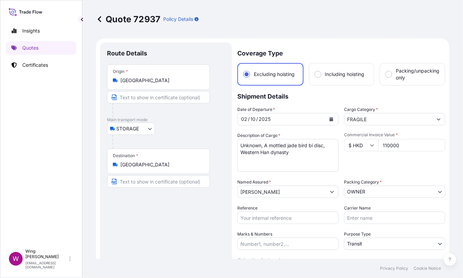
click at [163, 222] on div "Route Details Place of loading Road / [GEOGRAPHIC_DATA] / Inland Origin * [GEOG…" at bounding box center [166, 184] width 118 height 271
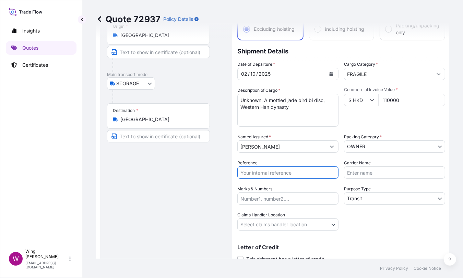
click at [286, 176] on input "Reference" at bounding box center [287, 173] width 101 height 12
paste input "AMST2510622MWMW"
click at [188, 180] on div "Route Details Place of loading Road / [GEOGRAPHIC_DATA] / Inland Origin * [GEOG…" at bounding box center [166, 139] width 118 height 271
click at [365, 193] on body "Insights Quotes Certificates W Wing Lee [EMAIL_ADDRESS][DOMAIN_NAME] Quote 7293…" at bounding box center [231, 139] width 463 height 278
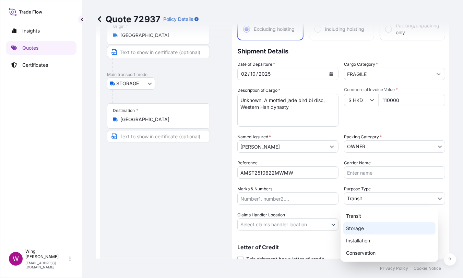
click at [364, 225] on div "Storage" at bounding box center [389, 229] width 92 height 12
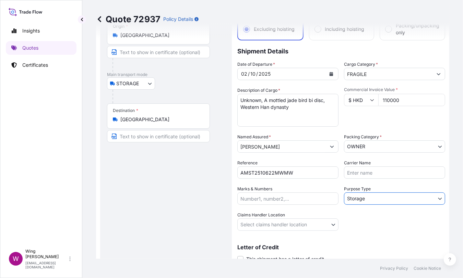
click at [213, 218] on div "Route Details Place of loading Road / [GEOGRAPHIC_DATA] / Inland Origin * [GEOG…" at bounding box center [166, 139] width 118 height 271
click at [240, 224] on body "Insights Quotes Certificates W Wing Lee [EMAIL_ADDRESS][DOMAIN_NAME] Quote 7293…" at bounding box center [231, 139] width 463 height 278
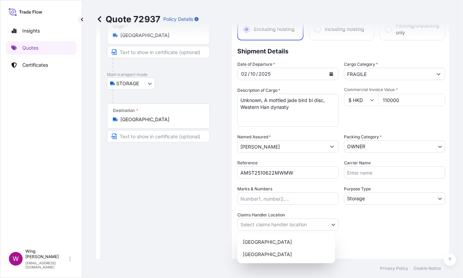
drag, startPoint x: 252, startPoint y: 234, endPoint x: 254, endPoint y: 243, distance: 8.7
click at [254, 242] on div "[GEOGRAPHIC_DATA] [GEOGRAPHIC_DATA]" at bounding box center [286, 249] width 98 height 30
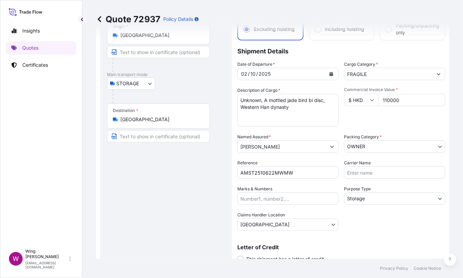
click at [254, 243] on div "Letter of Credit This shipment has a letter of credit Letter of credit * Letter…" at bounding box center [341, 250] width 208 height 26
click at [209, 230] on div "Route Details Place of loading Road / [GEOGRAPHIC_DATA] / Inland Origin * [GEOG…" at bounding box center [166, 139] width 118 height 271
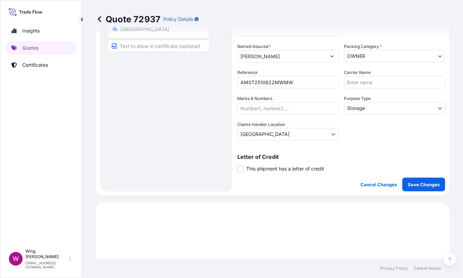
scroll to position [137, 0]
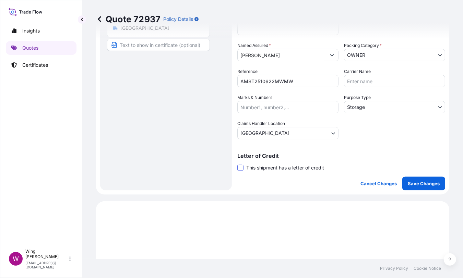
click at [240, 167] on span at bounding box center [240, 168] width 6 height 6
click at [237, 164] on input "This shipment has a letter of credit" at bounding box center [237, 164] width 0 height 0
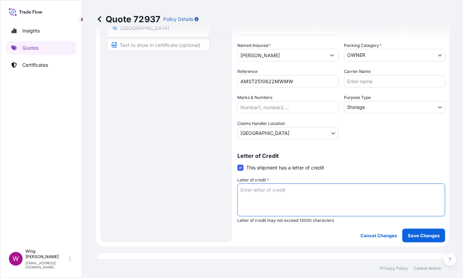
click at [266, 202] on textarea "Letter of credit *" at bounding box center [341, 200] width 208 height 33
paste textarea "Storage period: [DATE] to [DATE] (till further notice)"
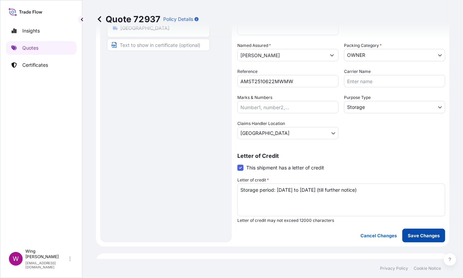
click at [415, 239] on p "Save Changes" at bounding box center [424, 236] width 32 height 7
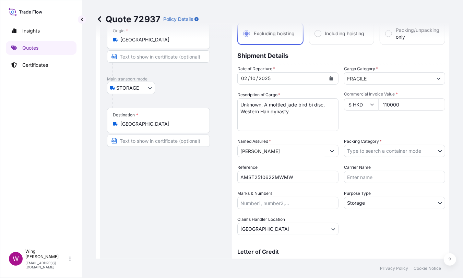
scroll to position [0, 0]
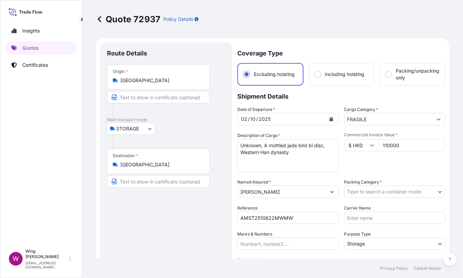
click at [368, 192] on body "Insights Quotes Certificates W Wing Lee [EMAIL_ADDRESS][DOMAIN_NAME] Quote 7293…" at bounding box center [231, 139] width 463 height 278
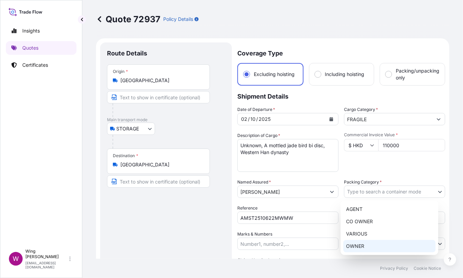
click at [362, 245] on div "OWNER" at bounding box center [389, 246] width 92 height 12
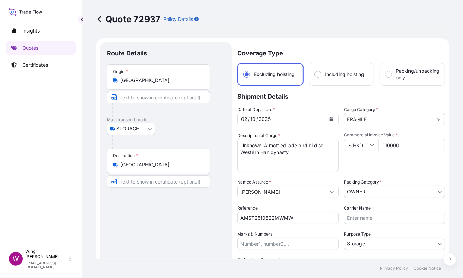
click at [186, 228] on div "Route Details Place of loading Road / [GEOGRAPHIC_DATA] / Inland Origin * [GEOG…" at bounding box center [166, 210] width 118 height 323
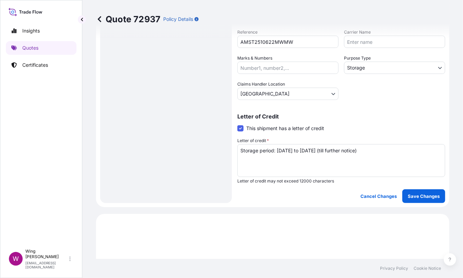
scroll to position [183, 0]
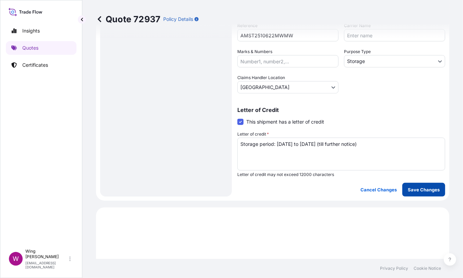
click at [421, 193] on p "Save Changes" at bounding box center [424, 190] width 32 height 7
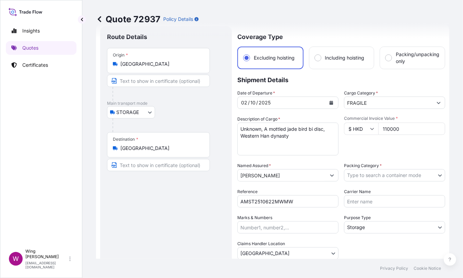
scroll to position [0, 0]
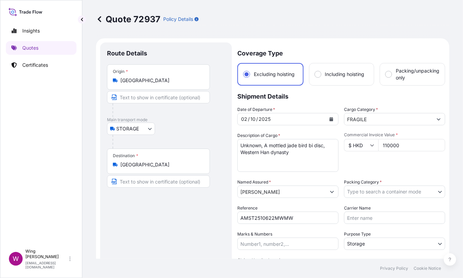
click at [367, 194] on body "Insights Quotes Certificates W Wing Lee [EMAIL_ADDRESS][DOMAIN_NAME] Quote 7293…" at bounding box center [231, 139] width 463 height 278
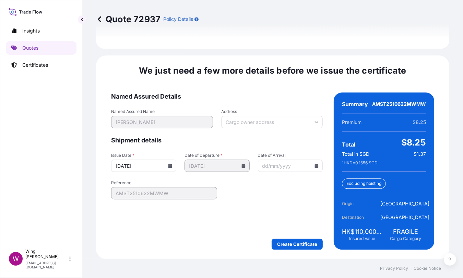
scroll to position [1083, 0]
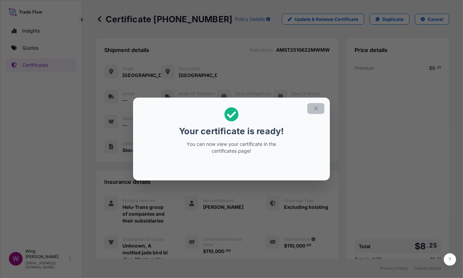
click at [318, 108] on icon "button" at bounding box center [316, 109] width 6 height 6
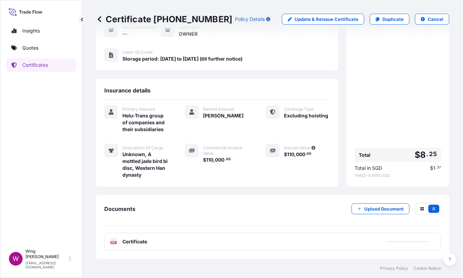
scroll to position [102, 0]
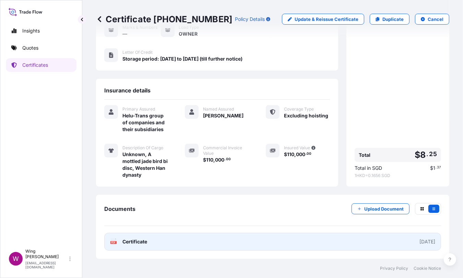
click at [114, 242] on text "PDF" at bounding box center [113, 243] width 4 height 2
